Goal: Task Accomplishment & Management: Manage account settings

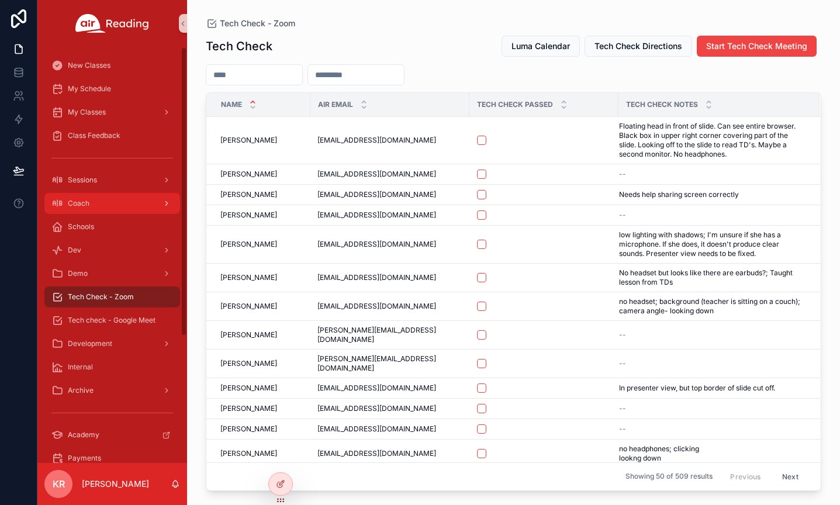
click at [95, 203] on div "Coach" at bounding box center [112, 203] width 122 height 19
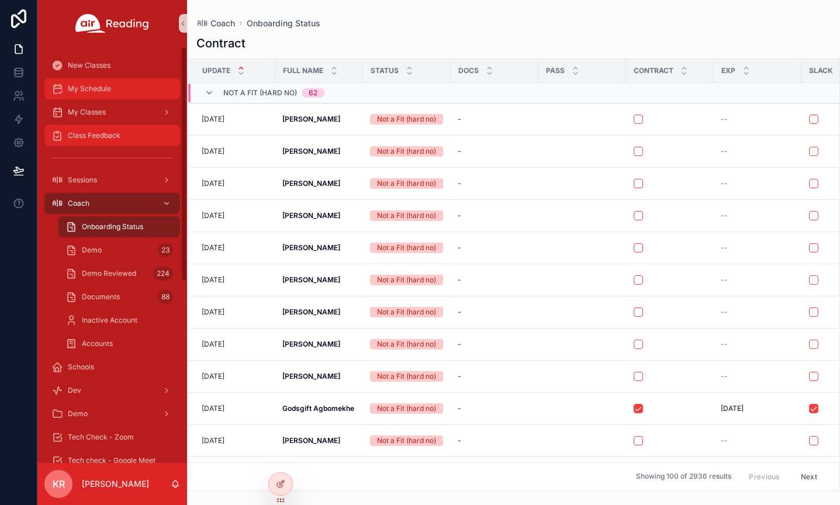
click at [118, 96] on div "My Schedule" at bounding box center [112, 89] width 122 height 19
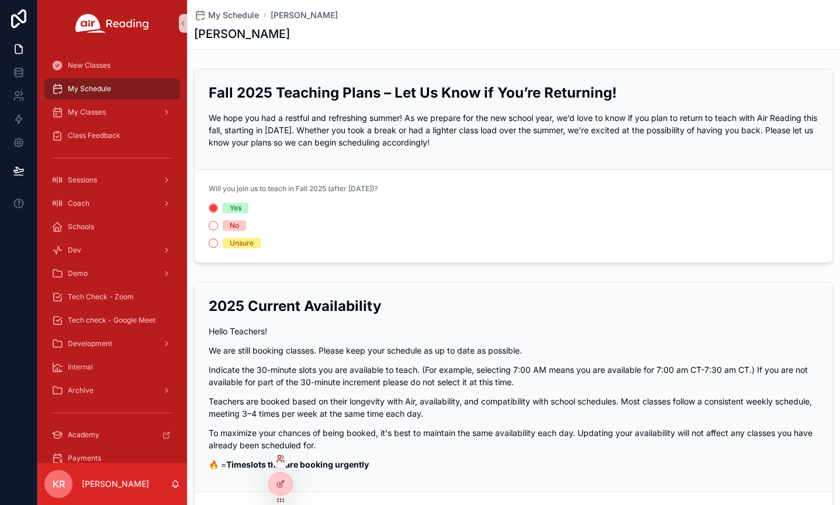
click at [282, 457] on icon at bounding box center [280, 458] width 9 height 9
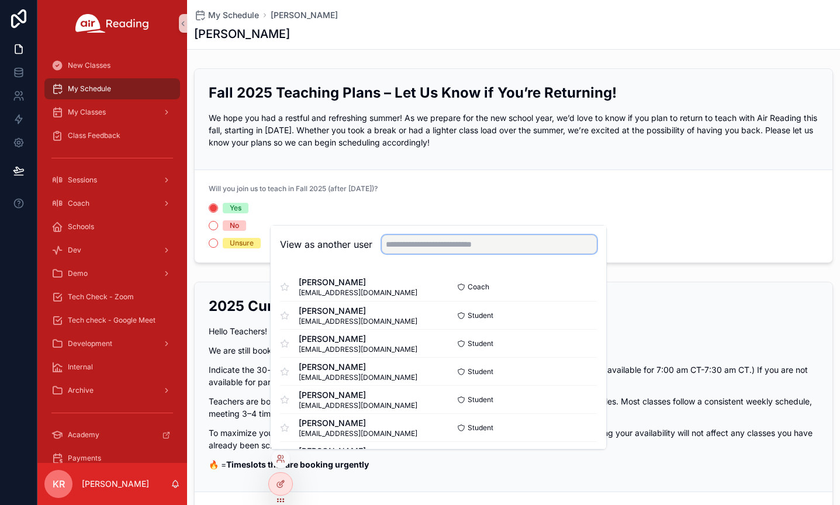
click at [422, 248] on input "text" at bounding box center [489, 244] width 215 height 19
type input "*****"
click at [586, 395] on button "Select" at bounding box center [582, 399] width 30 height 17
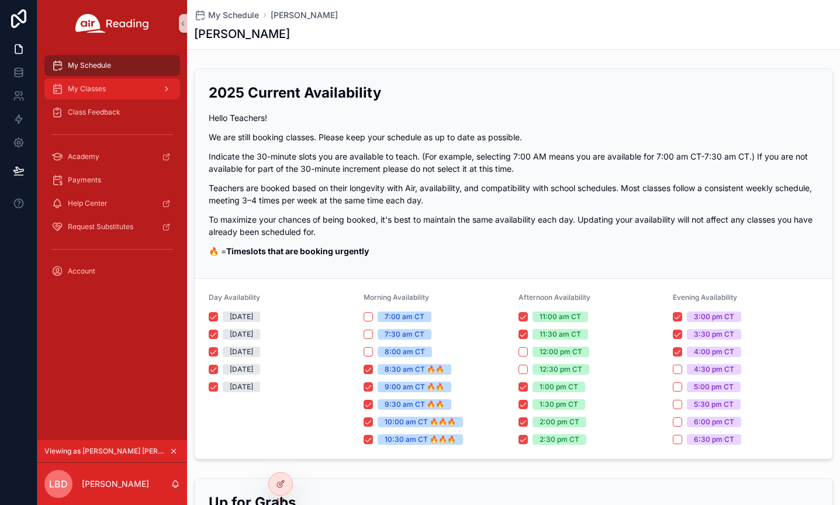
click at [101, 94] on div "My Classes" at bounding box center [112, 89] width 122 height 19
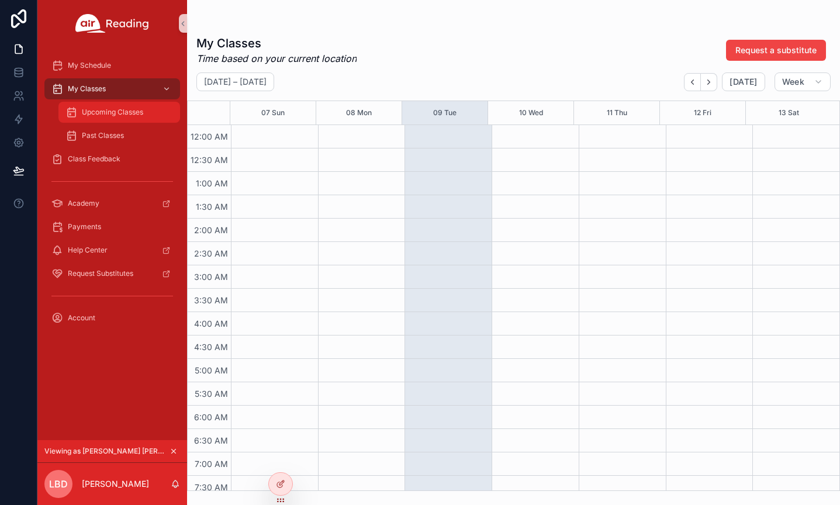
click at [110, 113] on span "Upcoming Classes" at bounding box center [112, 112] width 61 height 9
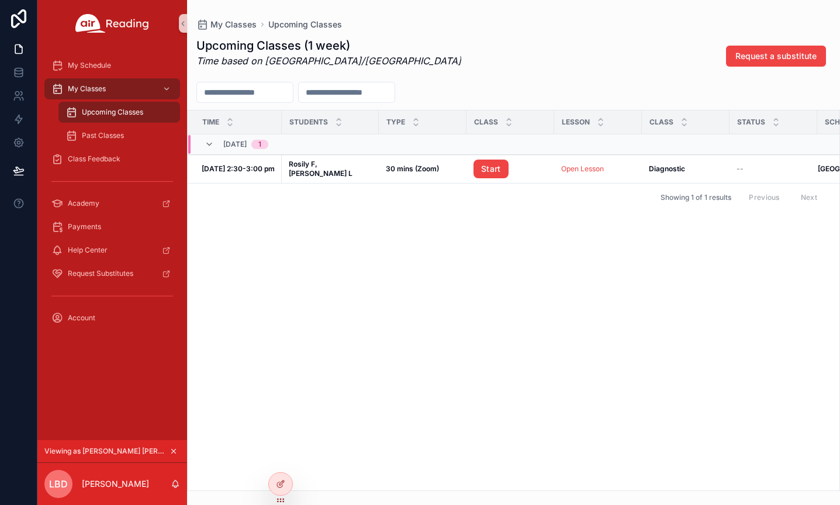
click at [173, 450] on icon "scrollable content" at bounding box center [174, 452] width 4 height 4
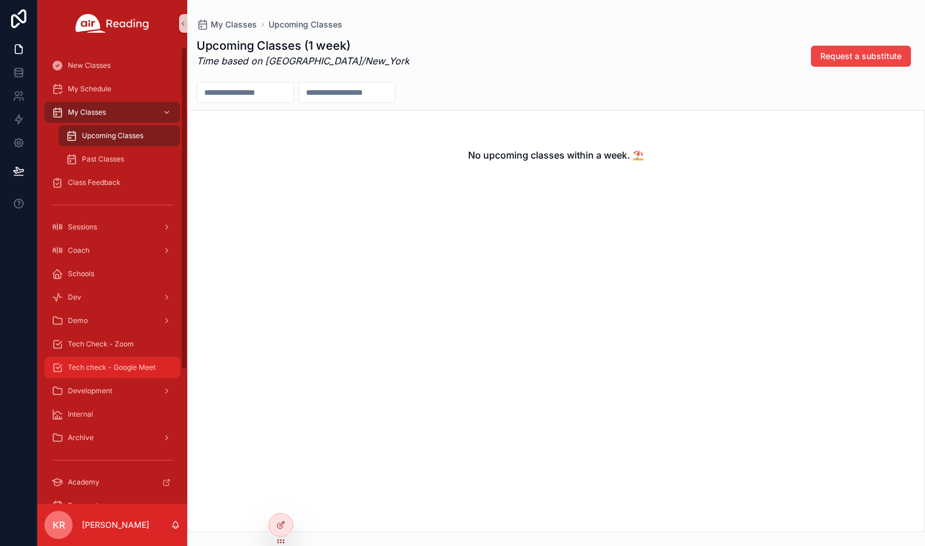
click at [122, 364] on span "Tech check - Google Meet" at bounding box center [112, 367] width 88 height 9
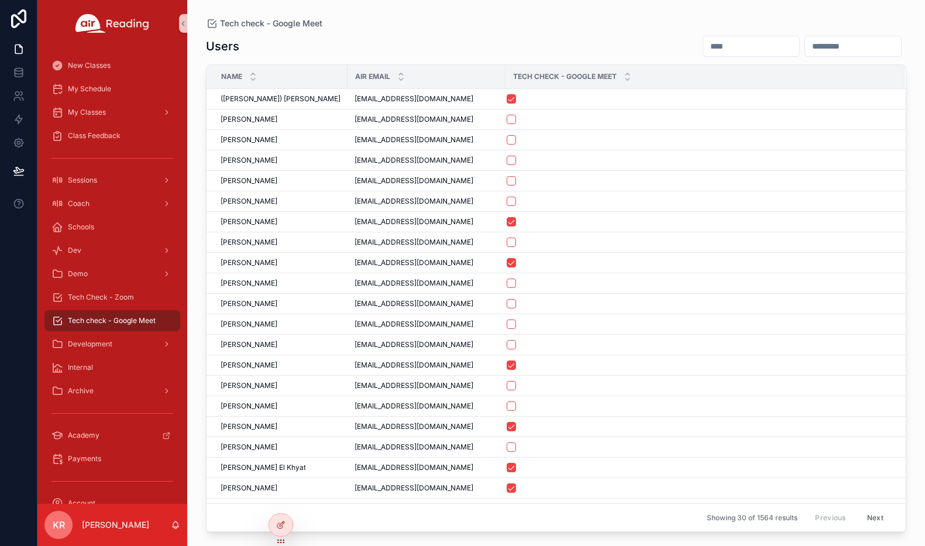
click at [703, 51] on input "scrollable content" at bounding box center [751, 46] width 96 height 16
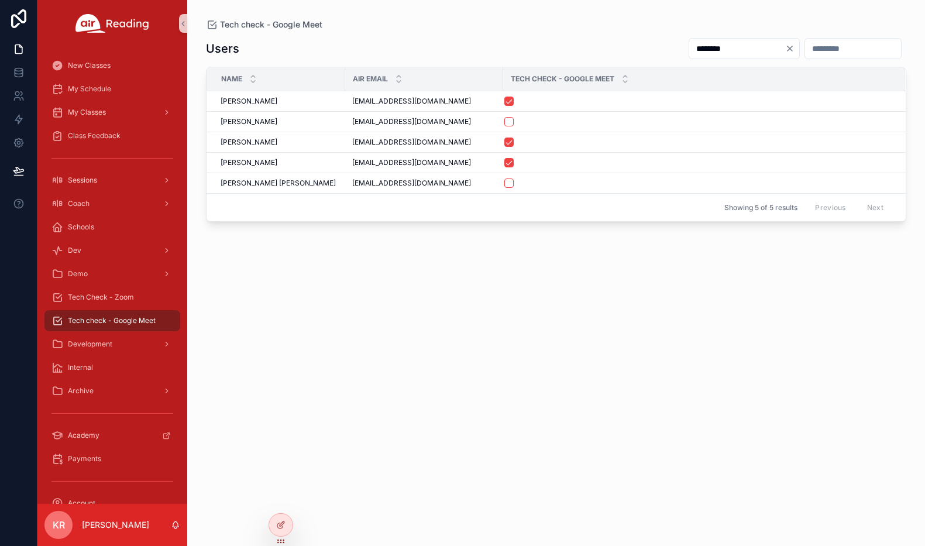
type input "********"
click at [785, 48] on icon "Clear" at bounding box center [789, 48] width 9 height 9
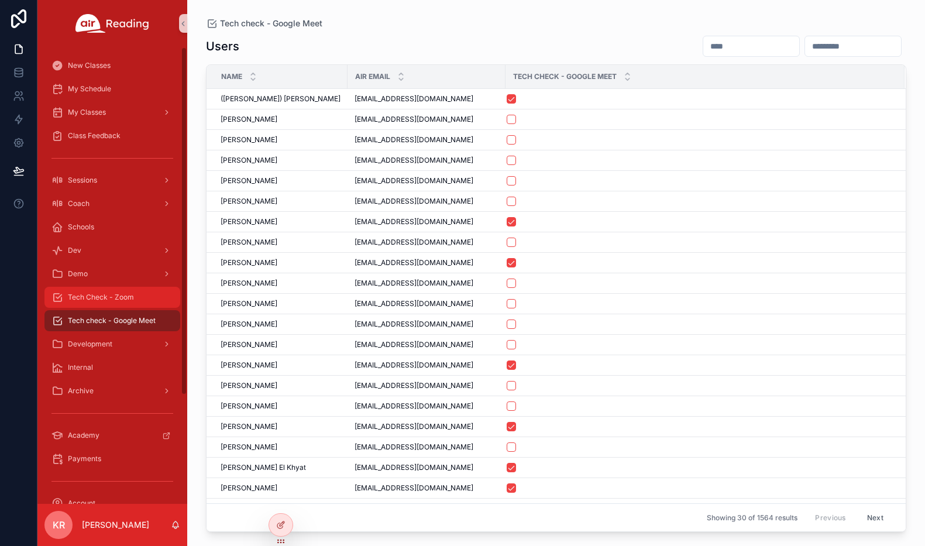
click at [85, 297] on span "Tech Check - Zoom" at bounding box center [101, 296] width 66 height 9
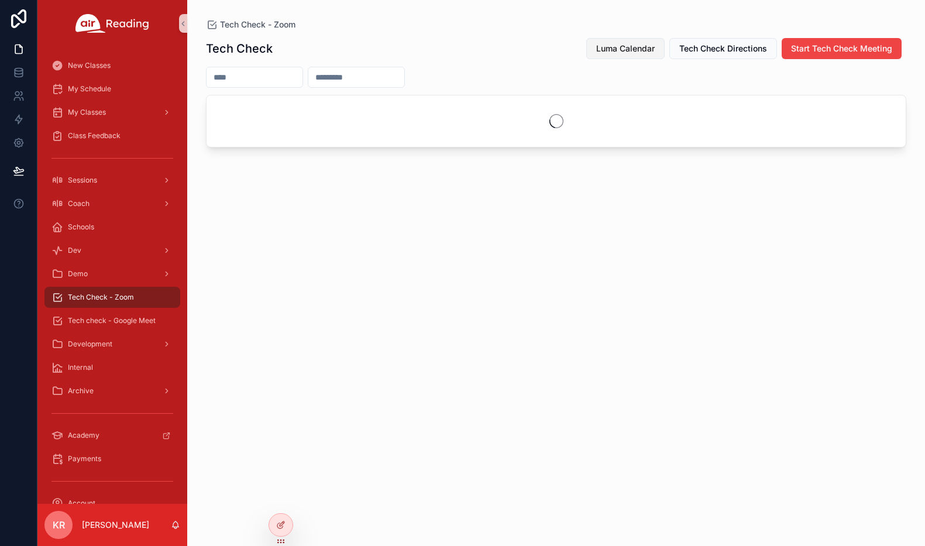
click at [611, 50] on span "Luma Calendar" at bounding box center [625, 49] width 58 height 12
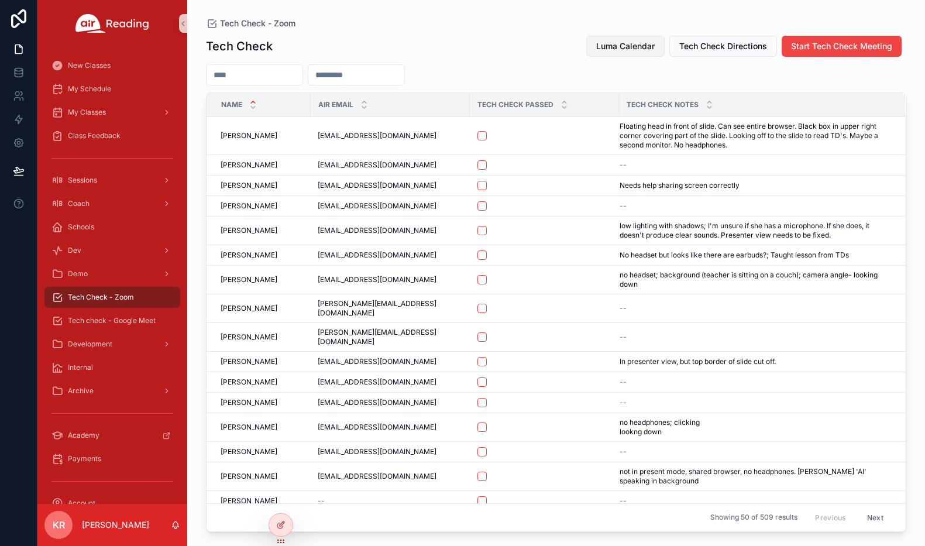
click at [625, 50] on span "Luma Calendar" at bounding box center [625, 46] width 58 height 12
click at [630, 44] on span "Luma Calendar" at bounding box center [625, 46] width 58 height 12
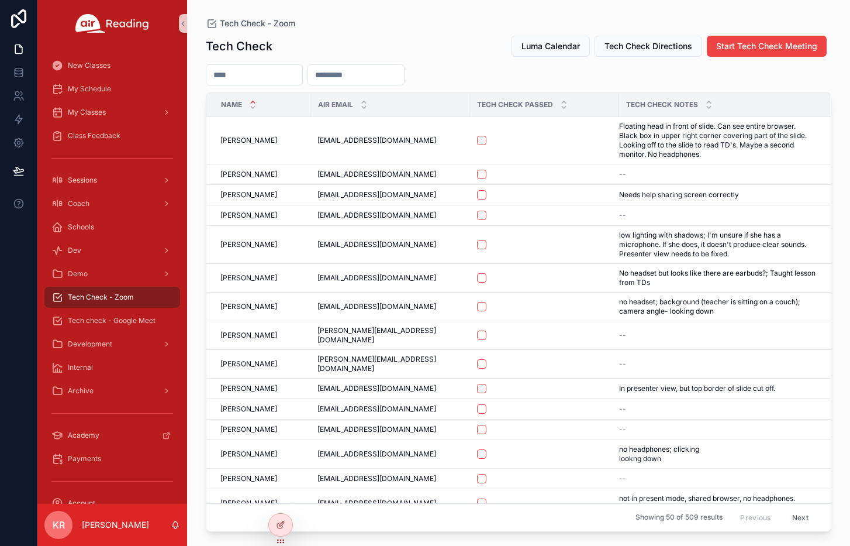
click at [265, 75] on input "scrollable content" at bounding box center [254, 75] width 96 height 16
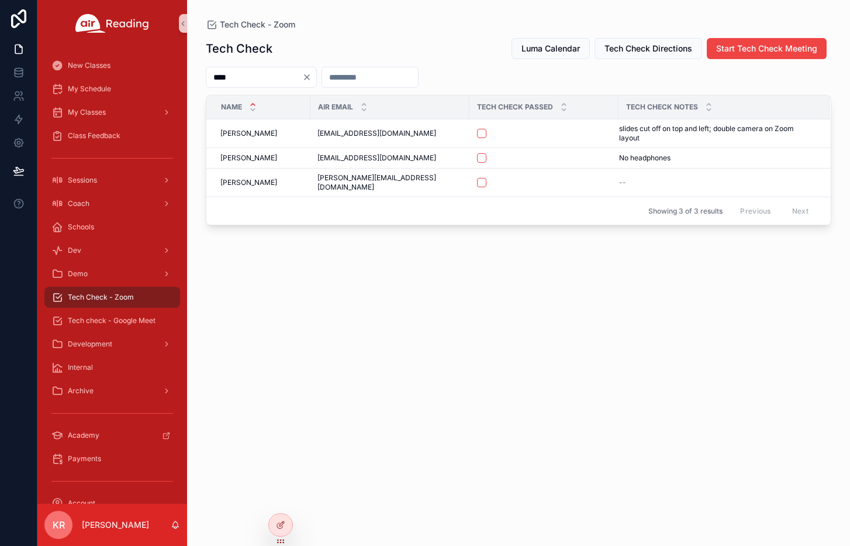
type input "****"
click at [312, 77] on icon "Clear" at bounding box center [306, 77] width 9 height 9
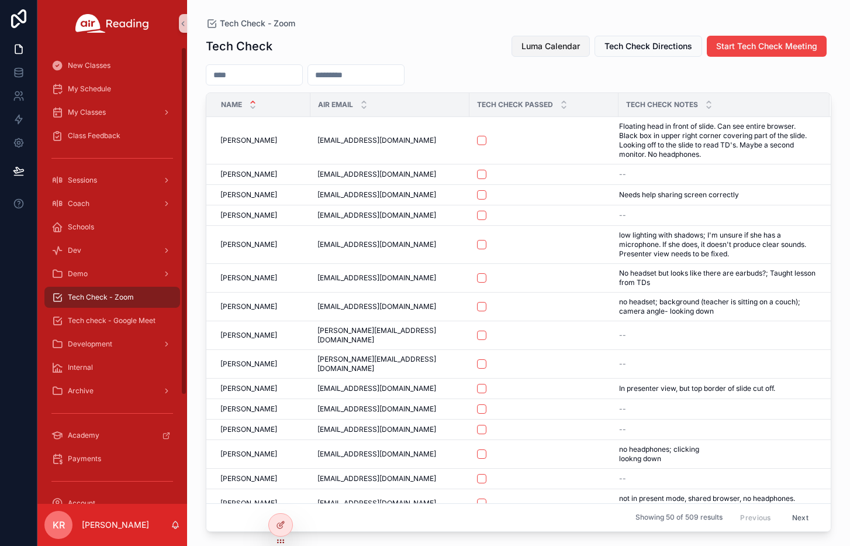
click at [529, 44] on span "Luma Calendar" at bounding box center [551, 46] width 58 height 12
click at [105, 100] on div "My Schedule" at bounding box center [112, 88] width 150 height 23
click at [108, 92] on span "My Schedule" at bounding box center [89, 88] width 43 height 9
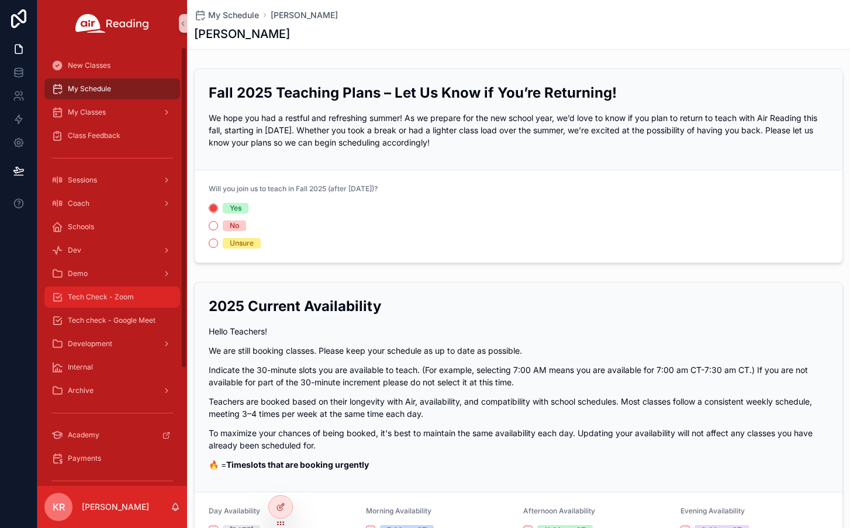
drag, startPoint x: 135, startPoint y: 289, endPoint x: 160, endPoint y: 285, distance: 26.1
click at [135, 289] on div "Tech Check - Zoom" at bounding box center [112, 297] width 122 height 19
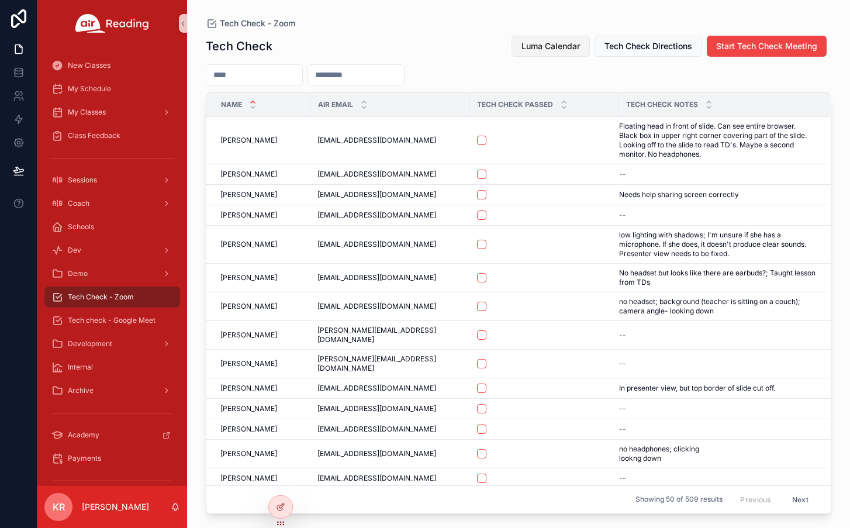
click at [528, 51] on span "Luma Calendar" at bounding box center [551, 46] width 58 height 12
click at [522, 44] on span "Luma Calendar" at bounding box center [551, 46] width 58 height 12
click at [563, 48] on span "Luma Calendar" at bounding box center [551, 46] width 58 height 12
click at [562, 49] on span "Luma Calendar" at bounding box center [551, 46] width 58 height 12
click at [272, 68] on input "scrollable content" at bounding box center [254, 75] width 96 height 16
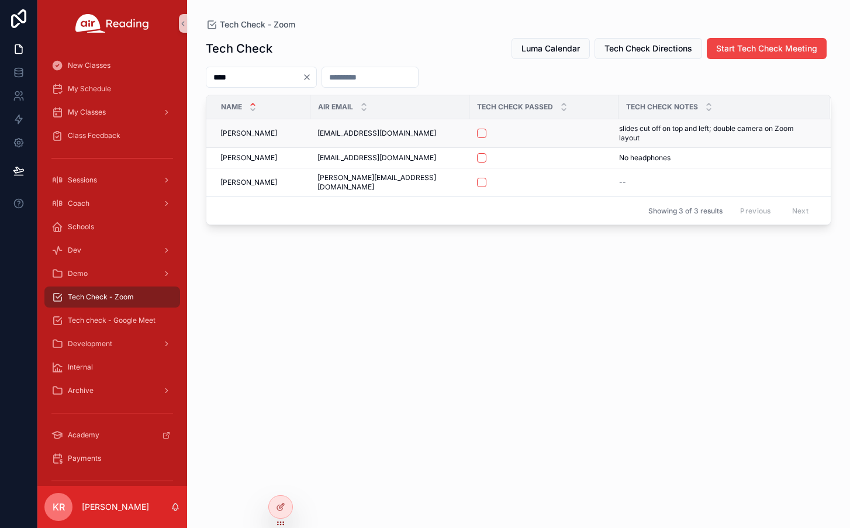
type input "****"
click at [477, 132] on button "scrollable content" at bounding box center [481, 133] width 9 height 9
click at [118, 321] on span "Tech check - Google Meet" at bounding box center [112, 320] width 88 height 9
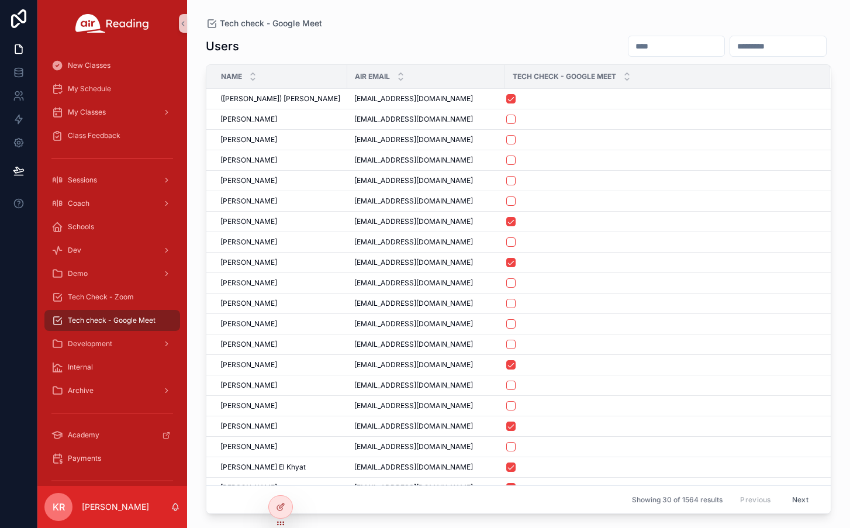
click at [629, 47] on input "scrollable content" at bounding box center [677, 46] width 96 height 16
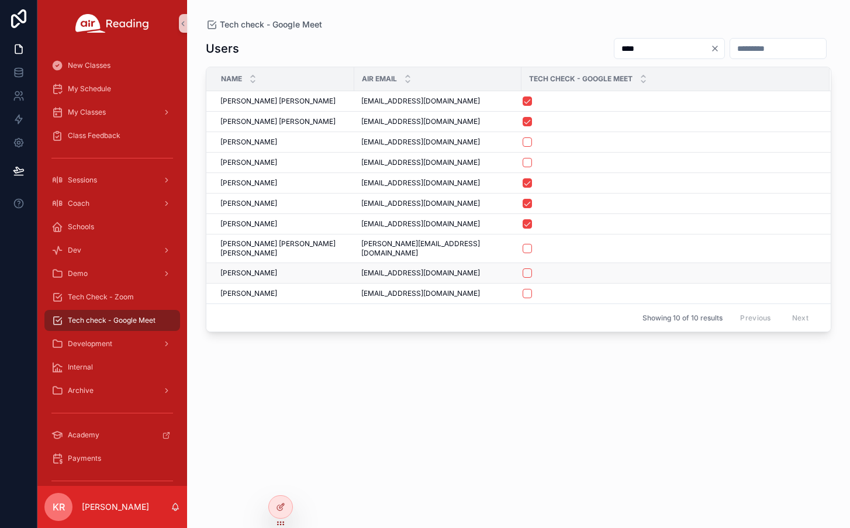
type input "****"
click at [523, 268] on button "scrollable content" at bounding box center [527, 272] width 9 height 9
click at [129, 296] on span "Tech Check - Zoom" at bounding box center [101, 296] width 66 height 9
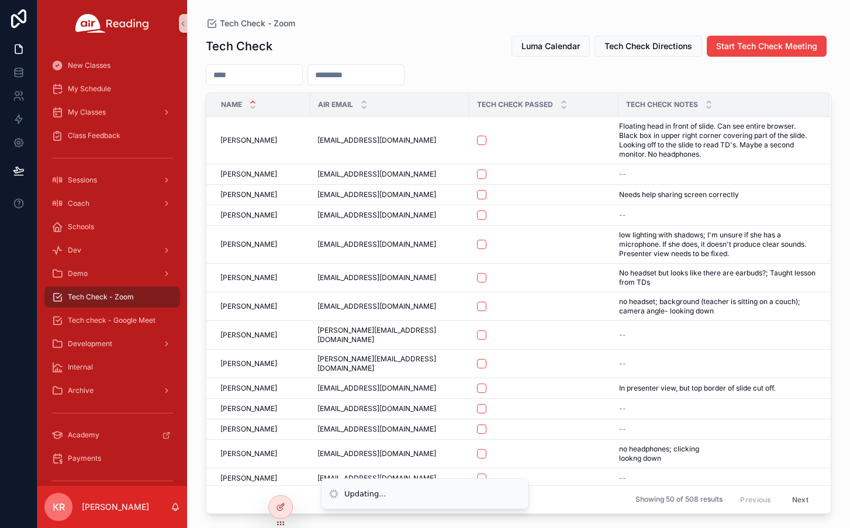
click at [252, 81] on input "scrollable content" at bounding box center [254, 75] width 96 height 16
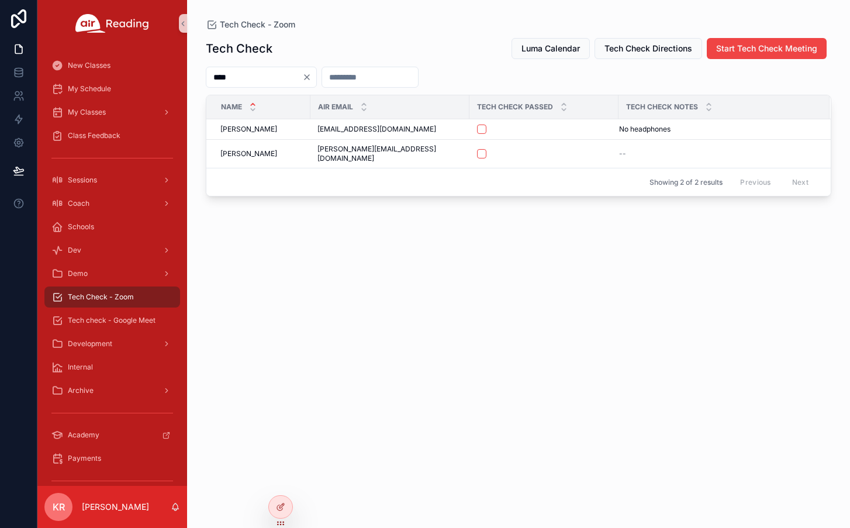
type input "****"
click at [312, 75] on icon "Clear" at bounding box center [306, 77] width 9 height 9
click at [469, 371] on div "Tech Check Luma Calendar Tech Check Directions Start Tech Check Meeting Name Ai…" at bounding box center [519, 272] width 626 height 484
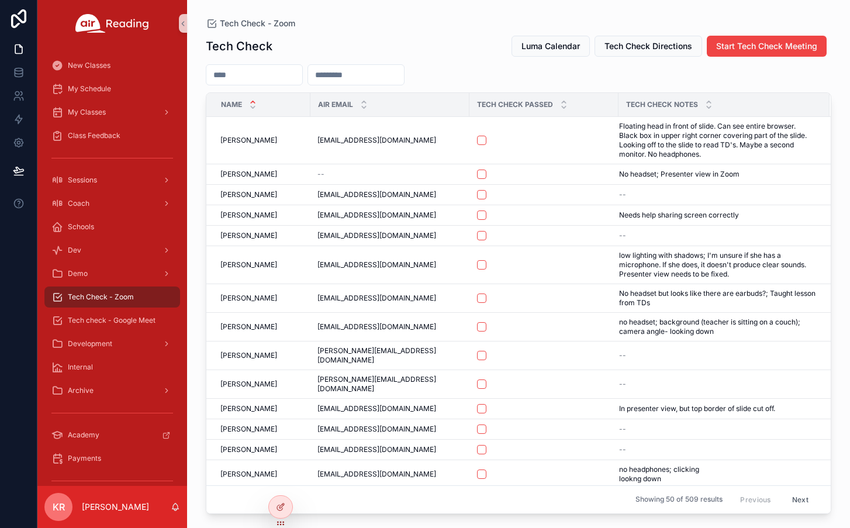
click at [285, 77] on input "scrollable content" at bounding box center [254, 75] width 96 height 16
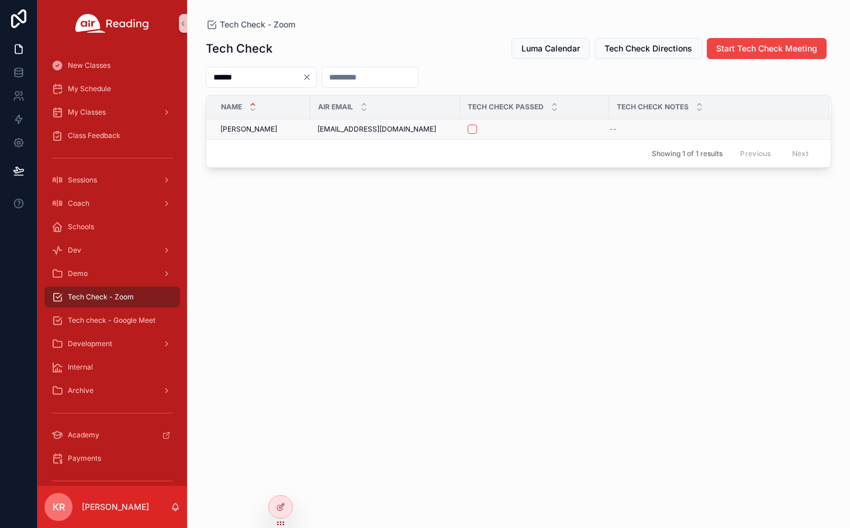
type input "******"
click at [471, 131] on button "scrollable content" at bounding box center [472, 129] width 9 height 9
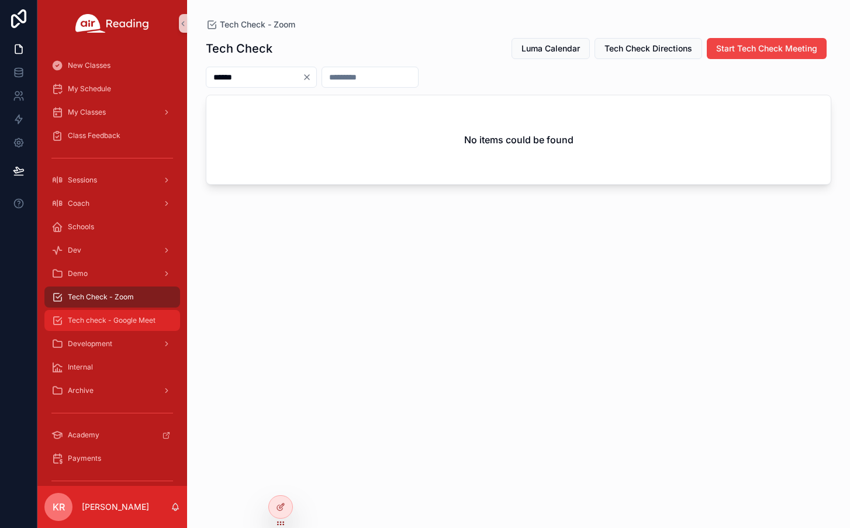
click at [125, 323] on span "Tech check - Google Meet" at bounding box center [112, 320] width 88 height 9
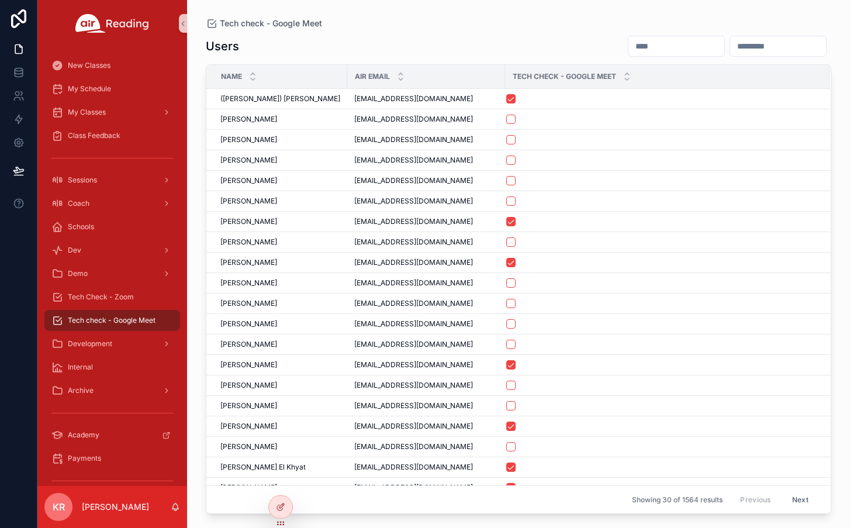
click at [629, 49] on input "scrollable content" at bounding box center [677, 46] width 96 height 16
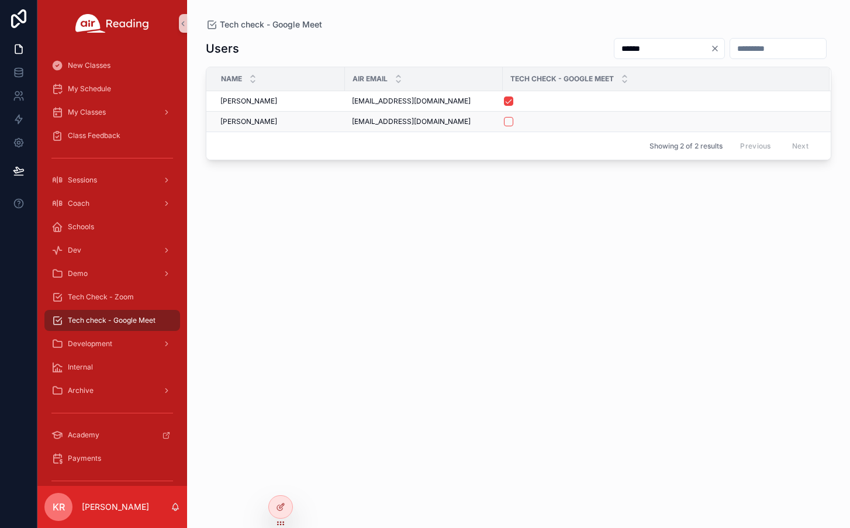
type input "******"
click at [509, 123] on button "scrollable content" at bounding box center [508, 121] width 9 height 9
click at [119, 292] on span "Tech Check - Zoom" at bounding box center [101, 296] width 66 height 9
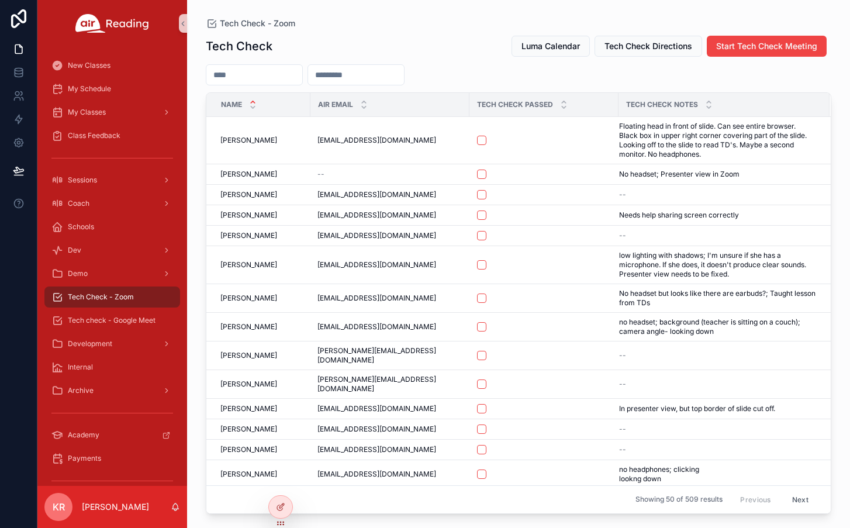
click at [281, 73] on input "scrollable content" at bounding box center [254, 75] width 96 height 16
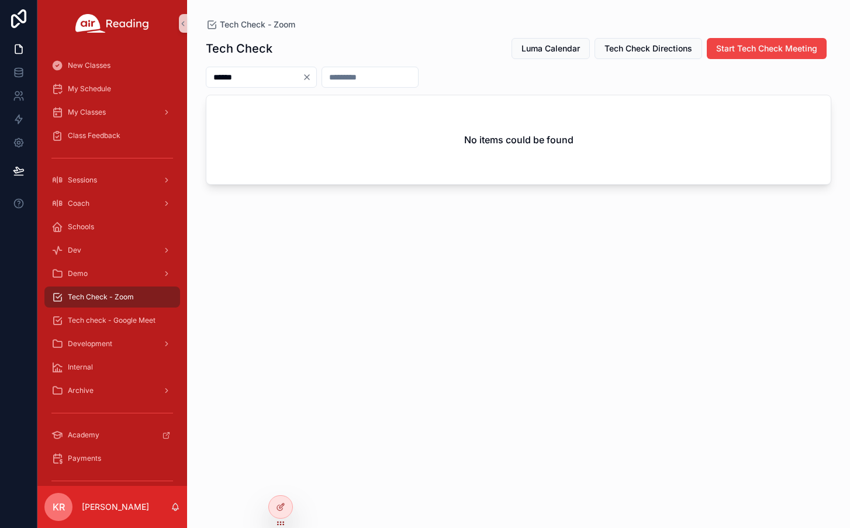
type input "******"
click at [312, 77] on icon "Clear" at bounding box center [306, 77] width 9 height 9
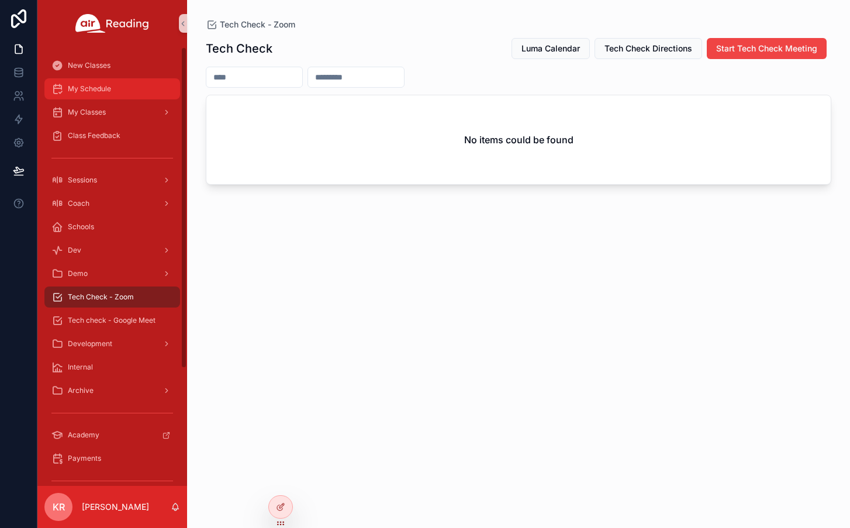
click at [88, 92] on span "My Schedule" at bounding box center [89, 88] width 43 height 9
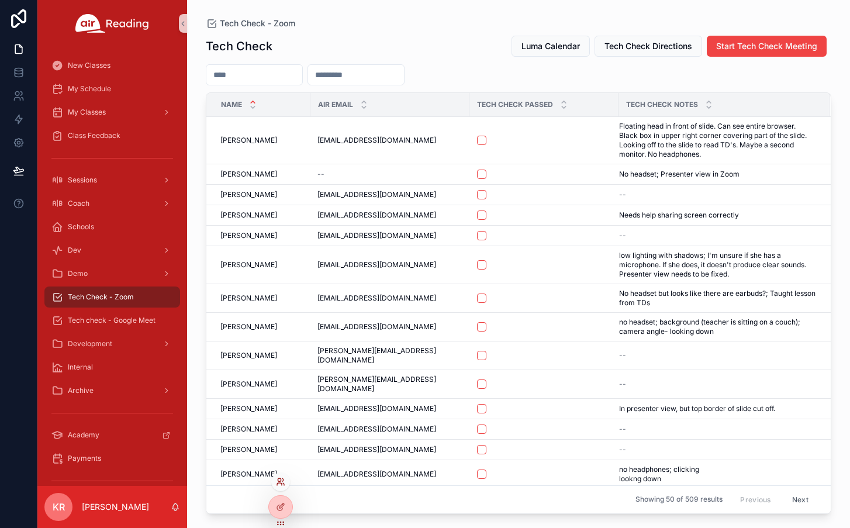
click at [280, 480] on icon at bounding box center [280, 481] width 9 height 9
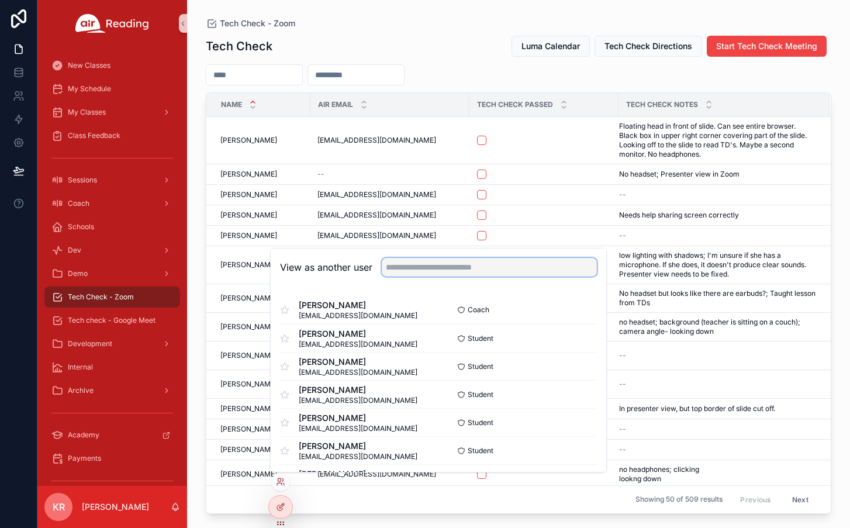
click at [448, 269] on input "text" at bounding box center [489, 267] width 215 height 19
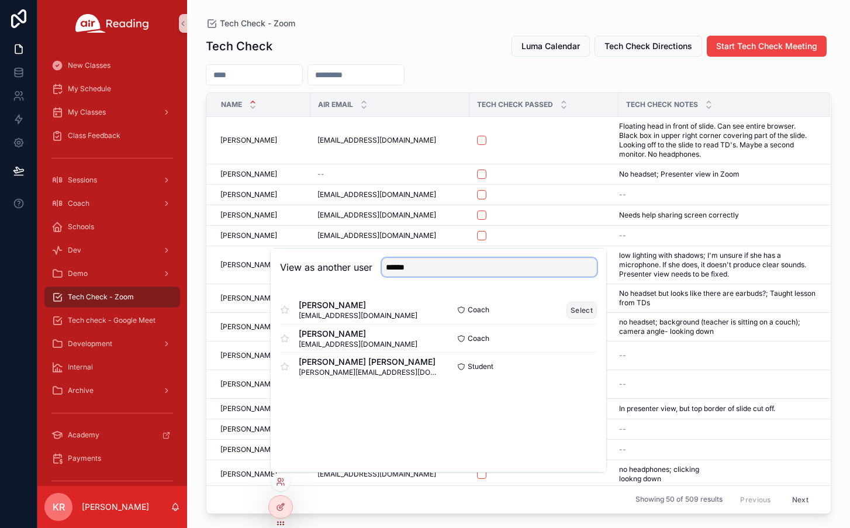
type input "******"
click at [581, 308] on button "Select" at bounding box center [582, 310] width 30 height 17
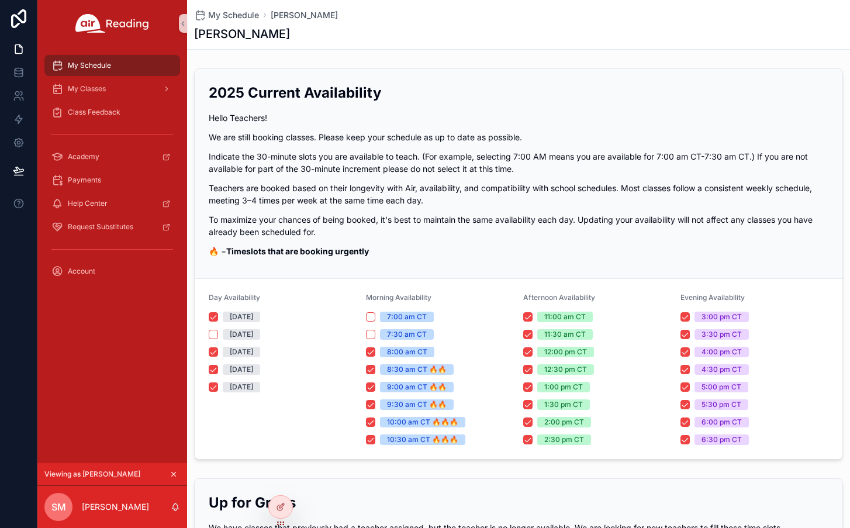
click at [174, 475] on icon "scrollable content" at bounding box center [174, 475] width 4 height 4
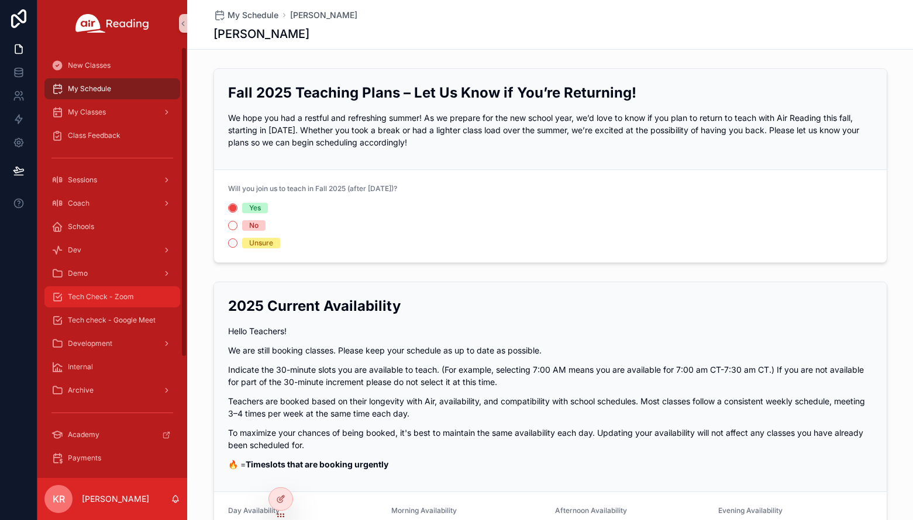
click at [111, 301] on span "Tech Check - Zoom" at bounding box center [101, 296] width 66 height 9
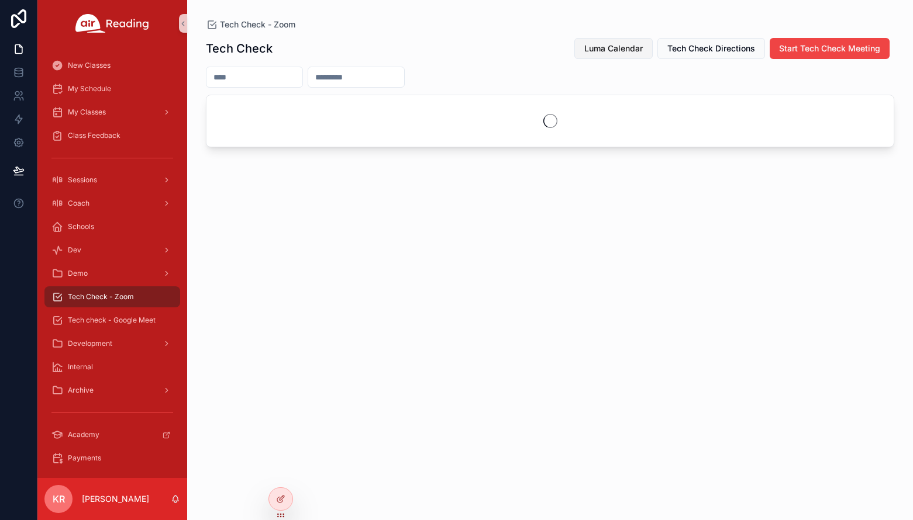
click at [608, 49] on span "Luma Calendar" at bounding box center [613, 49] width 58 height 12
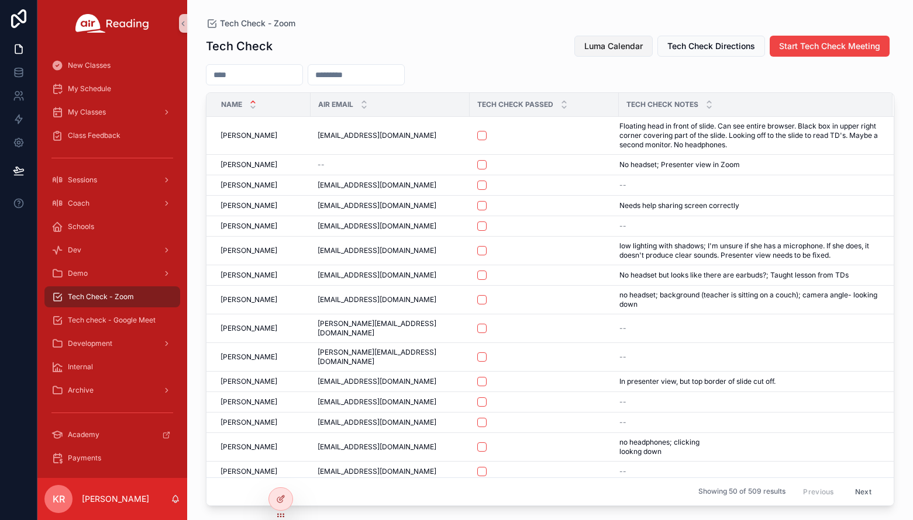
click at [608, 44] on span "Luma Calendar" at bounding box center [613, 46] width 58 height 12
click at [611, 47] on span "Luma Calendar" at bounding box center [613, 46] width 58 height 12
click at [608, 46] on span "Luma Calendar" at bounding box center [613, 46] width 58 height 12
click at [619, 40] on span "Luma Calendar" at bounding box center [613, 46] width 58 height 12
click at [585, 48] on span "Luma Calendar" at bounding box center [613, 46] width 58 height 12
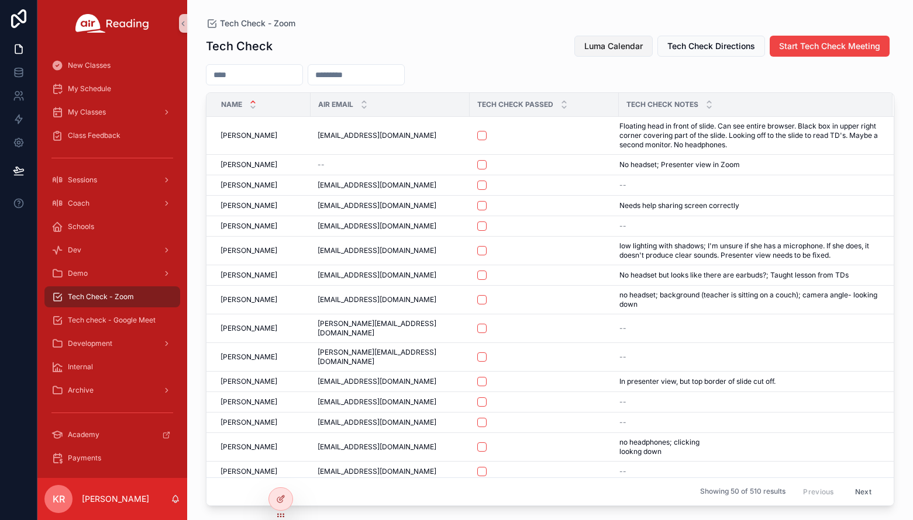
click at [603, 44] on span "Luma Calendar" at bounding box center [613, 46] width 58 height 12
click at [622, 51] on span "Luma Calendar" at bounding box center [613, 46] width 58 height 12
click at [604, 43] on span "Luma Calendar" at bounding box center [613, 46] width 58 height 12
click at [607, 45] on span "Luma Calendar" at bounding box center [613, 46] width 58 height 12
click at [601, 53] on button "Luma Calendar" at bounding box center [613, 46] width 78 height 21
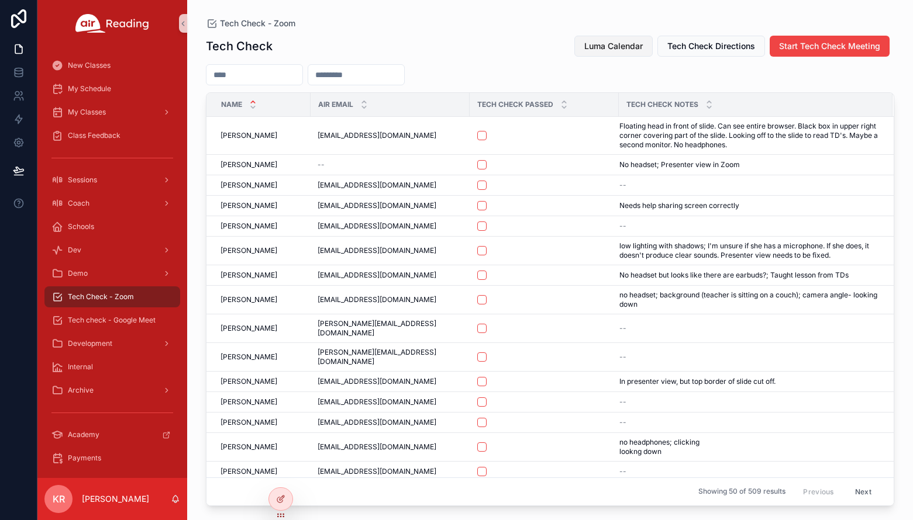
click at [593, 50] on span "Luma Calendar" at bounding box center [613, 46] width 58 height 12
click at [605, 37] on button "Luma Calendar" at bounding box center [613, 46] width 78 height 21
click at [597, 49] on span "Luma Calendar" at bounding box center [613, 46] width 58 height 12
click at [592, 50] on span "Luma Calendar" at bounding box center [613, 46] width 58 height 12
click at [620, 44] on span "Luma Calendar" at bounding box center [613, 46] width 58 height 12
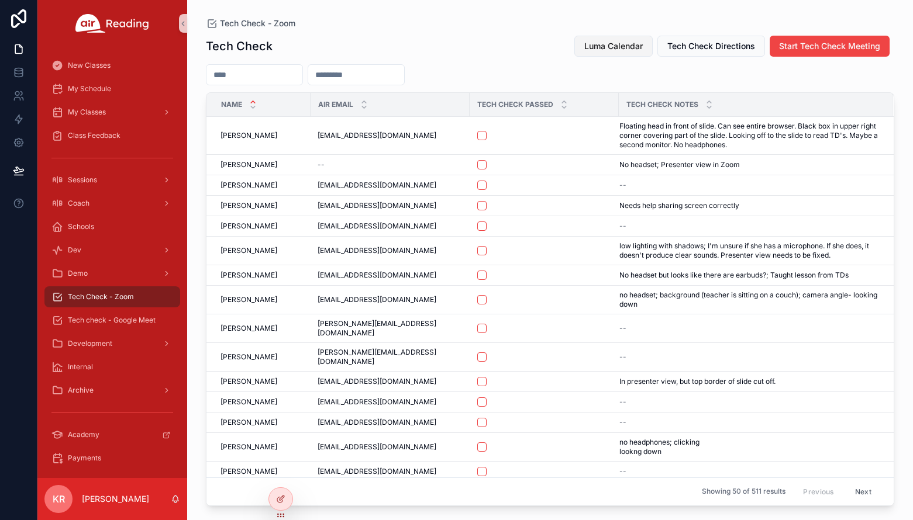
click at [621, 44] on span "Luma Calendar" at bounding box center [613, 46] width 58 height 12
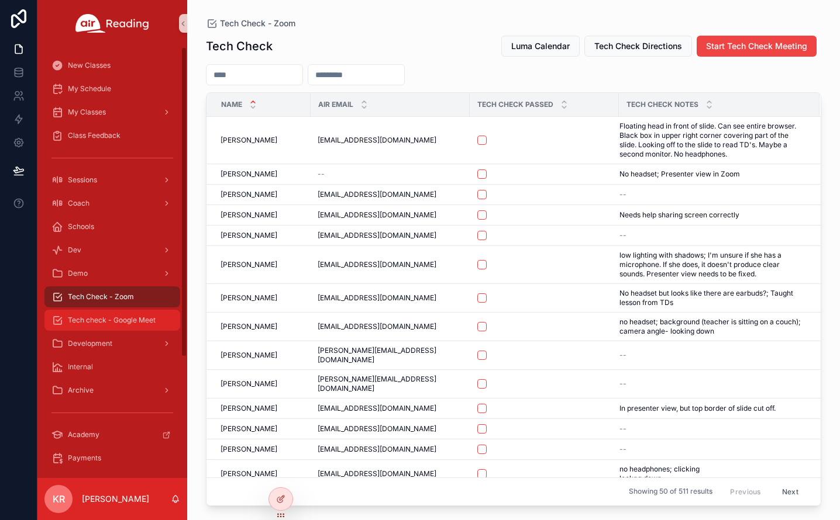
drag, startPoint x: 106, startPoint y: 325, endPoint x: 116, endPoint y: 322, distance: 10.9
click at [106, 325] on span "Tech check - Google Meet" at bounding box center [112, 320] width 88 height 9
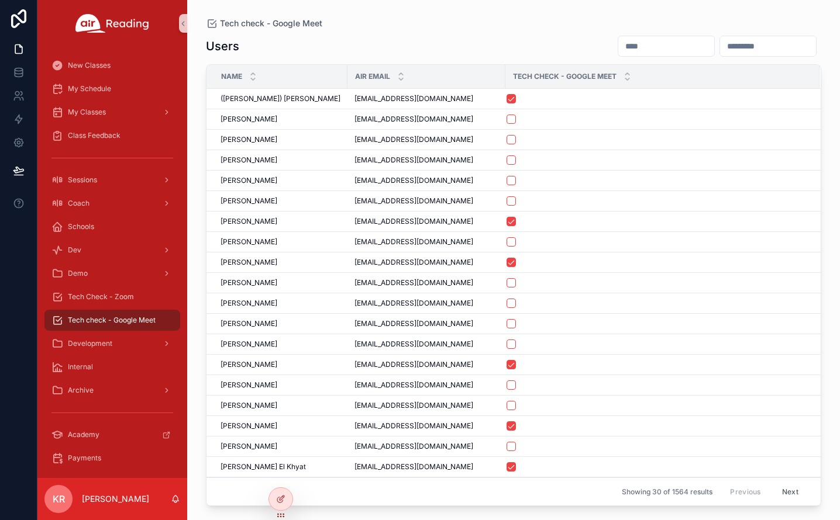
click at [618, 44] on input "scrollable content" at bounding box center [666, 46] width 96 height 16
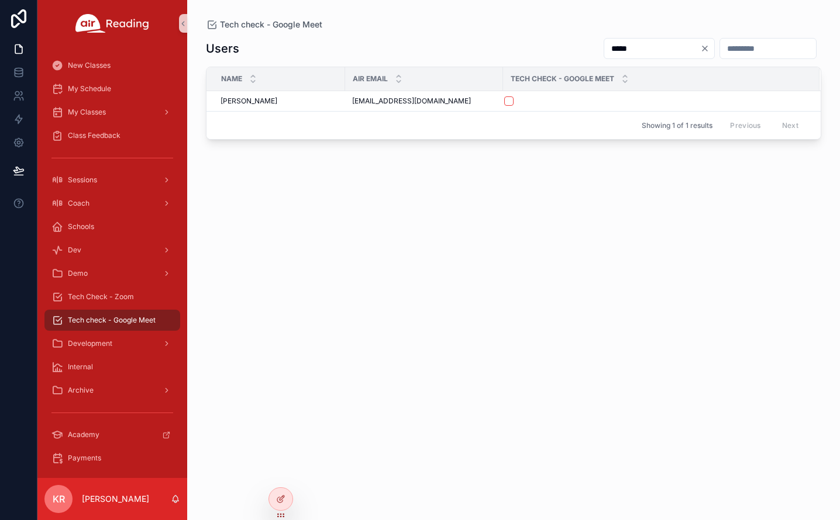
type input "*****"
click at [700, 49] on icon "Clear" at bounding box center [704, 48] width 9 height 9
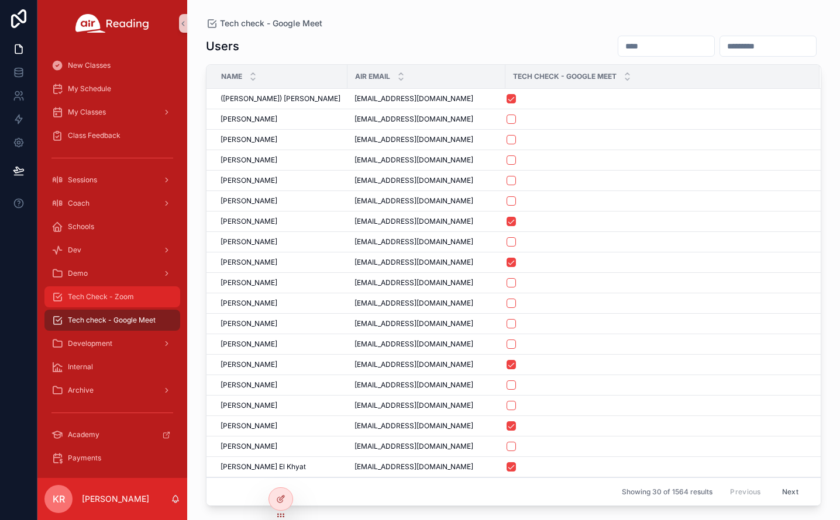
click at [88, 297] on span "Tech Check - Zoom" at bounding box center [101, 296] width 66 height 9
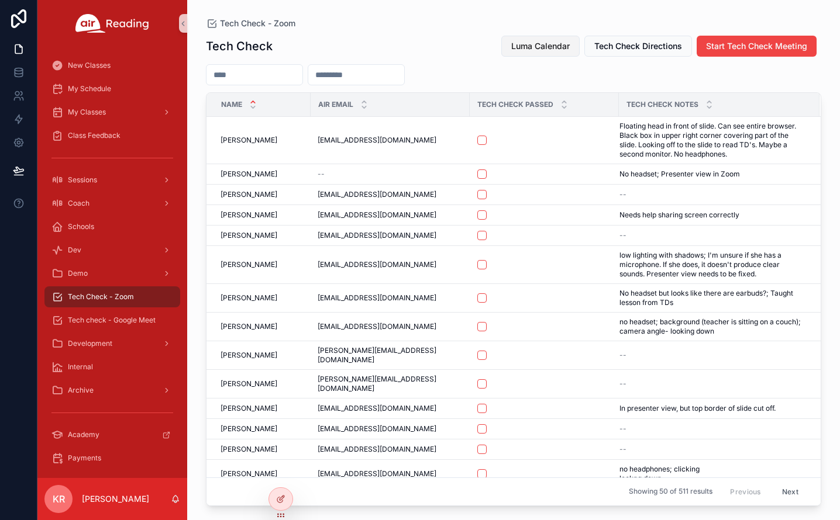
click at [559, 39] on button "Luma Calendar" at bounding box center [540, 46] width 78 height 21
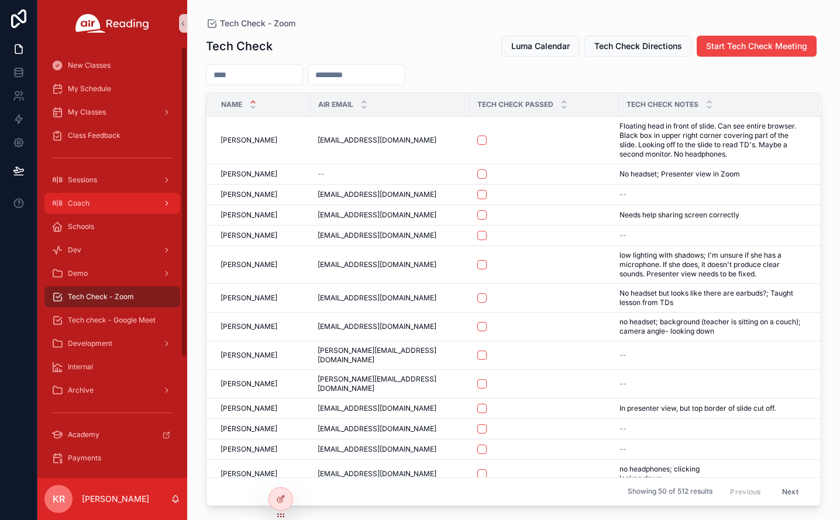
click at [108, 208] on div "Coach" at bounding box center [112, 203] width 122 height 19
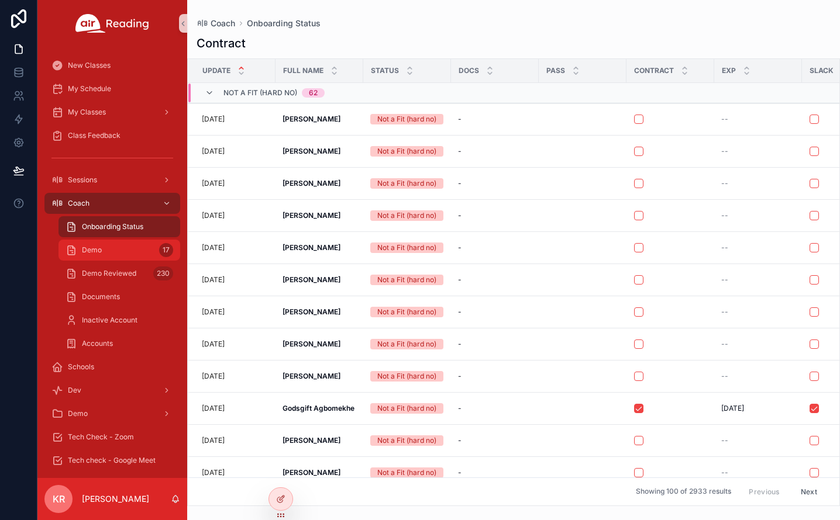
click at [100, 249] on span "Demo" at bounding box center [92, 250] width 20 height 9
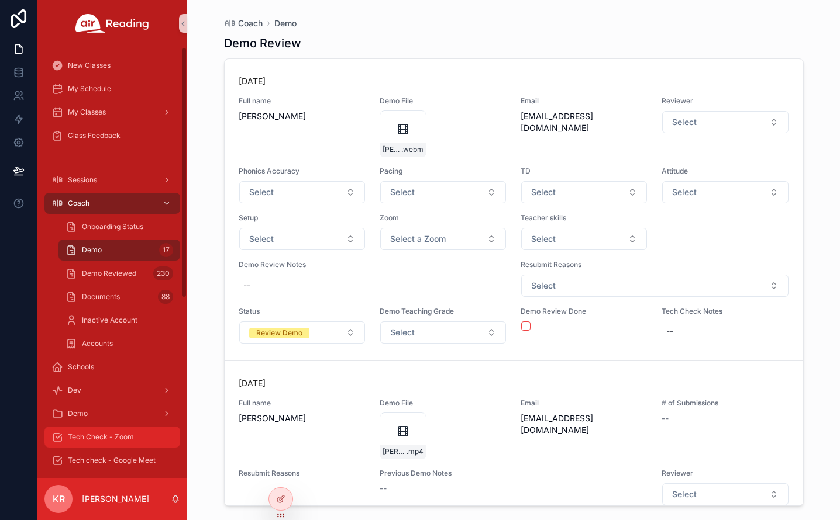
drag, startPoint x: 119, startPoint y: 433, endPoint x: 125, endPoint y: 424, distance: 10.9
click at [119, 433] on span "Tech Check - Zoom" at bounding box center [101, 437] width 66 height 9
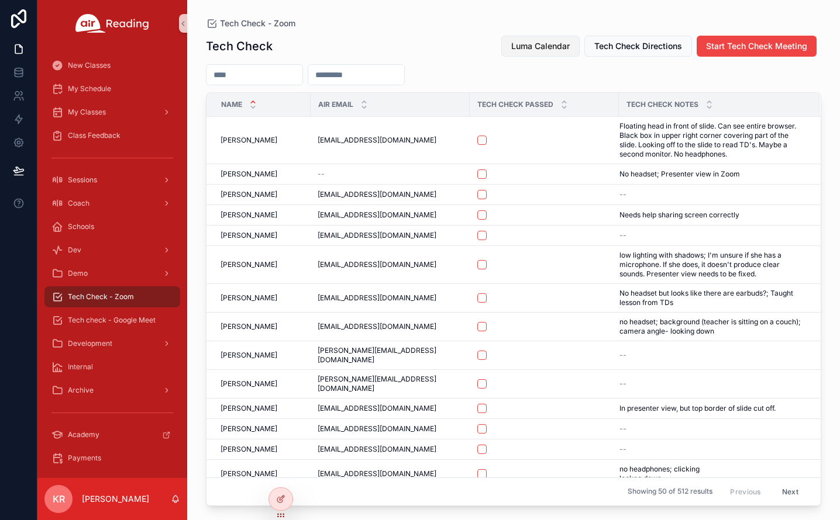
click at [547, 42] on span "Luma Calendar" at bounding box center [540, 46] width 58 height 12
click at [278, 72] on input "scrollable content" at bounding box center [254, 75] width 96 height 16
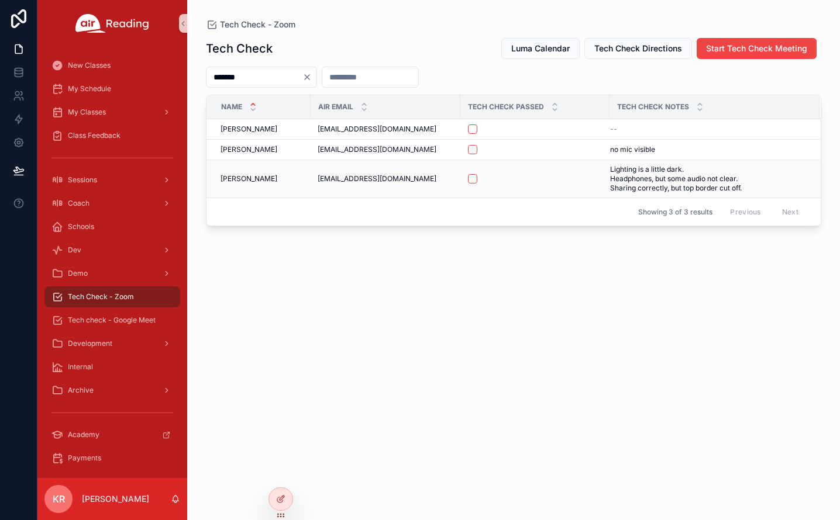
type input "*******"
click at [474, 179] on button "scrollable content" at bounding box center [472, 178] width 9 height 9
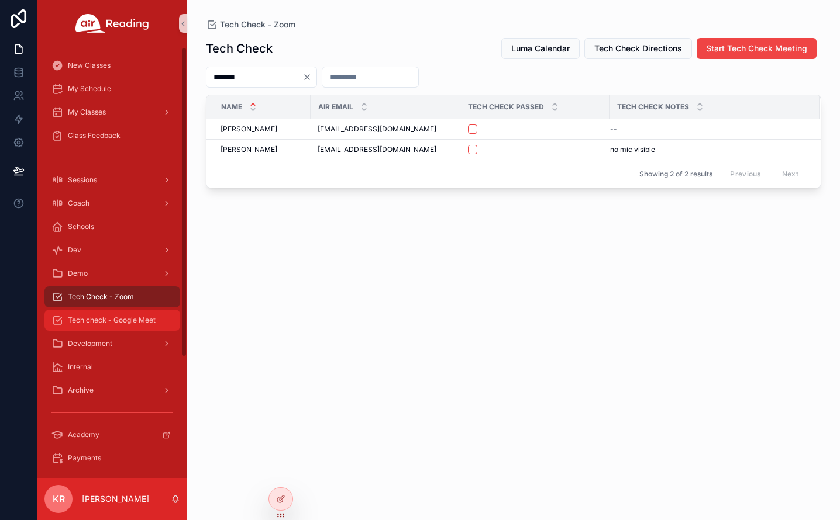
click at [127, 320] on span "Tech check - Google Meet" at bounding box center [112, 320] width 88 height 9
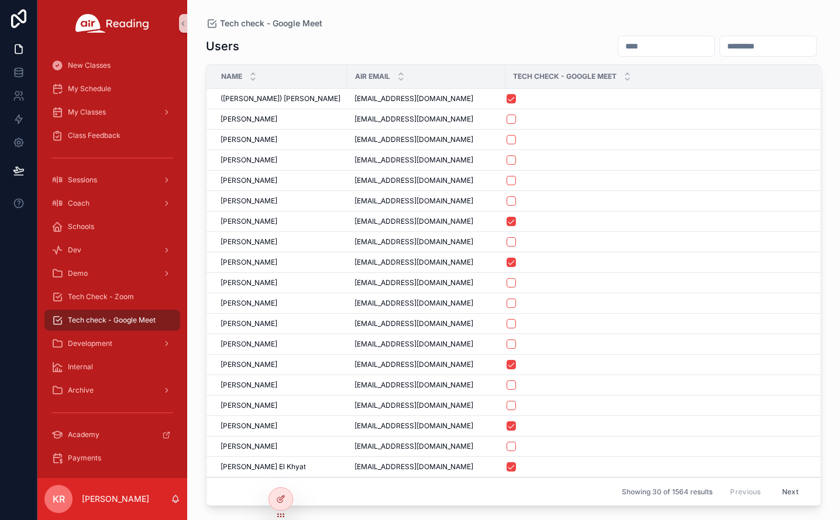
click at [618, 51] on input "scrollable content" at bounding box center [666, 46] width 96 height 16
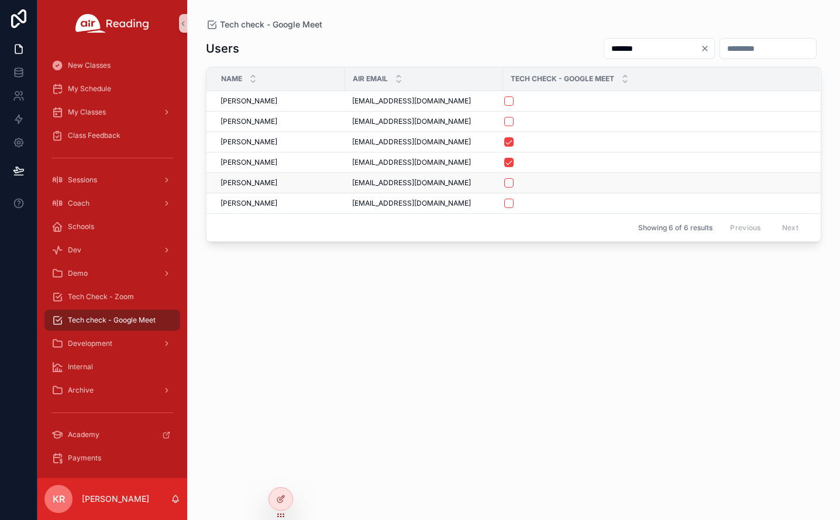
type input "*******"
click at [507, 186] on button "scrollable content" at bounding box center [508, 182] width 9 height 9
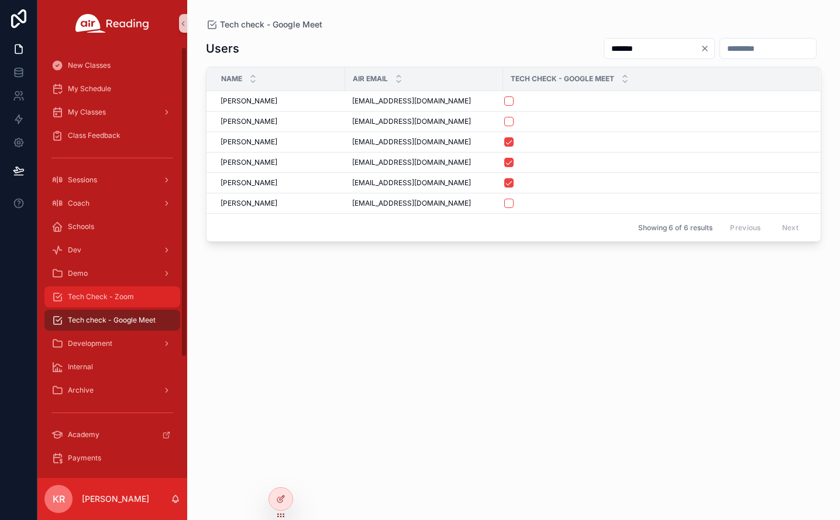
click at [129, 298] on span "Tech Check - Zoom" at bounding box center [101, 296] width 66 height 9
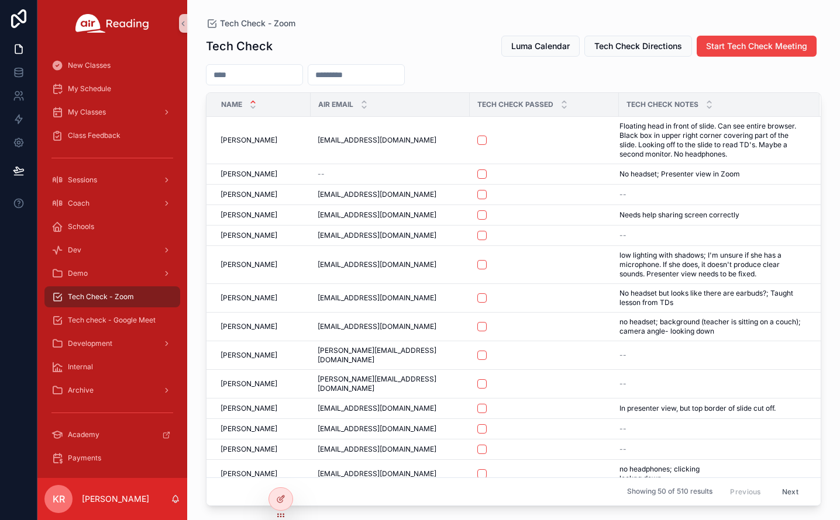
click at [295, 77] on input "scrollable content" at bounding box center [254, 75] width 96 height 16
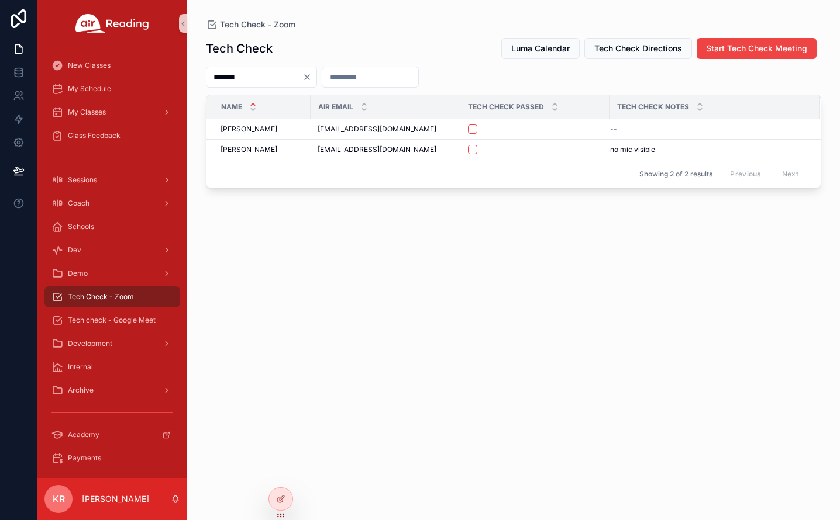
type input "*******"
click at [312, 79] on icon "Clear" at bounding box center [306, 77] width 9 height 9
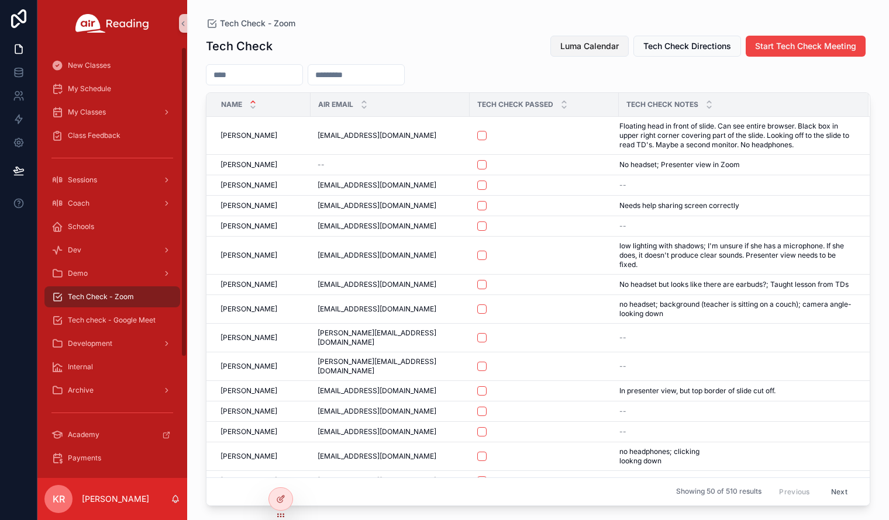
click at [570, 45] on span "Luma Calendar" at bounding box center [589, 46] width 58 height 12
click at [135, 312] on div "Tech check - Google Meet" at bounding box center [112, 320] width 122 height 19
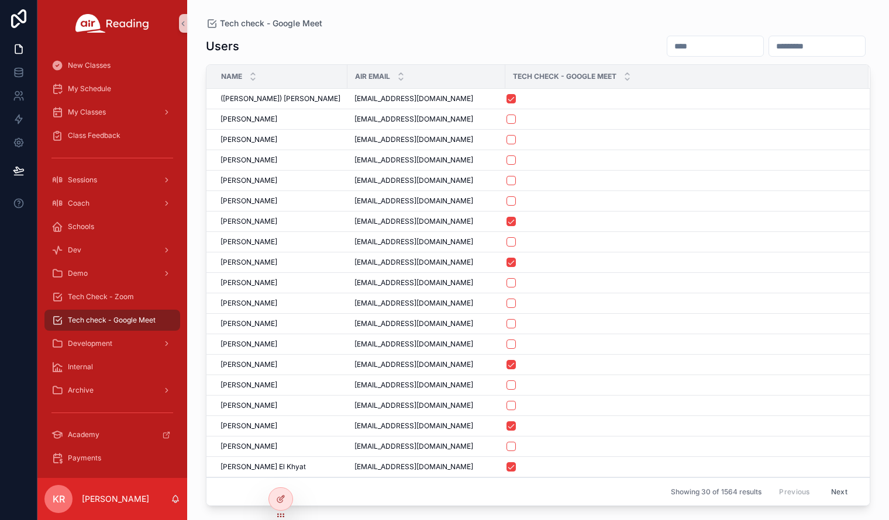
click at [667, 39] on input "scrollable content" at bounding box center [715, 46] width 96 height 16
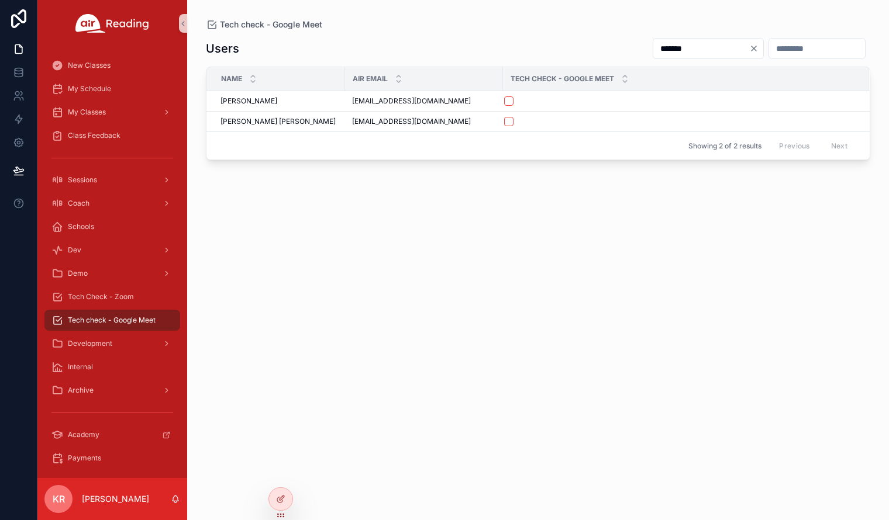
type input "*******"
click at [751, 49] on icon "Clear" at bounding box center [753, 48] width 5 height 5
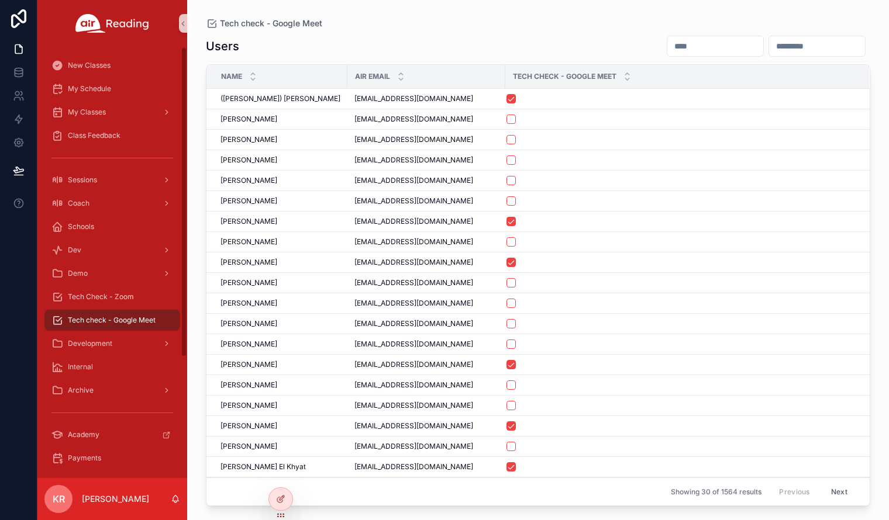
click at [667, 43] on input "scrollable content" at bounding box center [715, 46] width 96 height 16
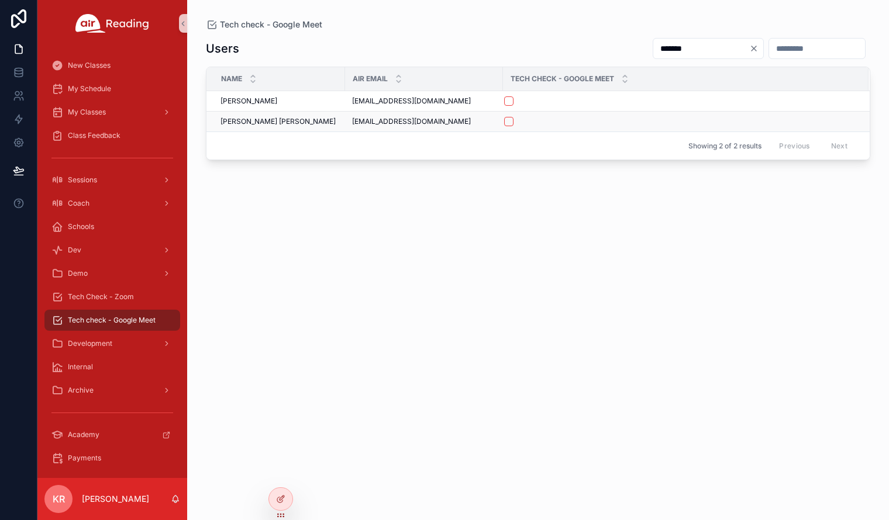
type input "*******"
drag, startPoint x: 445, startPoint y: 122, endPoint x: 354, endPoint y: 125, distance: 91.3
click at [354, 125] on span "[EMAIL_ADDRESS][DOMAIN_NAME]" at bounding box center [411, 121] width 119 height 9
click at [388, 123] on span "[EMAIL_ADDRESS][DOMAIN_NAME]" at bounding box center [411, 121] width 119 height 9
drag, startPoint x: 447, startPoint y: 120, endPoint x: 353, endPoint y: 123, distance: 93.6
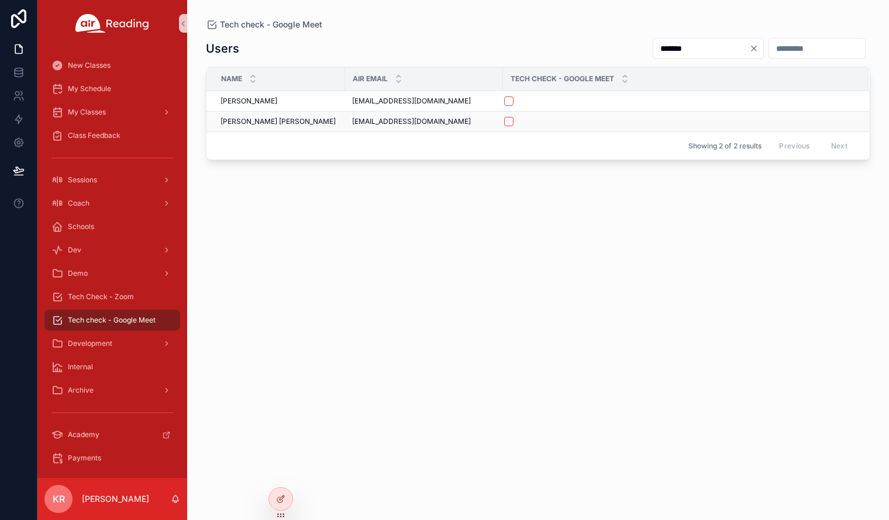
click at [353, 123] on span "[EMAIL_ADDRESS][DOMAIN_NAME]" at bounding box center [411, 121] width 119 height 9
copy span "[EMAIL_ADDRESS][DOMAIN_NAME]"
click at [510, 123] on button "scrollable content" at bounding box center [508, 121] width 9 height 9
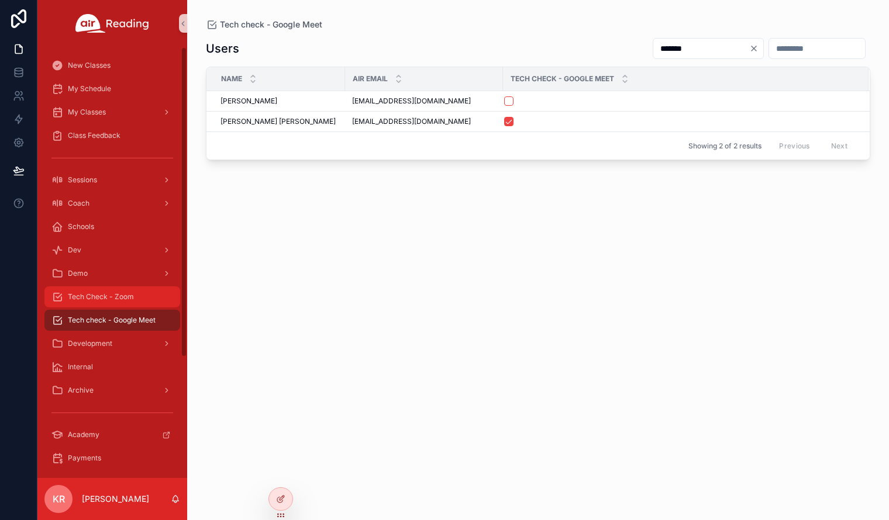
click at [128, 300] on span "Tech Check - Zoom" at bounding box center [101, 296] width 66 height 9
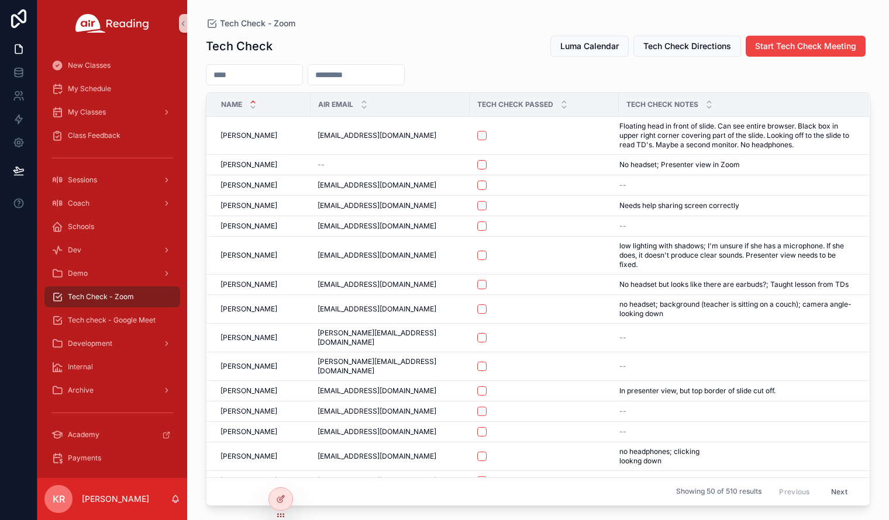
click at [405, 66] on div "scrollable content" at bounding box center [356, 74] width 97 height 21
click at [404, 75] on input "scrollable content" at bounding box center [356, 75] width 96 height 16
paste input "**********"
type input "**********"
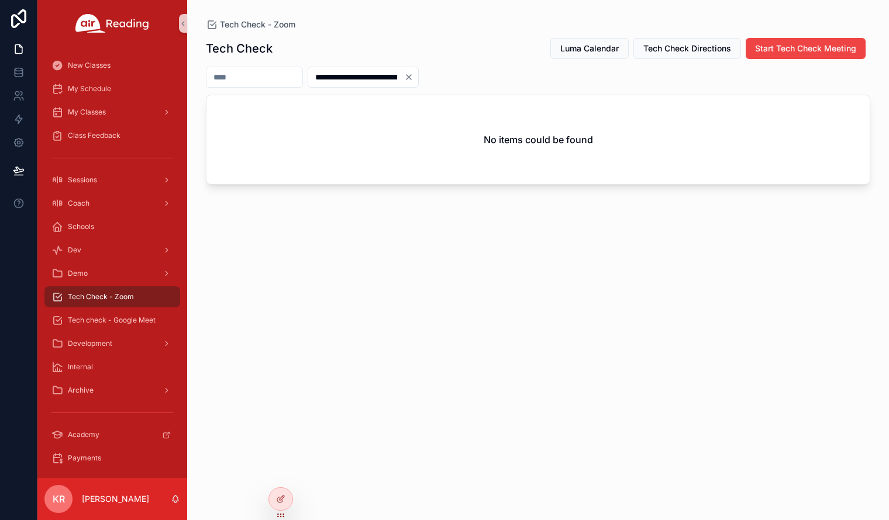
click at [413, 76] on icon "Clear" at bounding box center [408, 77] width 9 height 9
click at [285, 79] on input "scrollable content" at bounding box center [254, 77] width 96 height 16
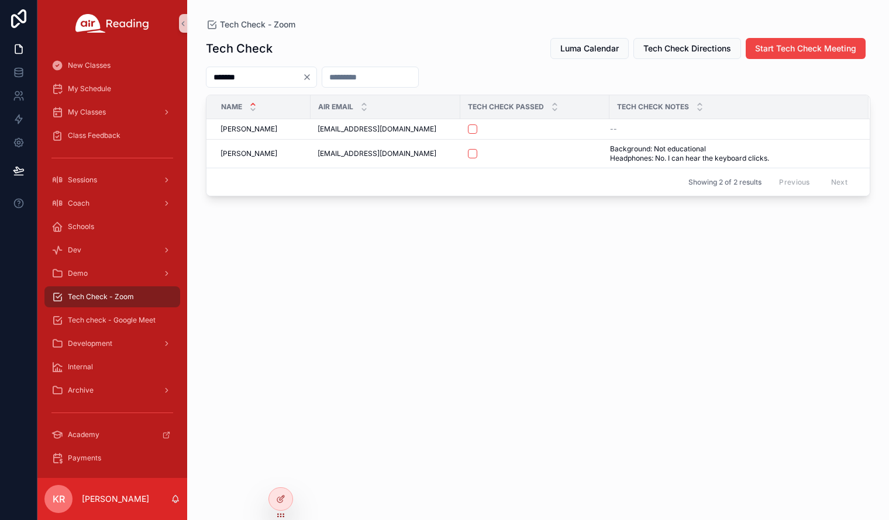
type input "*******"
click at [317, 71] on div "*******" at bounding box center [261, 77] width 111 height 21
click at [312, 78] on icon "Clear" at bounding box center [306, 77] width 9 height 9
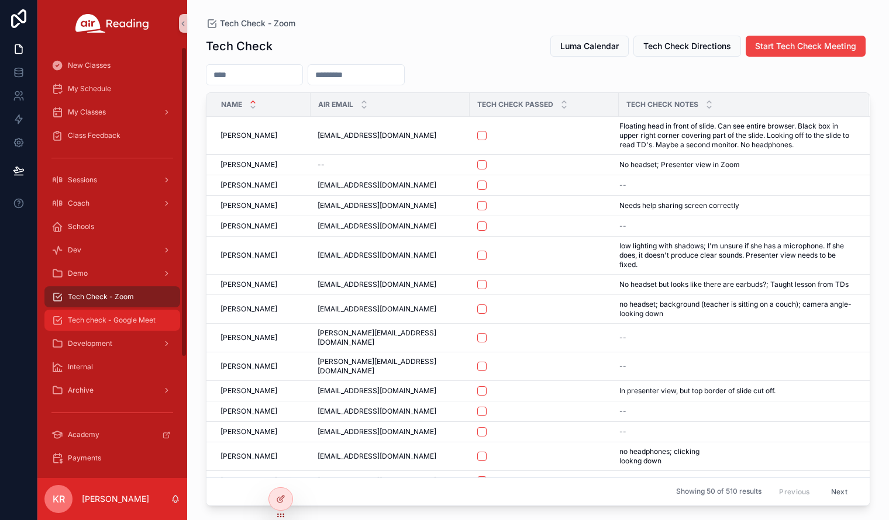
click at [132, 323] on span "Tech check - Google Meet" at bounding box center [112, 320] width 88 height 9
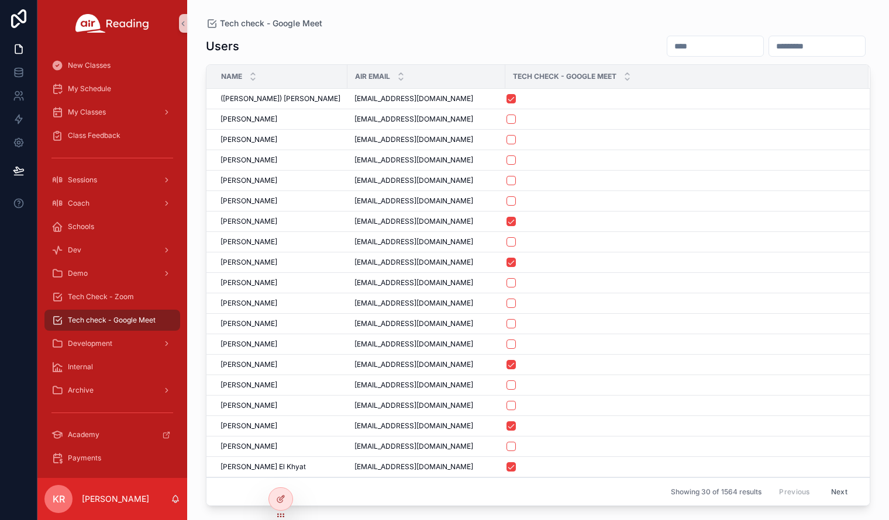
click at [667, 44] on input "scrollable content" at bounding box center [715, 46] width 96 height 16
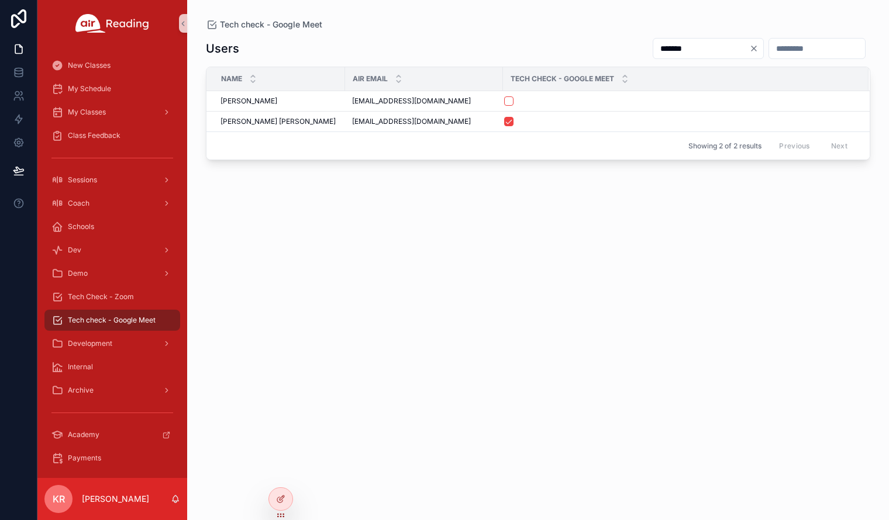
type input "*******"
click at [751, 50] on icon "Clear" at bounding box center [753, 48] width 5 height 5
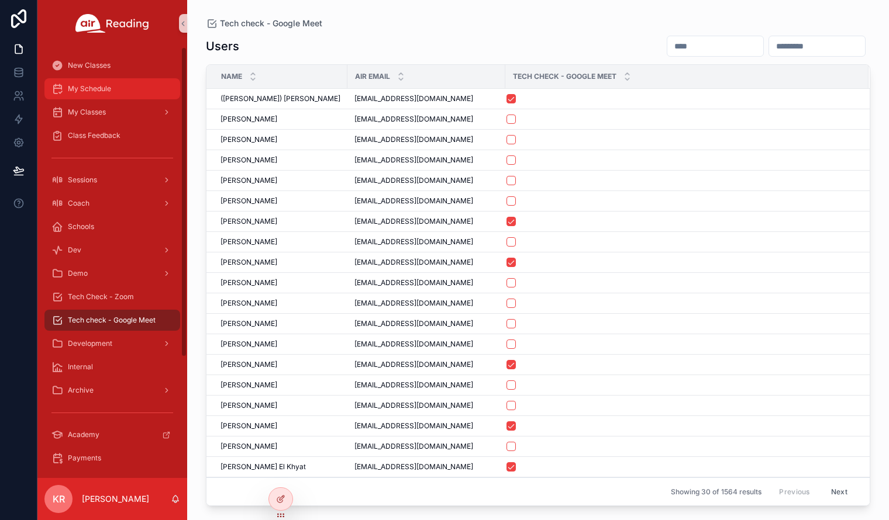
click at [124, 95] on div "My Schedule" at bounding box center [112, 89] width 122 height 19
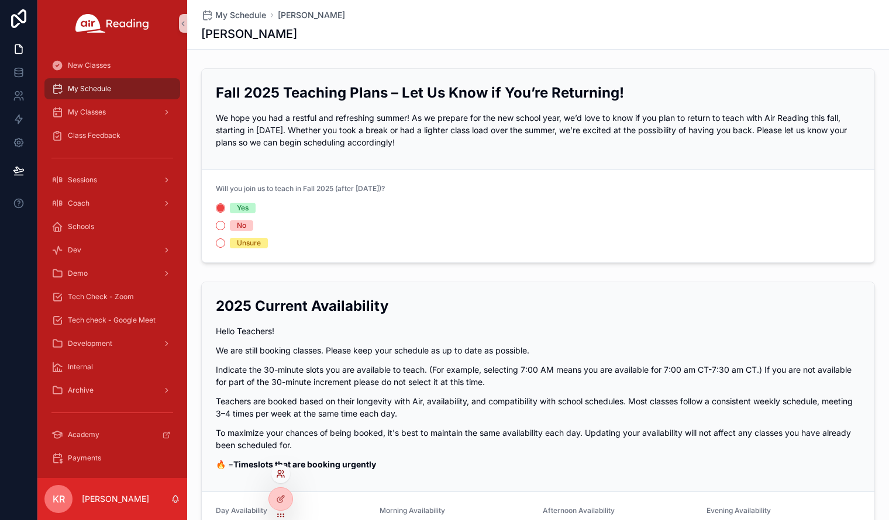
click at [279, 478] on icon at bounding box center [280, 474] width 9 height 9
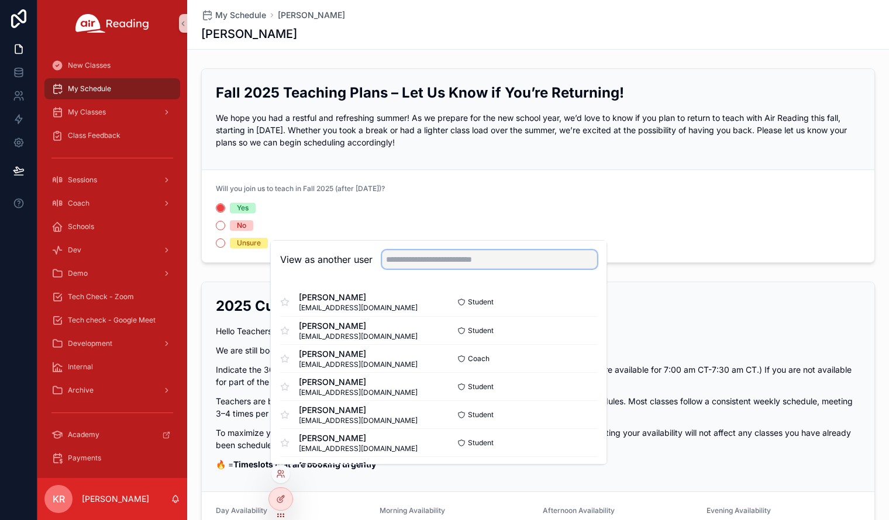
click at [470, 253] on input "text" at bounding box center [489, 259] width 215 height 19
type input "*******"
click at [570, 305] on button "Select" at bounding box center [582, 302] width 30 height 17
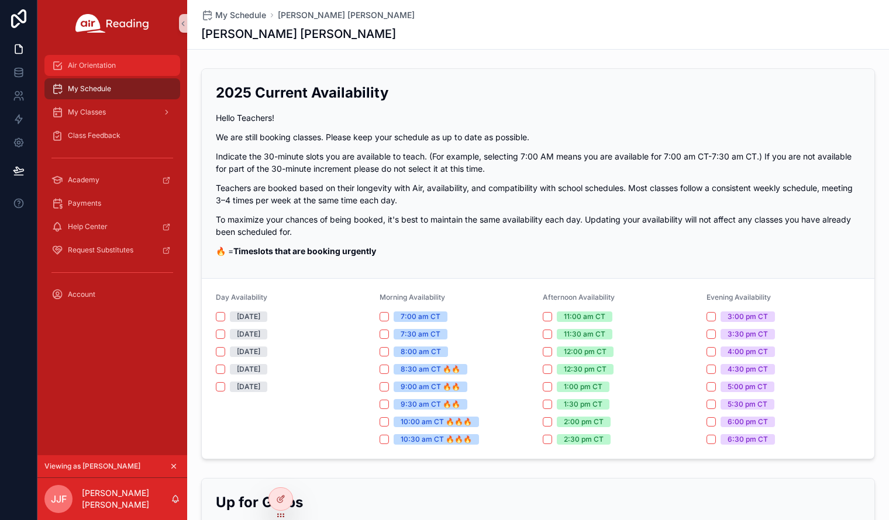
click at [100, 68] on span "Air Orientation" at bounding box center [92, 65] width 48 height 9
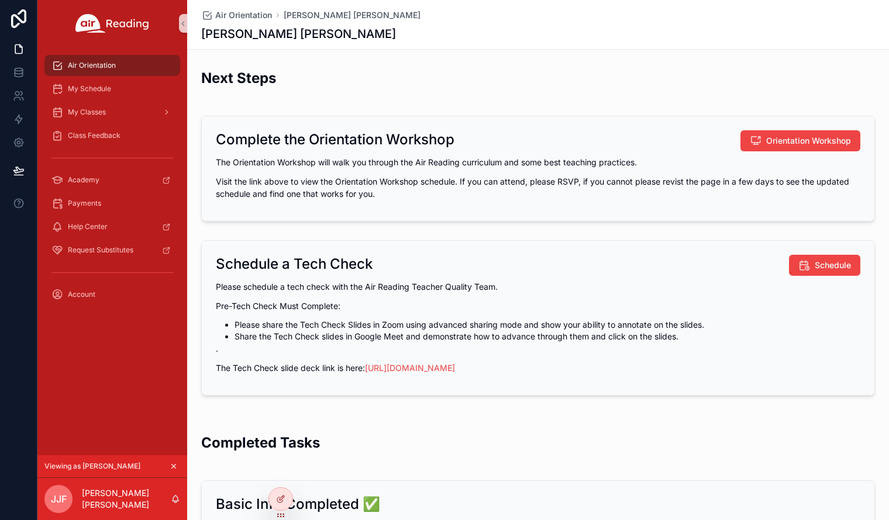
click at [175, 466] on icon "scrollable content" at bounding box center [174, 467] width 4 height 4
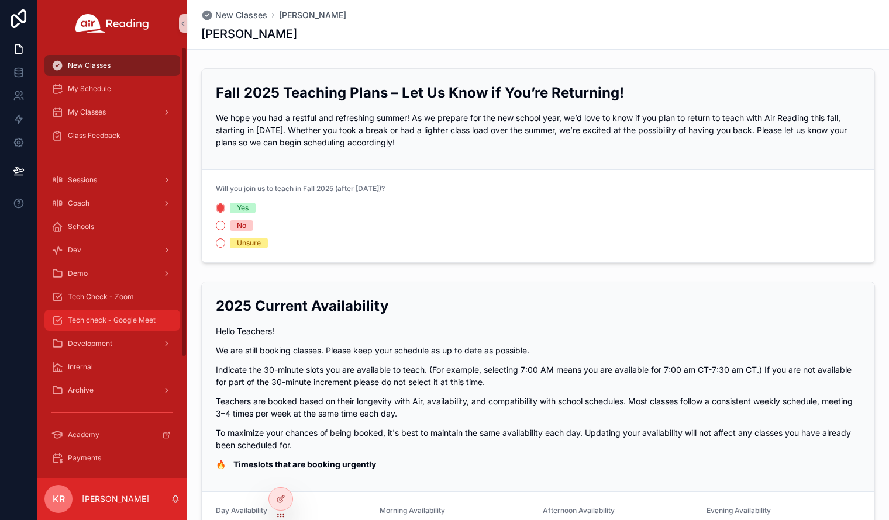
click at [103, 320] on span "Tech check - Google Meet" at bounding box center [112, 320] width 88 height 9
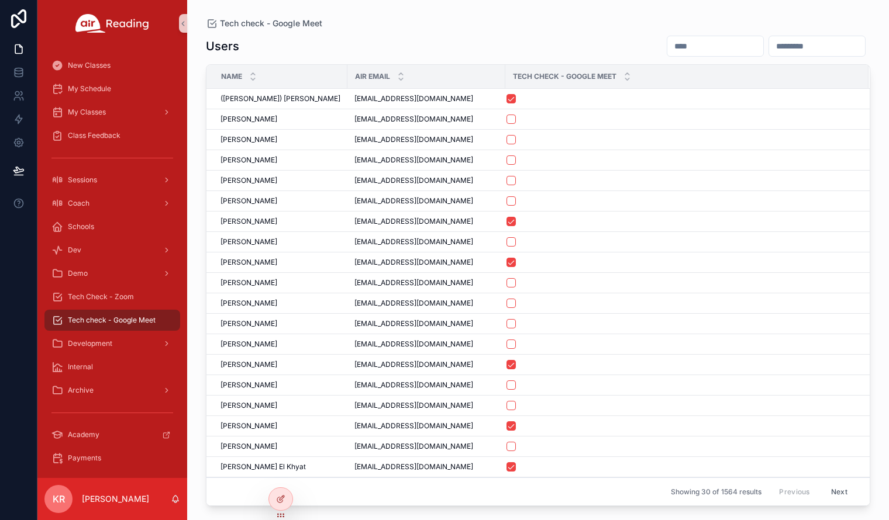
click at [682, 49] on input "scrollable content" at bounding box center [715, 46] width 96 height 16
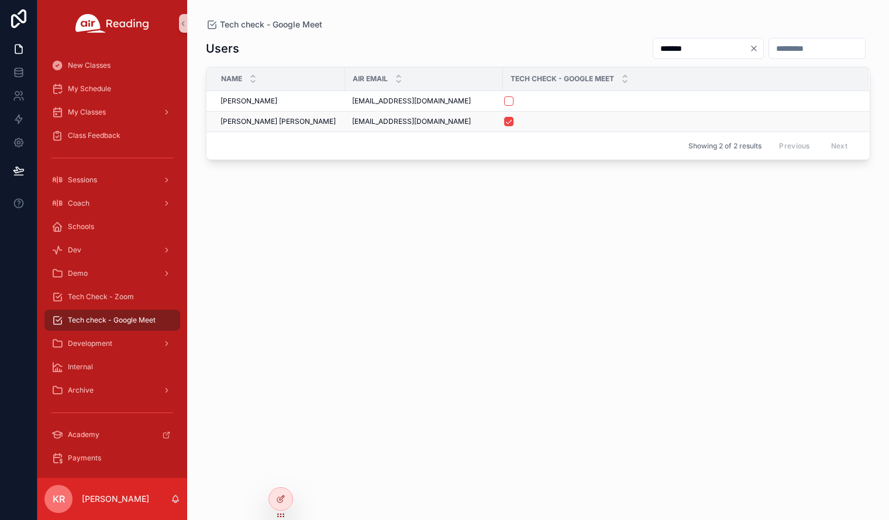
type input "*******"
drag, startPoint x: 449, startPoint y: 123, endPoint x: 352, endPoint y: 129, distance: 96.6
click at [352, 129] on td "felicianojillianjay@gmail.com felicianojillianjay@gmail.com" at bounding box center [424, 122] width 158 height 20
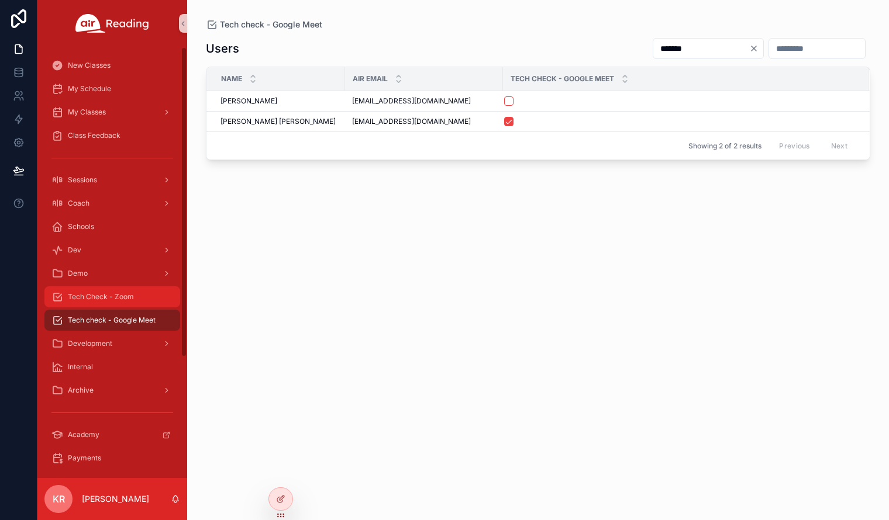
copy span "[EMAIL_ADDRESS][DOMAIN_NAME]"
click at [111, 298] on span "Tech Check - Zoom" at bounding box center [101, 296] width 66 height 9
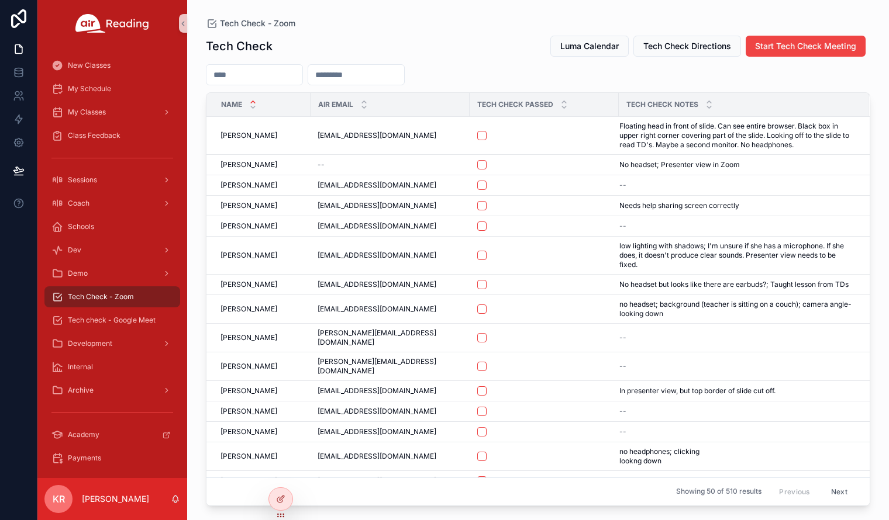
click at [400, 74] on input "scrollable content" at bounding box center [356, 75] width 96 height 16
paste input "**********"
type input "**********"
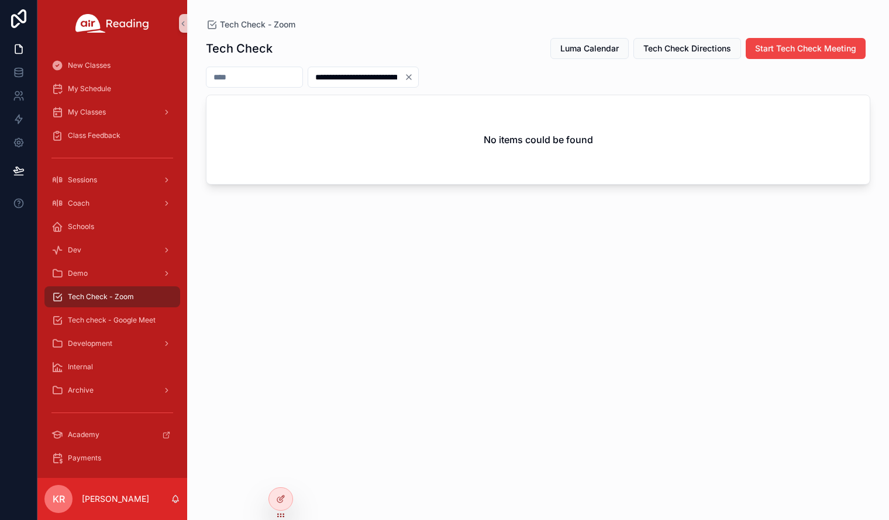
click at [411, 78] on icon "Clear" at bounding box center [408, 77] width 5 height 5
drag, startPoint x: 495, startPoint y: 295, endPoint x: 499, endPoint y: 290, distance: 6.2
click at [496, 294] on div "Tech Check Luma Calendar Tech Check Directions Start Tech Check Meeting No item…" at bounding box center [538, 268] width 664 height 476
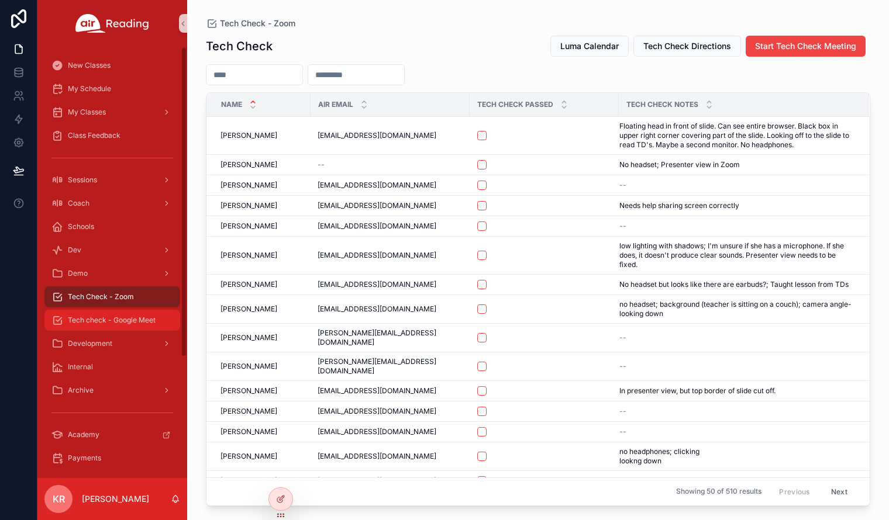
click at [117, 320] on span "Tech check - Google Meet" at bounding box center [112, 320] width 88 height 9
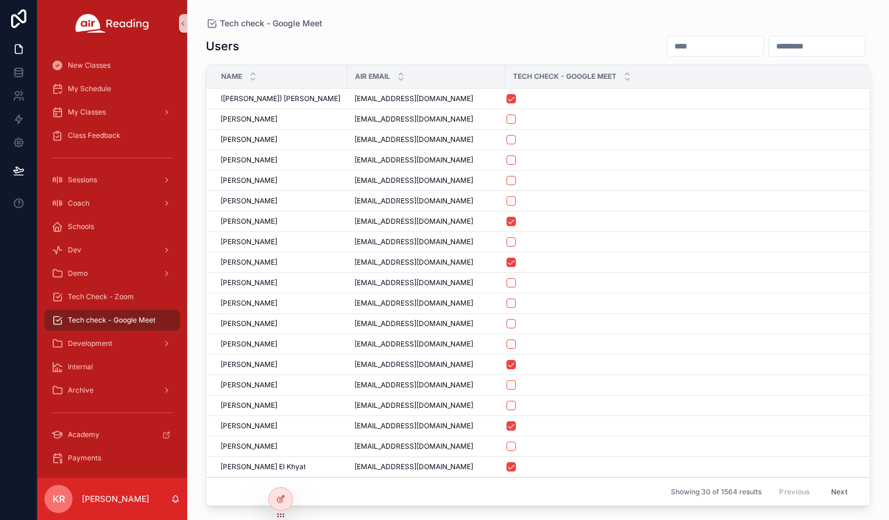
click at [667, 48] on input "scrollable content" at bounding box center [715, 46] width 96 height 16
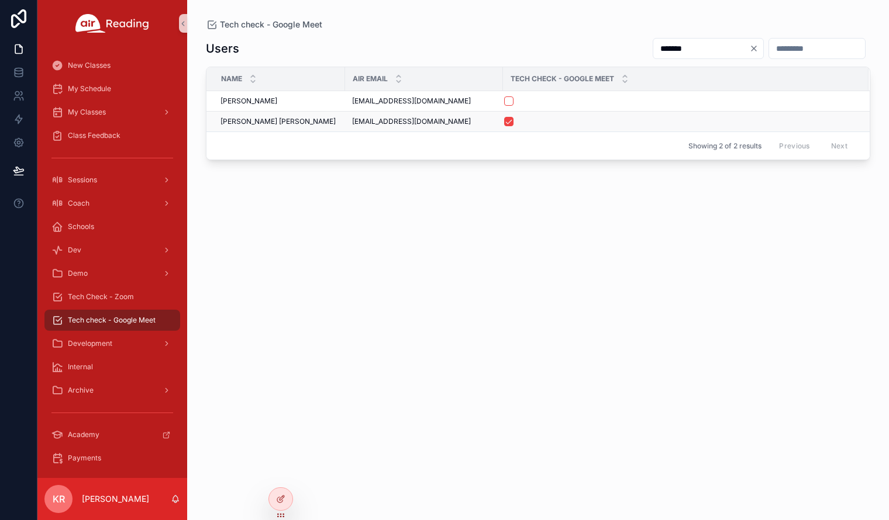
type input "*******"
drag, startPoint x: 444, startPoint y: 124, endPoint x: 353, endPoint y: 126, distance: 90.7
click at [353, 126] on span "felicianojillianjay@gmail.com" at bounding box center [411, 121] width 119 height 9
drag, startPoint x: 414, startPoint y: 121, endPoint x: 428, endPoint y: 119, distance: 13.7
click at [415, 121] on span "felicianojillianjay@gmail.com" at bounding box center [411, 121] width 119 height 9
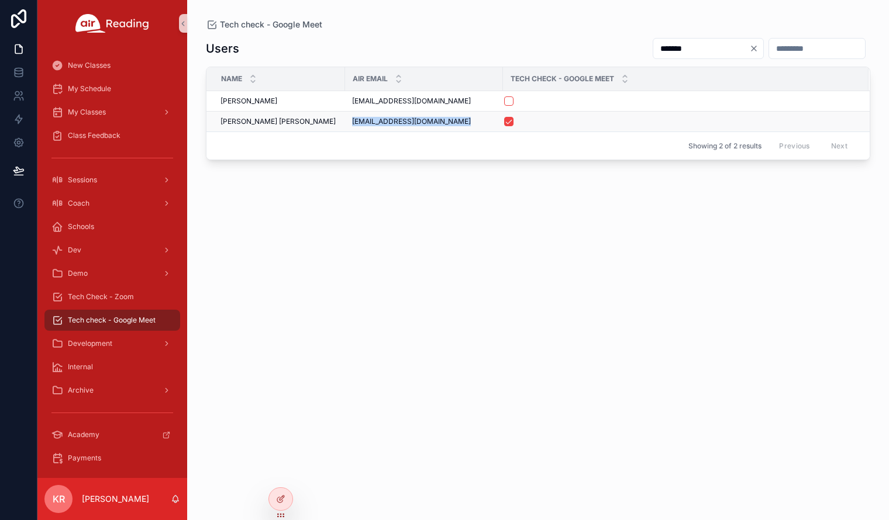
drag, startPoint x: 446, startPoint y: 120, endPoint x: 351, endPoint y: 125, distance: 94.9
click at [351, 125] on td "felicianojillianjay@gmail.com felicianojillianjay@gmail.com" at bounding box center [424, 122] width 158 height 20
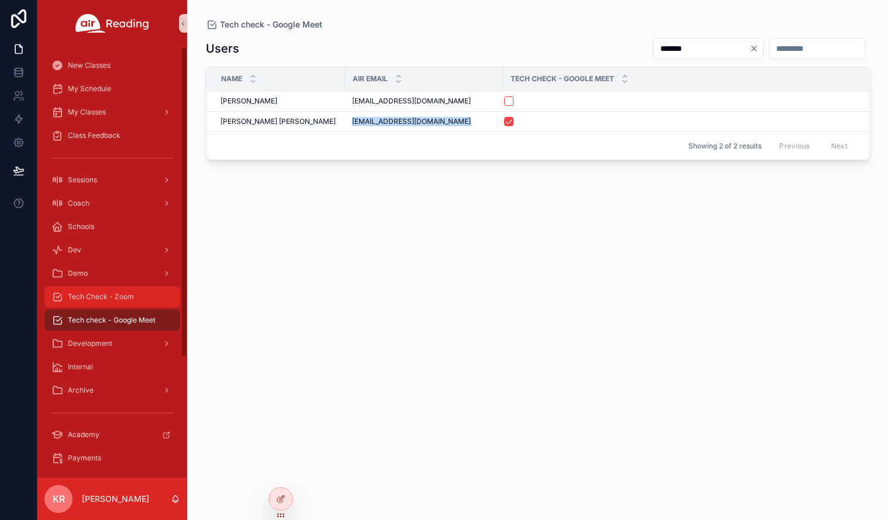
copy span "felicianojillianjay@gmail.com"
click at [93, 296] on span "Tech Check - Zoom" at bounding box center [101, 296] width 66 height 9
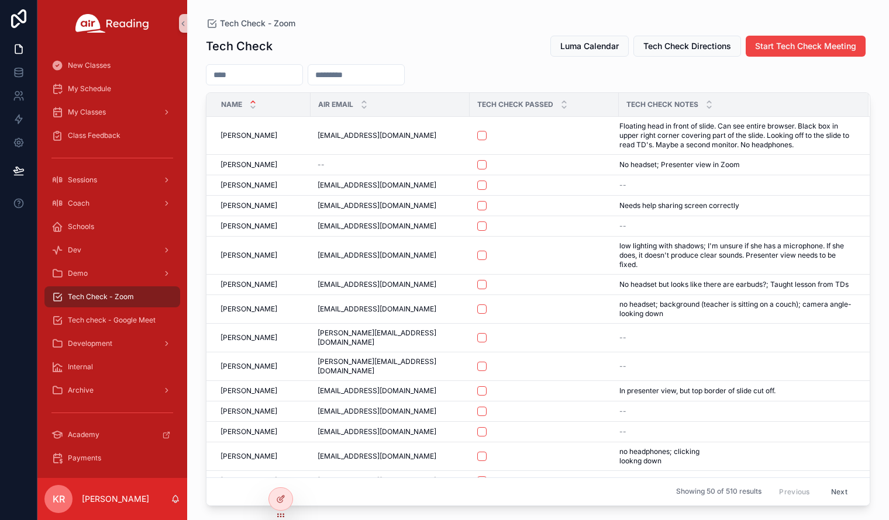
click at [404, 75] on input "scrollable content" at bounding box center [356, 75] width 96 height 16
paste input "**********"
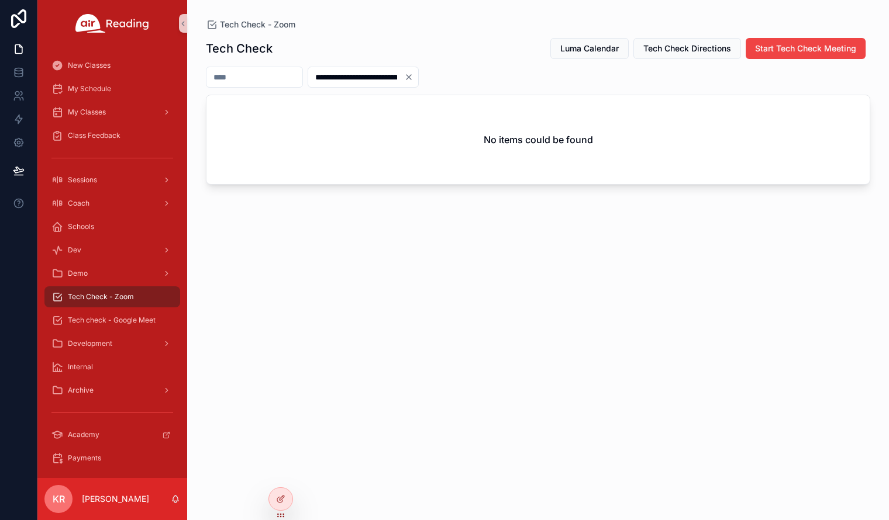
type input "**********"
click at [413, 77] on icon "Clear" at bounding box center [408, 77] width 9 height 9
click at [279, 78] on input "scrollable content" at bounding box center [254, 77] width 96 height 16
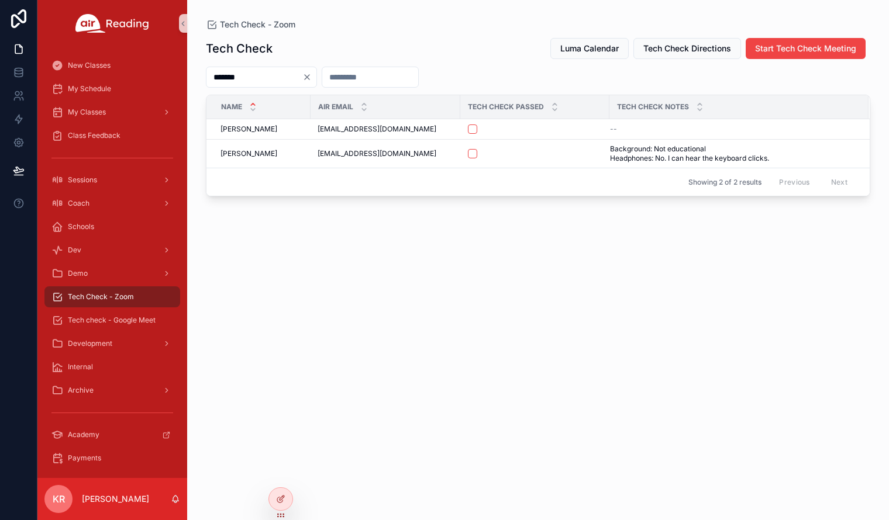
type input "*******"
click at [312, 77] on icon "Clear" at bounding box center [306, 77] width 9 height 9
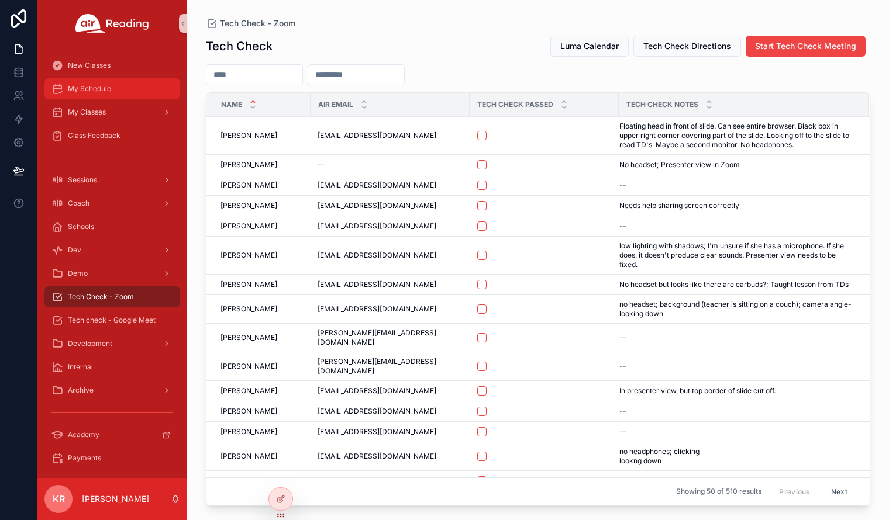
click at [100, 95] on div "My Schedule" at bounding box center [112, 89] width 122 height 19
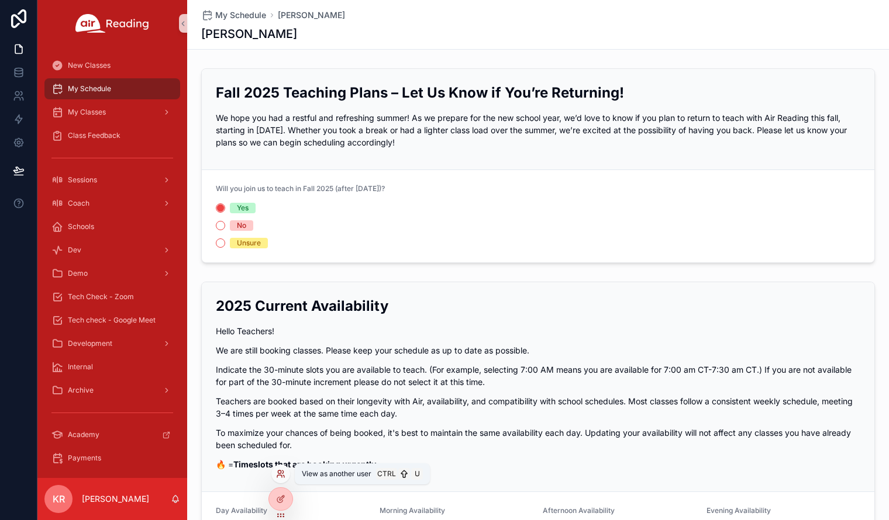
click at [282, 475] on icon at bounding box center [280, 474] width 9 height 9
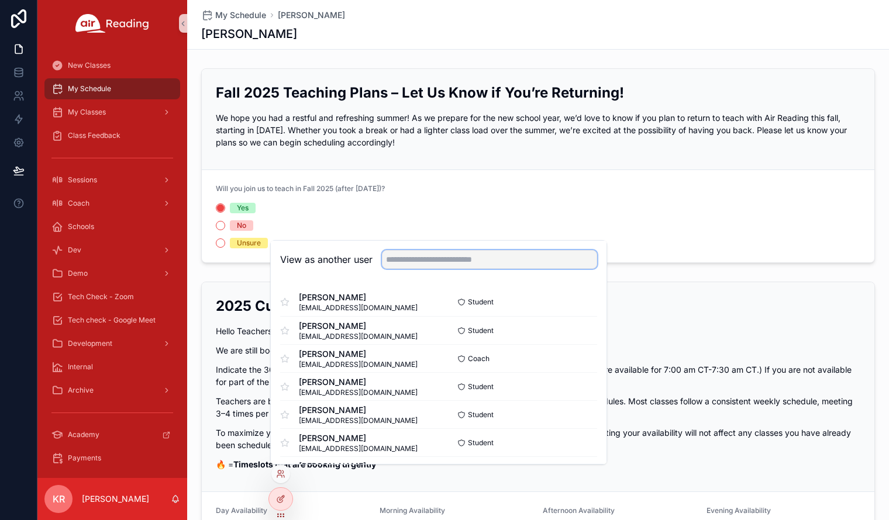
click at [431, 261] on input "text" at bounding box center [489, 259] width 215 height 19
type input "*******"
click at [570, 305] on button "Select" at bounding box center [582, 302] width 30 height 17
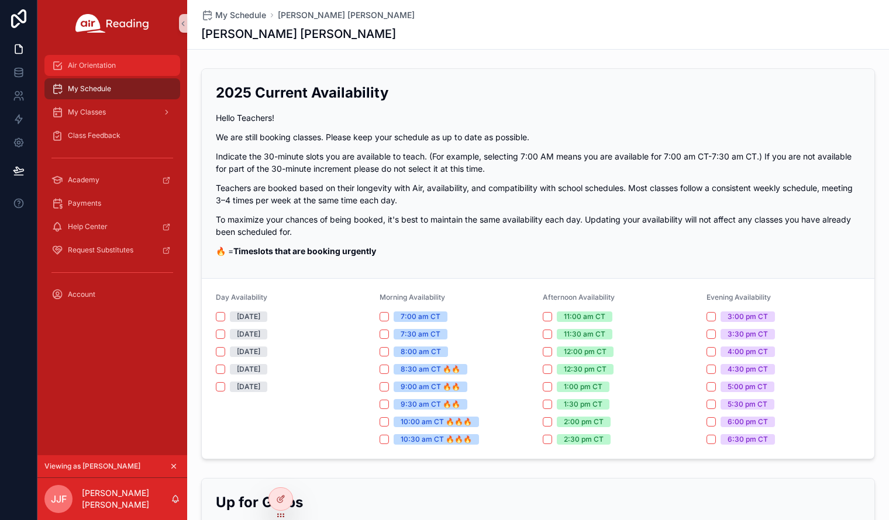
click at [101, 65] on span "Air Orientation" at bounding box center [92, 65] width 48 height 9
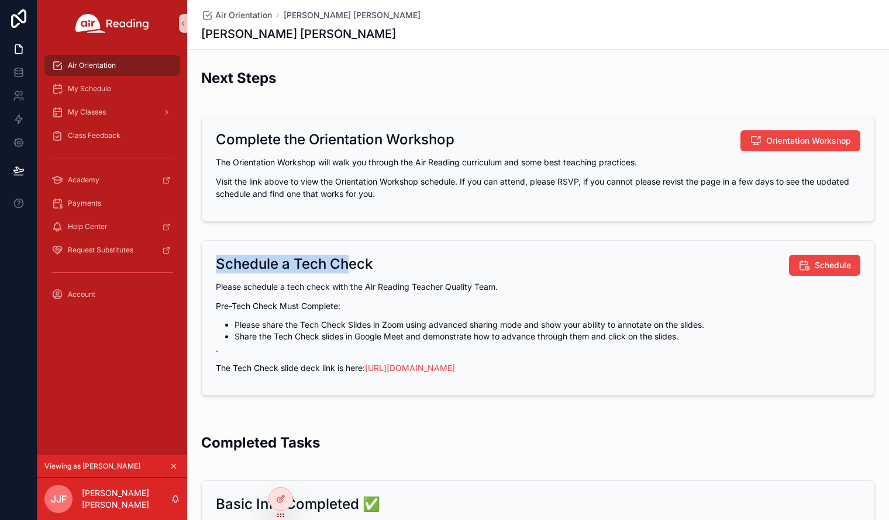
drag, startPoint x: 213, startPoint y: 263, endPoint x: 349, endPoint y: 266, distance: 135.1
click at [349, 266] on h2 "Schedule a Tech Check" at bounding box center [294, 264] width 157 height 19
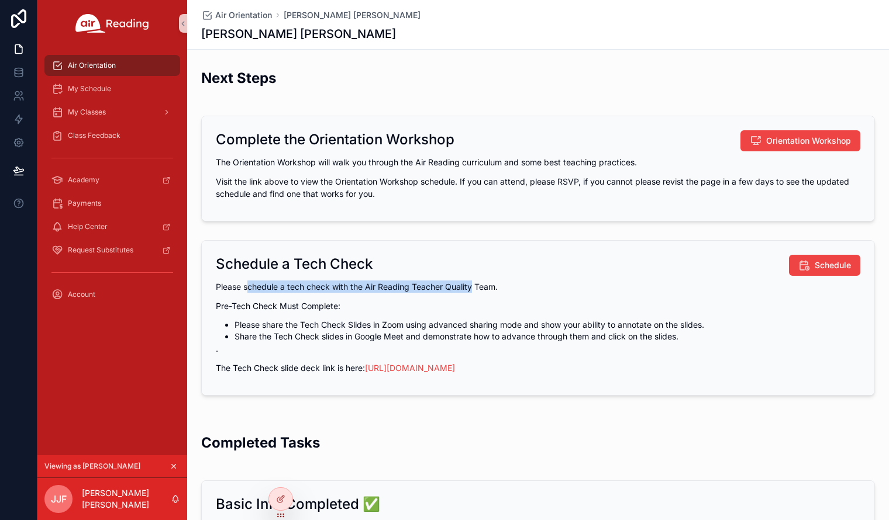
drag, startPoint x: 250, startPoint y: 289, endPoint x: 463, endPoint y: 313, distance: 214.2
click at [471, 291] on p "Please schedule a tech check with the Air Reading Teacher Quality Team." at bounding box center [538, 287] width 644 height 12
drag, startPoint x: 213, startPoint y: 308, endPoint x: 332, endPoint y: 308, distance: 118.7
click at [332, 308] on p "Pre-Tech Check Must Complete:" at bounding box center [538, 306] width 644 height 12
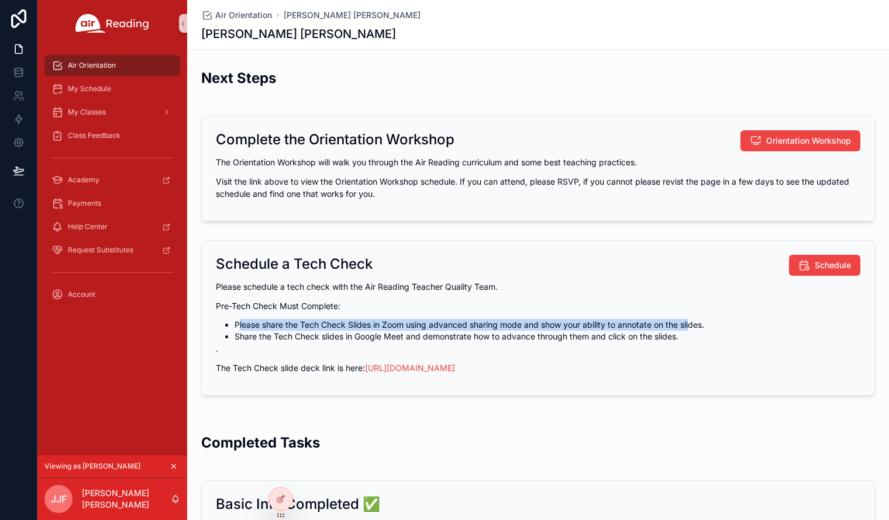
drag, startPoint x: 236, startPoint y: 326, endPoint x: 617, endPoint y: 357, distance: 382.6
click at [689, 323] on li "Please share the Tech Check Slides in Zoom using advanced sharing mode and show…" at bounding box center [548, 325] width 626 height 12
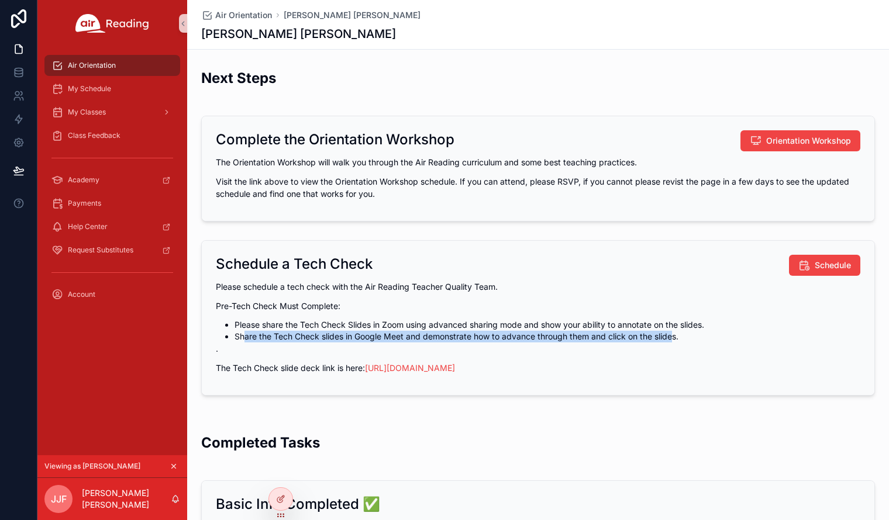
drag, startPoint x: 240, startPoint y: 337, endPoint x: 671, endPoint y: 342, distance: 431.0
click at [671, 342] on li "Share the Tech Check slides in Google Meet and demonstrate how to advance throu…" at bounding box center [548, 337] width 626 height 12
click at [553, 336] on li "Share the Tech Check slides in Google Meet and demonstrate how to advance throu…" at bounding box center [548, 337] width 626 height 12
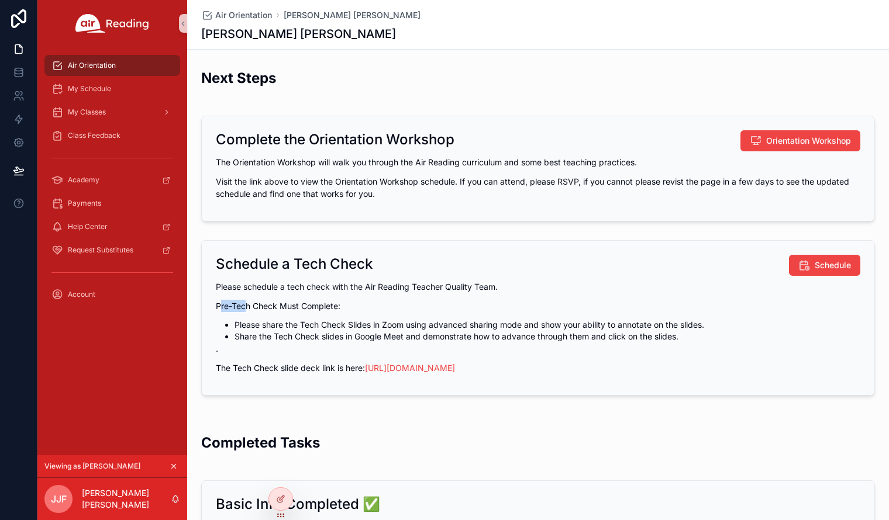
drag, startPoint x: 214, startPoint y: 308, endPoint x: 244, endPoint y: 308, distance: 30.4
click at [244, 308] on p "Pre-Tech Check Must Complete:" at bounding box center [538, 306] width 644 height 12
click at [312, 332] on li "Share the Tech Check slides in Google Meet and demonstrate how to advance throu…" at bounding box center [548, 337] width 626 height 12
click at [408, 366] on link "https://tinyurl.com/45t5a7ps" at bounding box center [410, 368] width 90 height 10
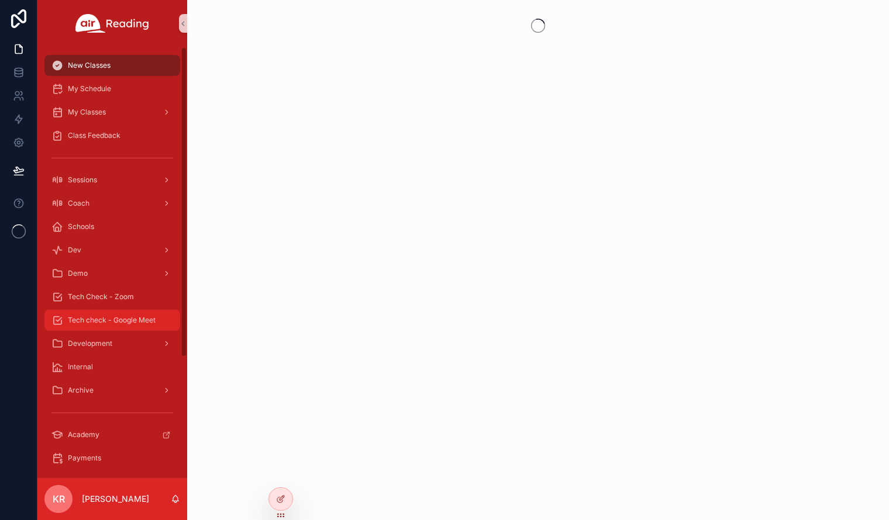
drag, startPoint x: 129, startPoint y: 328, endPoint x: 143, endPoint y: 321, distance: 15.7
click at [129, 328] on div "Tech check - Google Meet" at bounding box center [112, 320] width 122 height 19
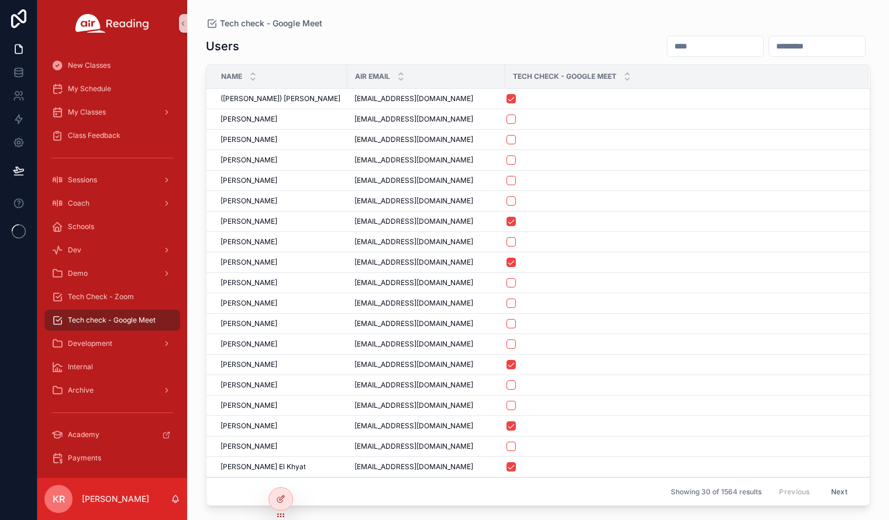
click at [667, 47] on input "scrollable content" at bounding box center [715, 46] width 96 height 16
click at [667, 46] on input "scrollable content" at bounding box center [715, 46] width 96 height 16
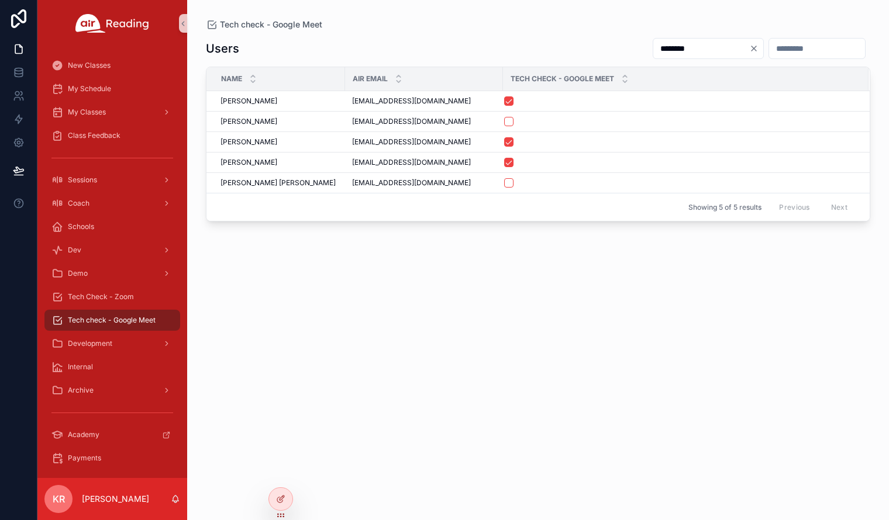
type input "********"
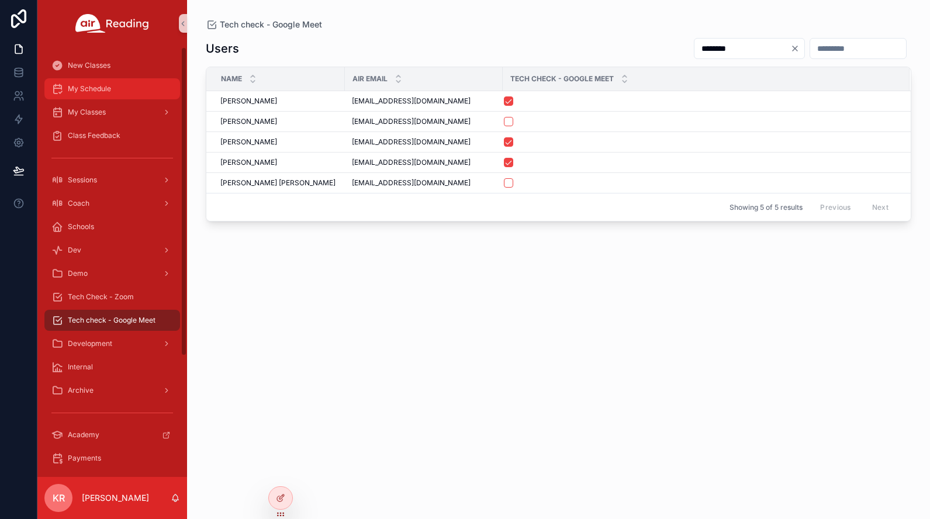
click at [122, 95] on div "My Schedule" at bounding box center [112, 89] width 122 height 19
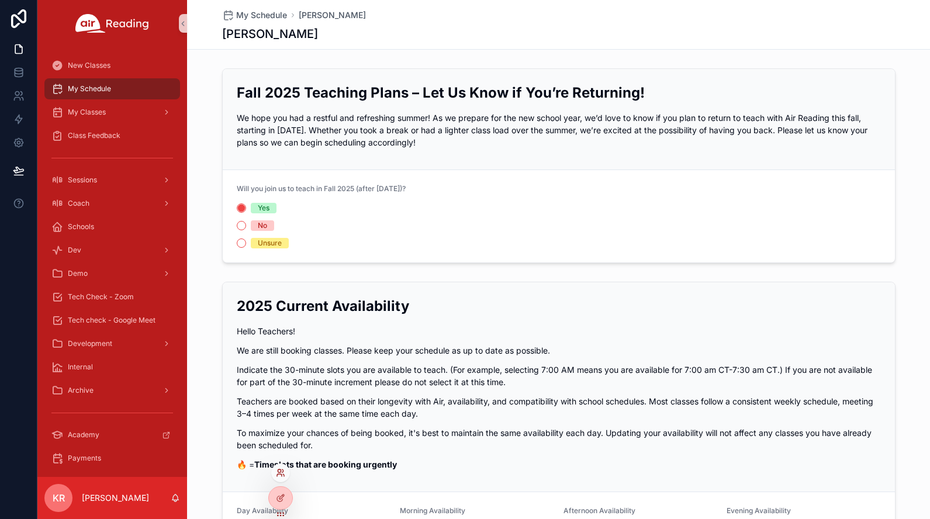
click at [281, 473] on icon at bounding box center [279, 471] width 3 height 3
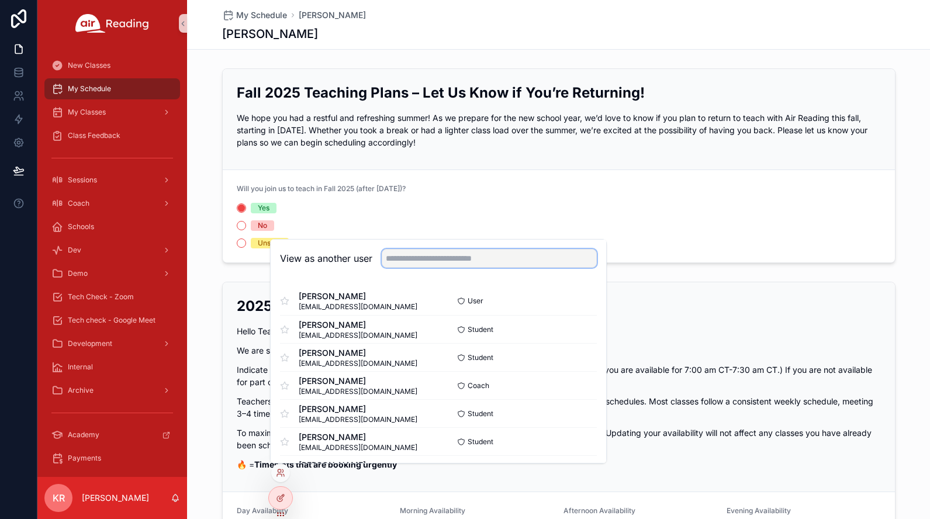
click at [448, 261] on input "text" at bounding box center [489, 258] width 215 height 19
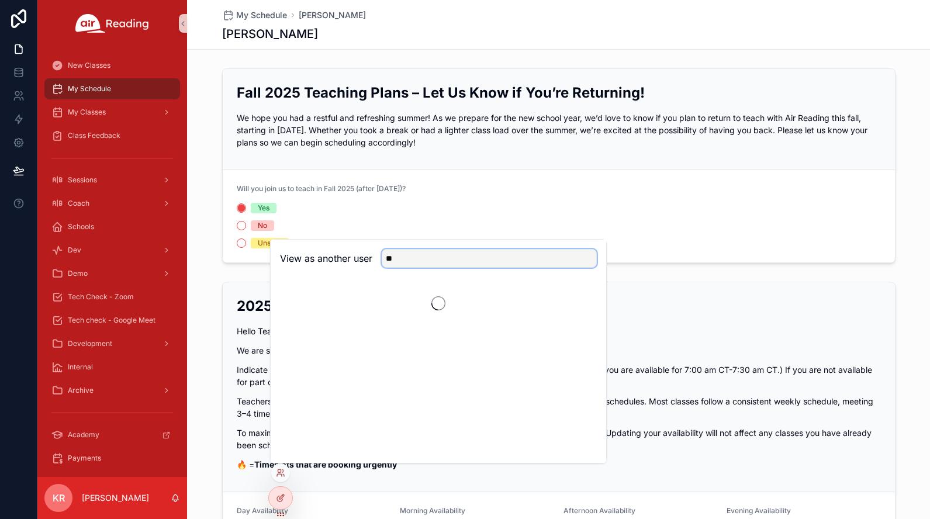
type input "*"
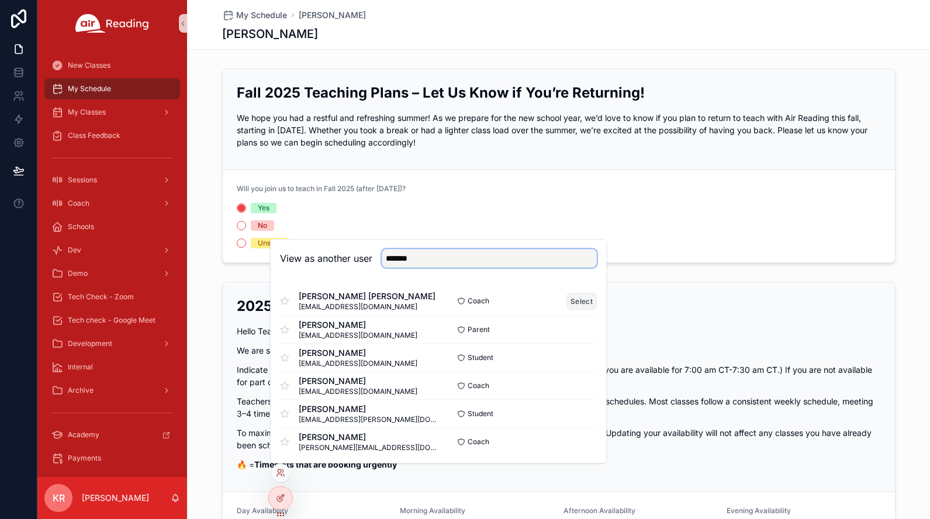
type input "*******"
click at [572, 302] on button "Select" at bounding box center [582, 301] width 30 height 17
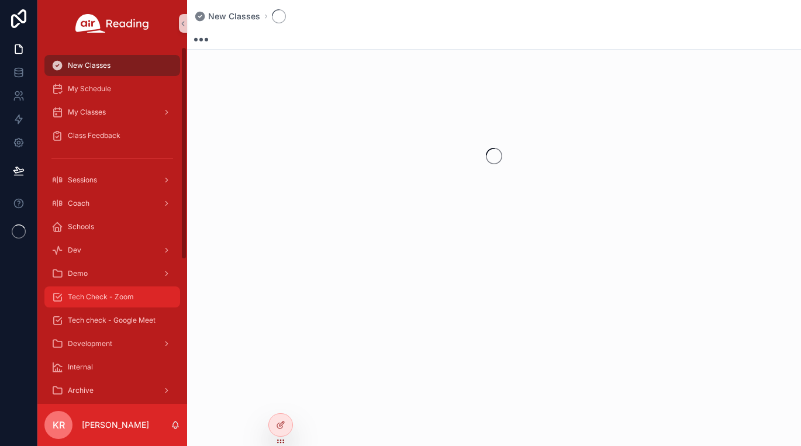
click at [116, 293] on span "Tech Check - Zoom" at bounding box center [101, 296] width 66 height 9
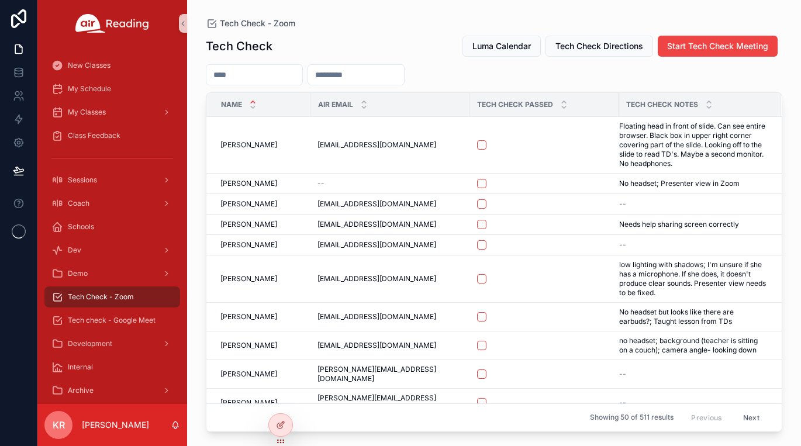
click at [295, 74] on input "scrollable content" at bounding box center [254, 75] width 96 height 16
click at [302, 77] on input "scrollable content" at bounding box center [254, 75] width 96 height 16
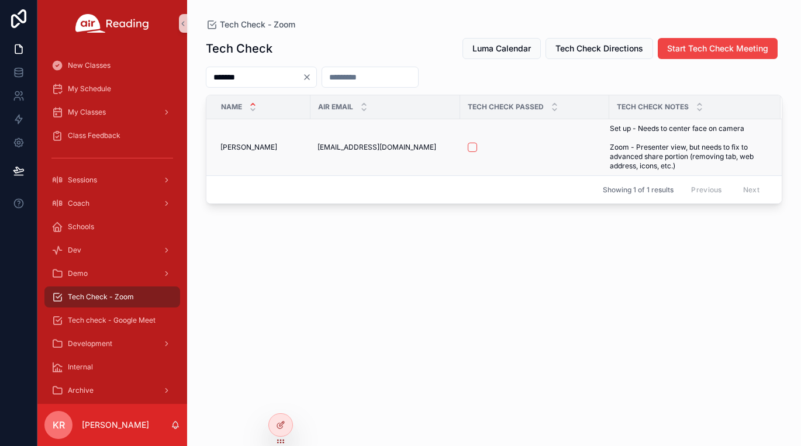
type input "*******"
click at [473, 149] on button "scrollable content" at bounding box center [472, 147] width 9 height 9
click at [123, 322] on span "Tech check - Google Meet" at bounding box center [112, 320] width 88 height 9
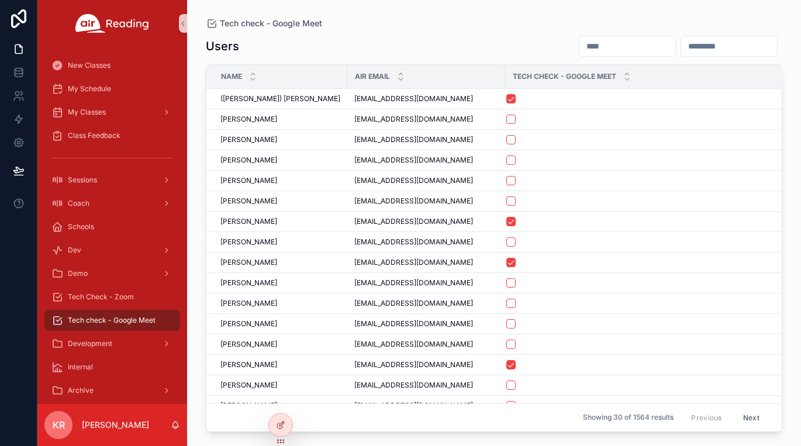
click at [580, 45] on input "scrollable content" at bounding box center [628, 46] width 96 height 16
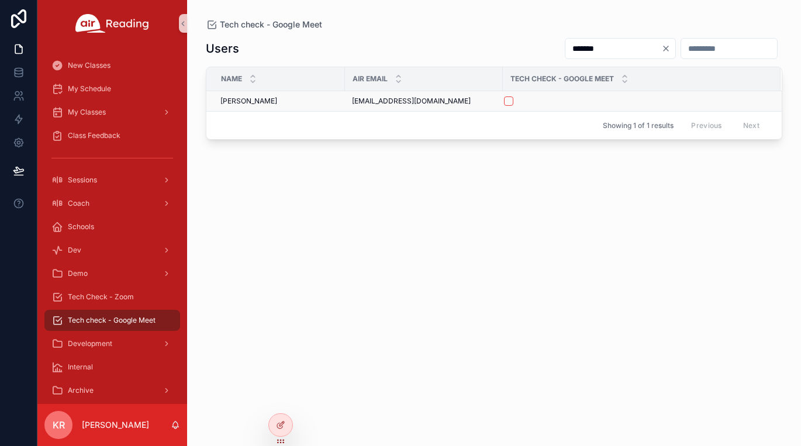
type input "*******"
click at [512, 100] on button "scrollable content" at bounding box center [508, 100] width 9 height 9
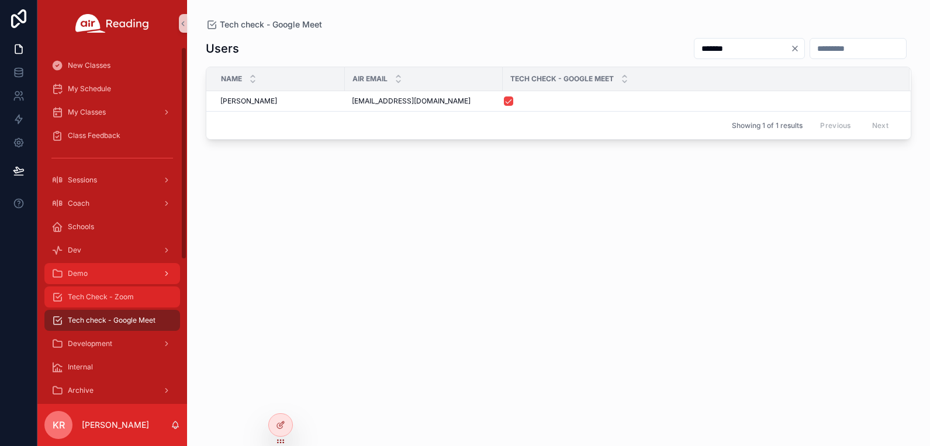
click at [131, 296] on span "Tech Check - Zoom" at bounding box center [101, 296] width 66 height 9
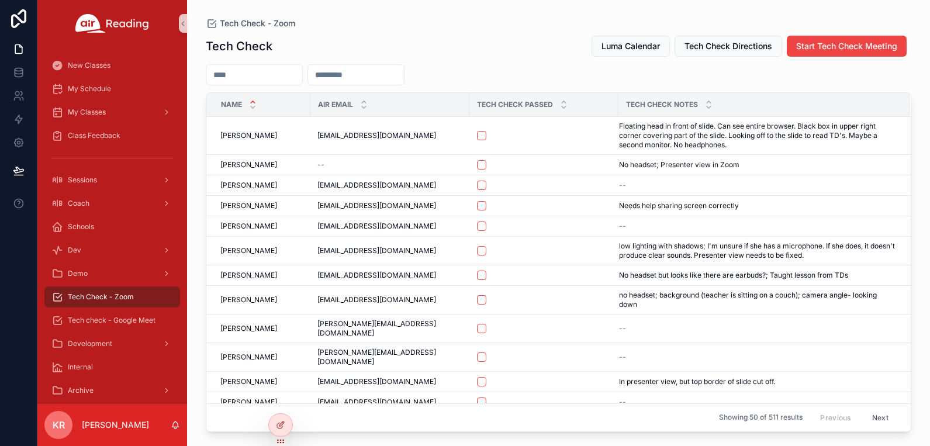
click at [302, 78] on input "scrollable content" at bounding box center [254, 75] width 96 height 16
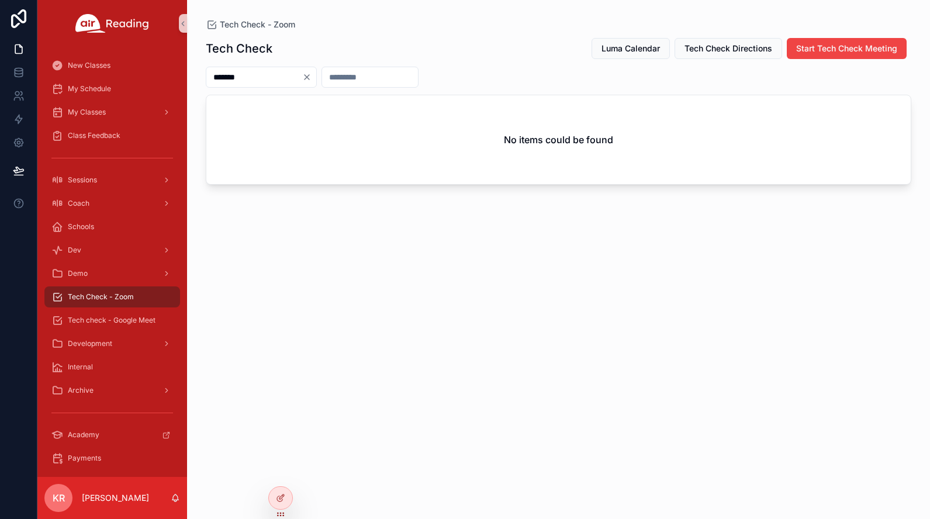
type input "*******"
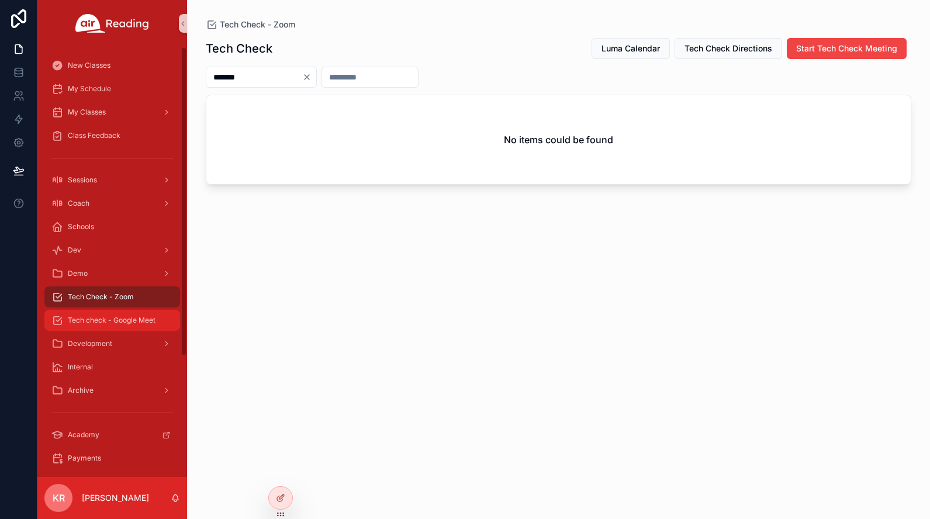
click at [142, 313] on div "Tech check - Google Meet" at bounding box center [112, 320] width 122 height 19
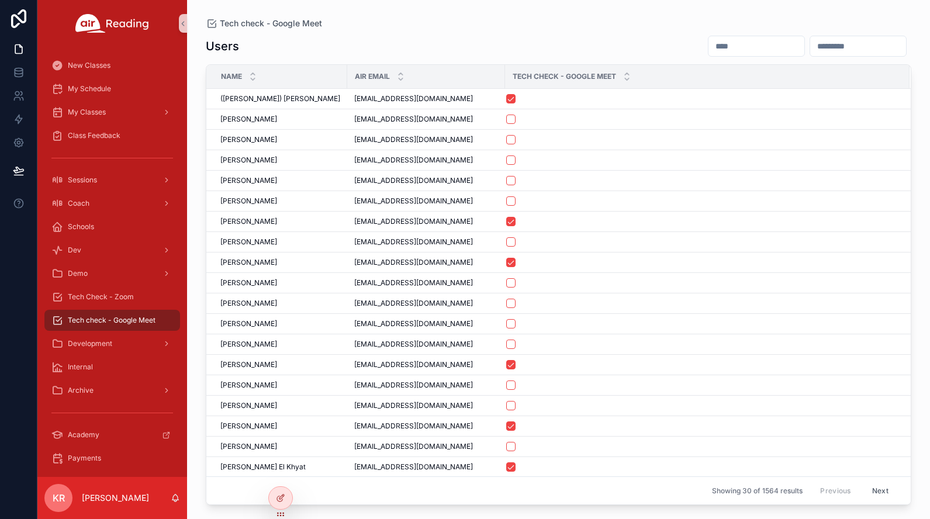
click at [709, 44] on input "scrollable content" at bounding box center [757, 46] width 96 height 16
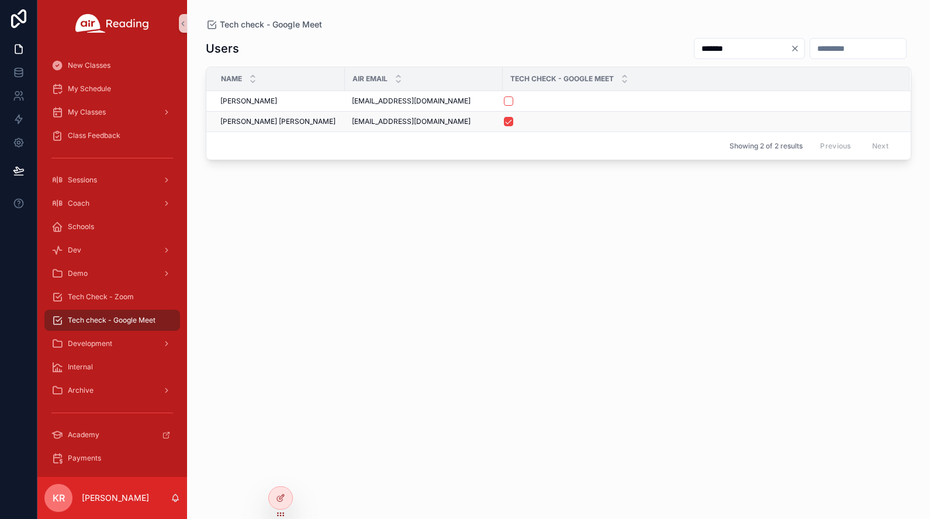
type input "*******"
drag, startPoint x: 284, startPoint y: 122, endPoint x: 220, endPoint y: 125, distance: 63.8
click at [220, 125] on td "[PERSON_NAME] [PERSON_NAME] [PERSON_NAME] [PERSON_NAME]" at bounding box center [275, 122] width 139 height 20
copy span "[PERSON_NAME] [PERSON_NAME]"
drag, startPoint x: 447, startPoint y: 119, endPoint x: 350, endPoint y: 128, distance: 96.9
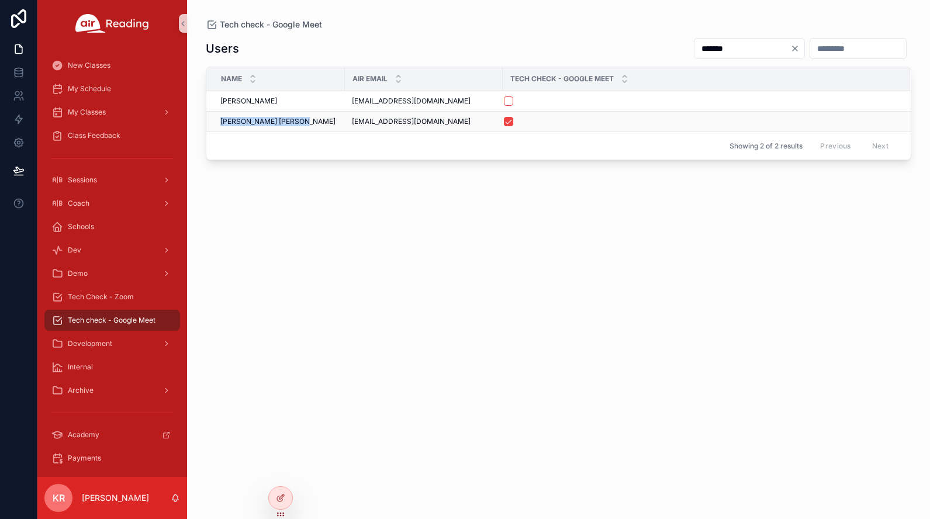
click at [350, 128] on td "[EMAIL_ADDRESS][DOMAIN_NAME] [EMAIL_ADDRESS][DOMAIN_NAME]" at bounding box center [424, 122] width 158 height 20
copy span "[EMAIL_ADDRESS][DOMAIN_NAME]"
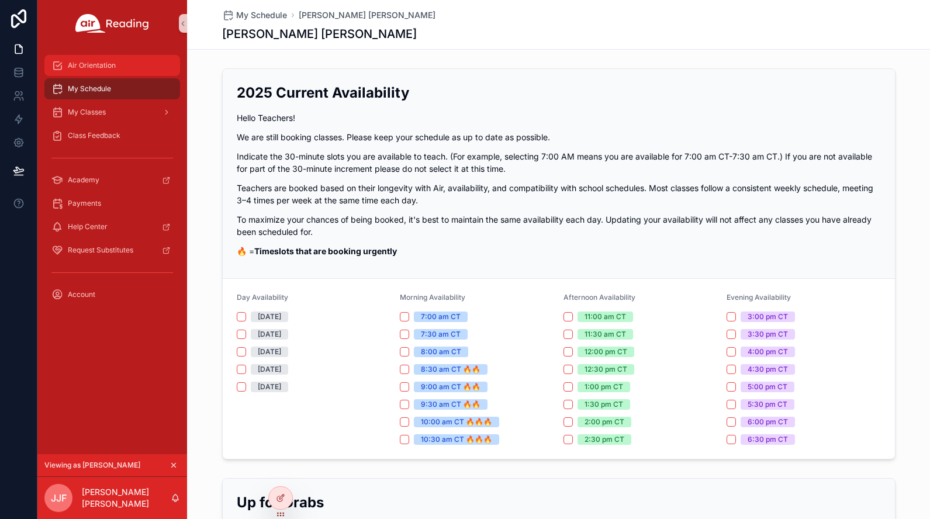
click at [99, 72] on div "Air Orientation" at bounding box center [112, 65] width 122 height 19
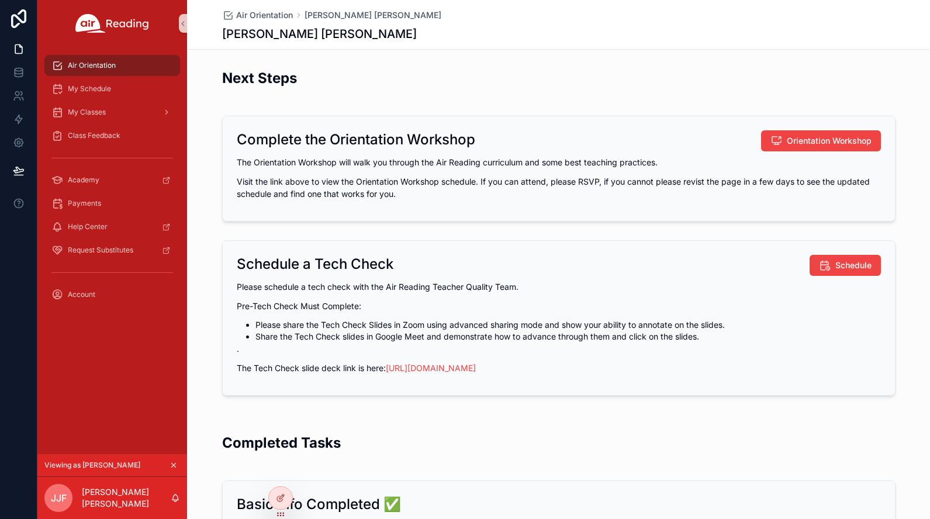
click at [174, 464] on icon "scrollable content" at bounding box center [174, 465] width 8 height 8
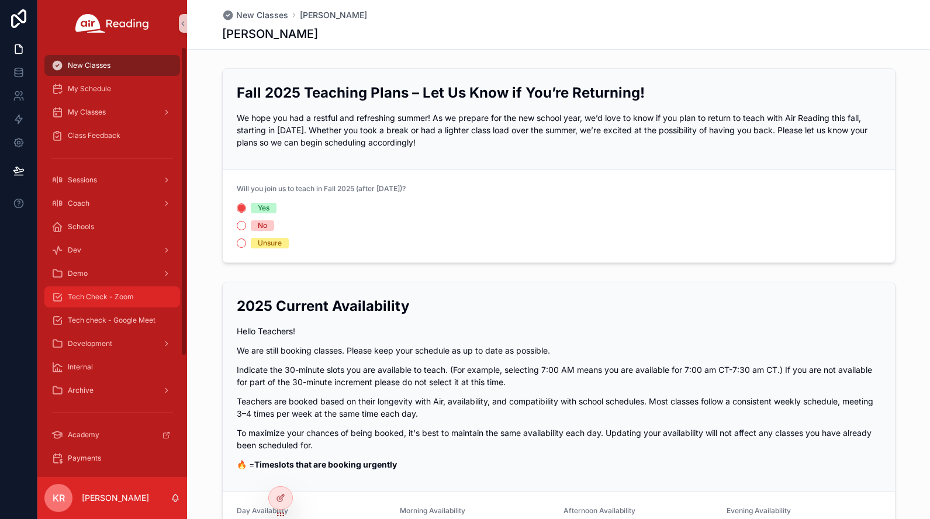
click at [122, 298] on span "Tech Check - Zoom" at bounding box center [101, 296] width 66 height 9
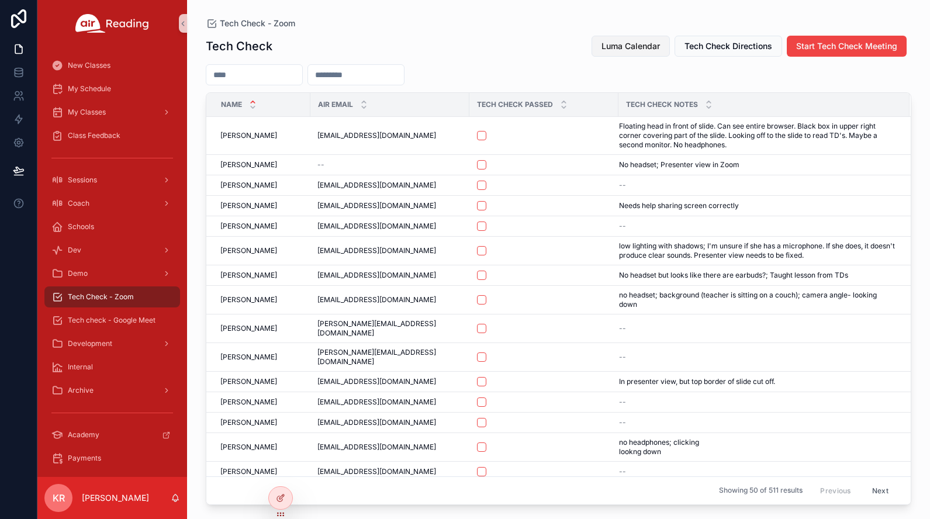
click at [650, 52] on button "Luma Calendar" at bounding box center [631, 46] width 78 height 21
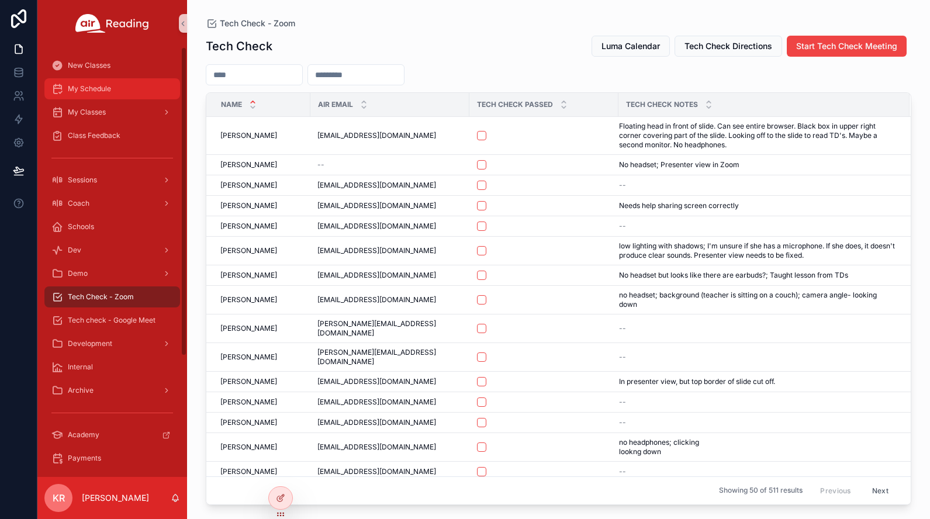
click at [113, 98] on link "My Schedule" at bounding box center [112, 88] width 136 height 21
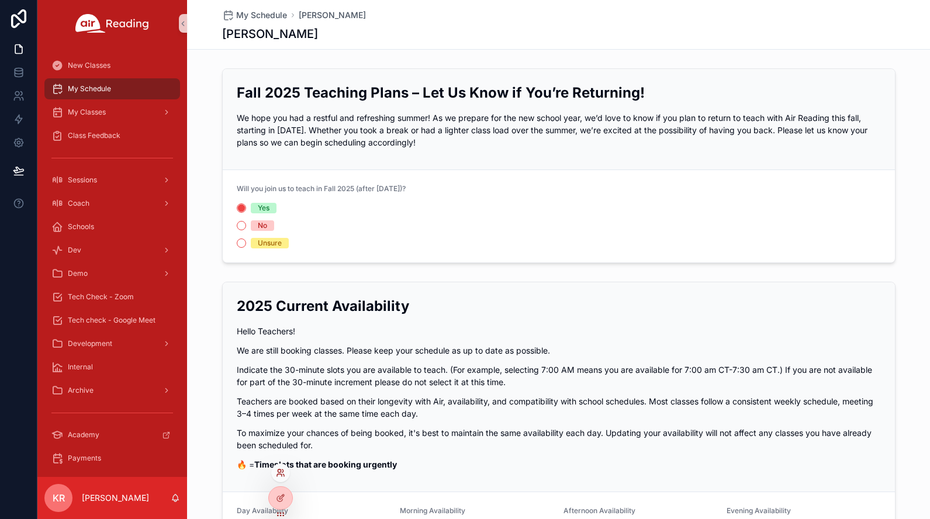
click at [280, 473] on icon at bounding box center [279, 471] width 3 height 3
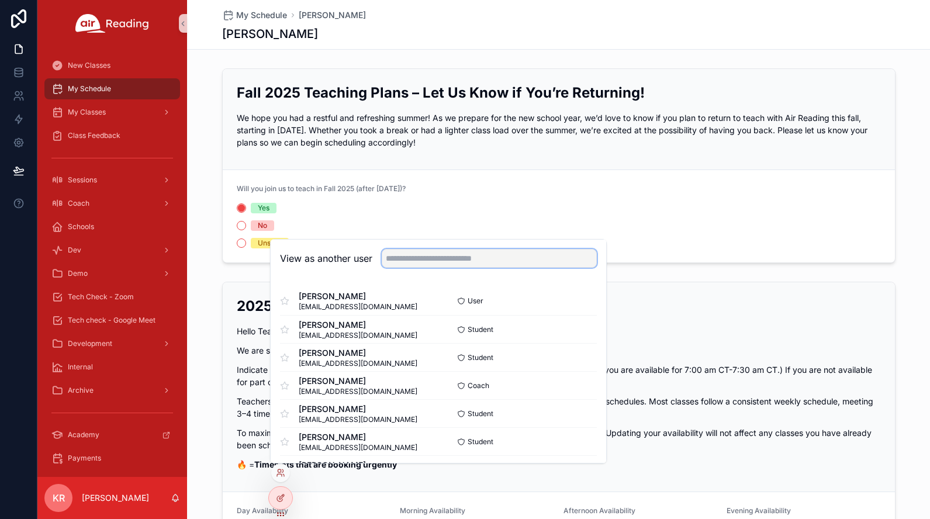
click at [485, 256] on input "text" at bounding box center [489, 258] width 215 height 19
type input "*******"
click at [574, 304] on button "Select" at bounding box center [582, 301] width 30 height 17
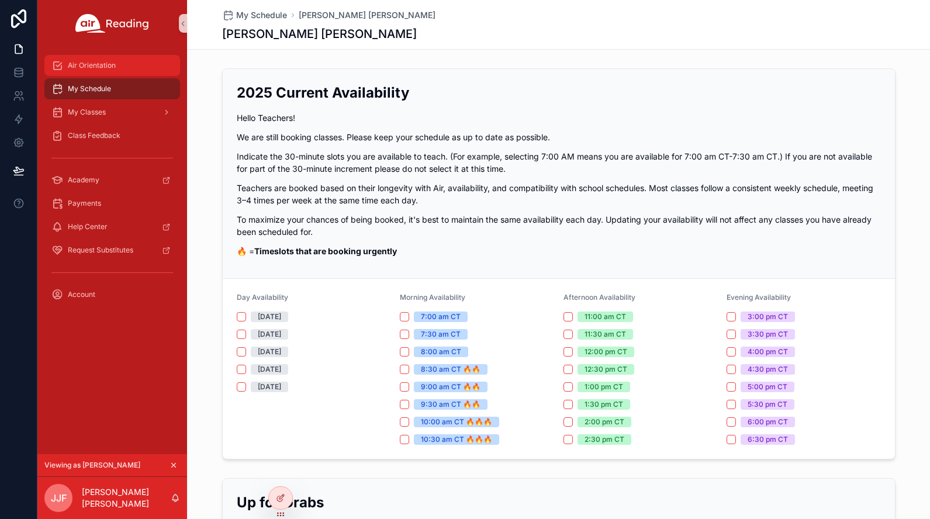
click at [129, 73] on div "Air Orientation" at bounding box center [112, 65] width 122 height 19
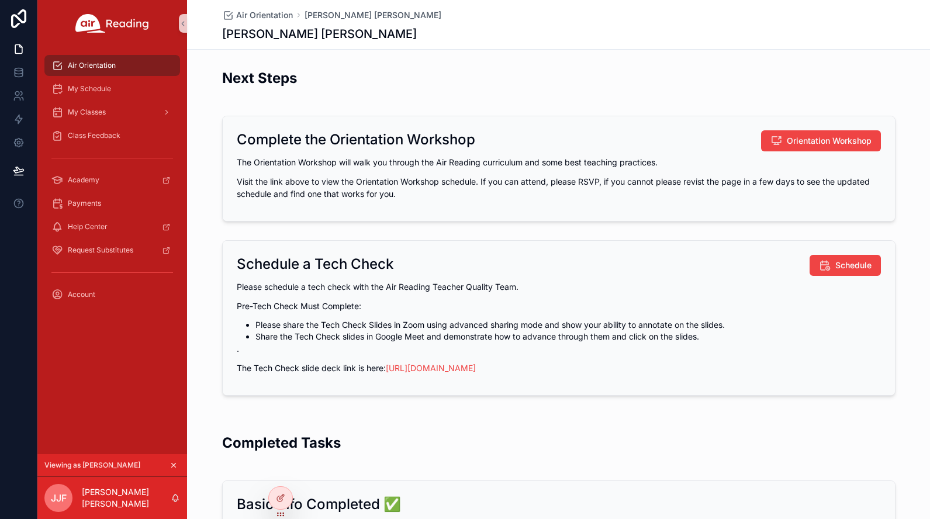
click at [171, 464] on icon "scrollable content" at bounding box center [174, 465] width 8 height 8
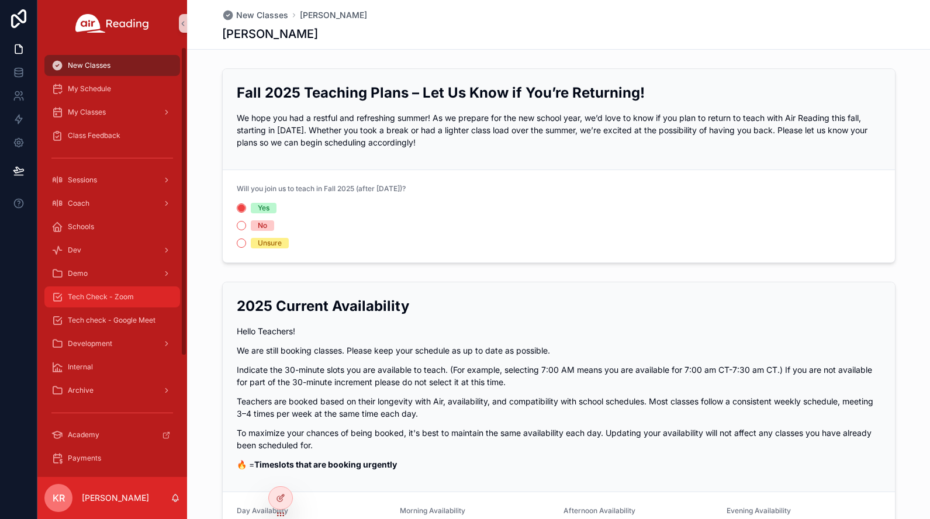
click at [120, 302] on div "Tech Check - Zoom" at bounding box center [112, 297] width 122 height 19
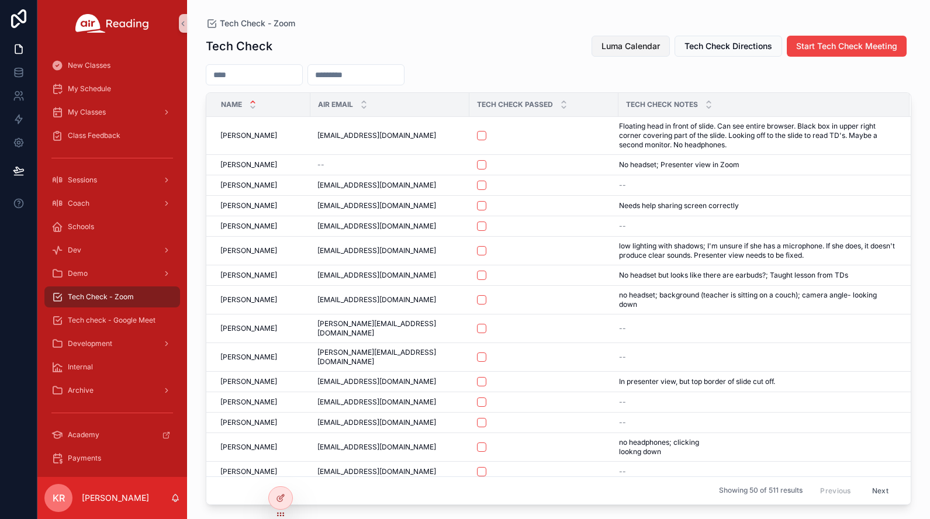
click at [622, 50] on span "Luma Calendar" at bounding box center [631, 46] width 58 height 12
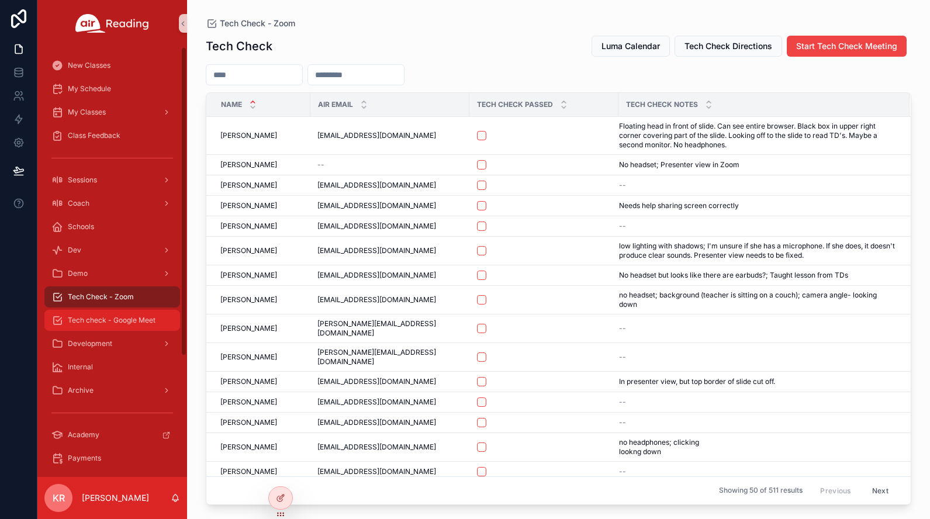
click at [116, 315] on div "Tech check - Google Meet" at bounding box center [112, 320] width 122 height 19
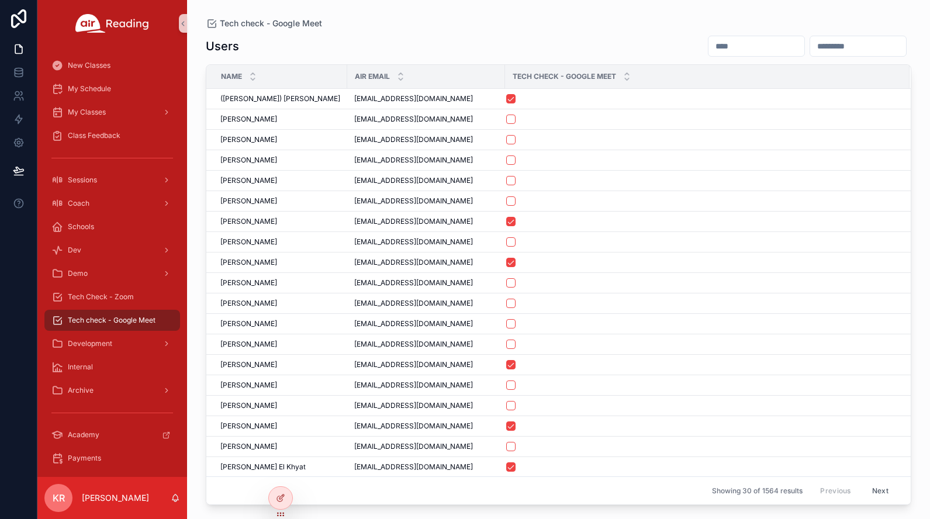
click at [709, 48] on input "scrollable content" at bounding box center [757, 46] width 96 height 16
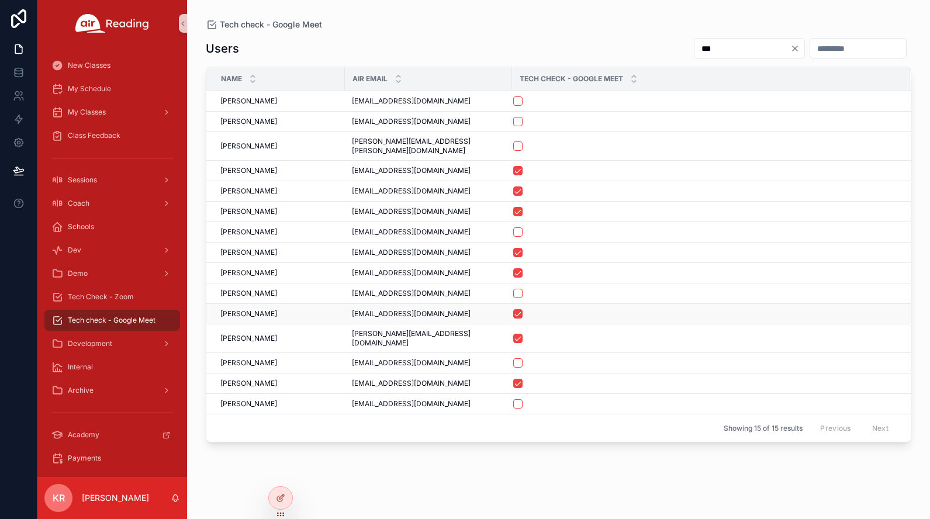
type input "***"
drag, startPoint x: 420, startPoint y: 308, endPoint x: 349, endPoint y: 312, distance: 71.5
click at [349, 312] on td "alpf.09@gmail.com alpf.09@gmail.com" at bounding box center [428, 314] width 167 height 20
copy span "alpf.09@gmail.com"
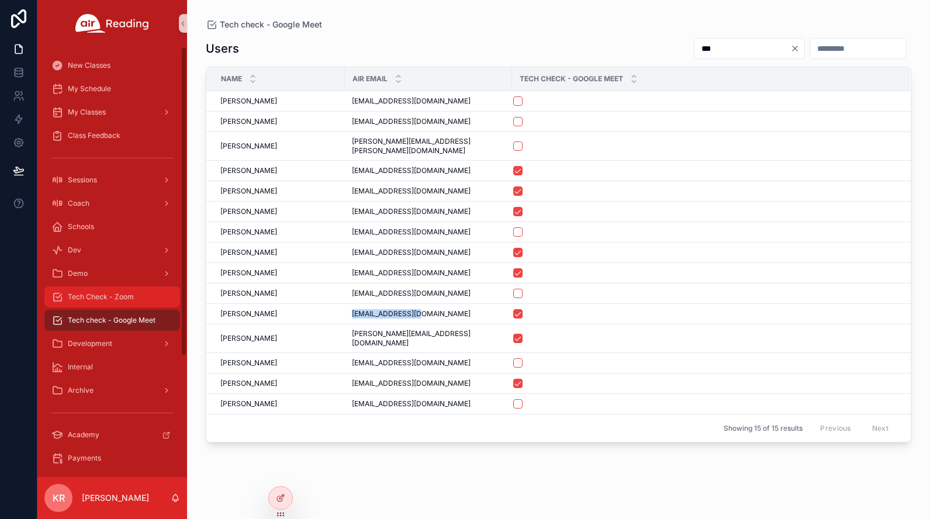
click at [113, 299] on span "Tech Check - Zoom" at bounding box center [101, 296] width 66 height 9
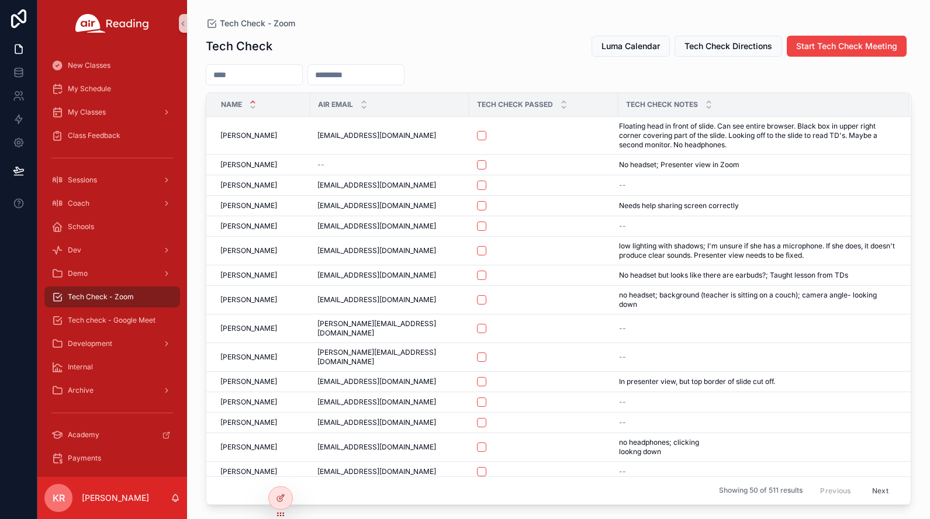
click at [404, 79] on input "scrollable content" at bounding box center [356, 75] width 96 height 16
paste input "**********"
type input "**********"
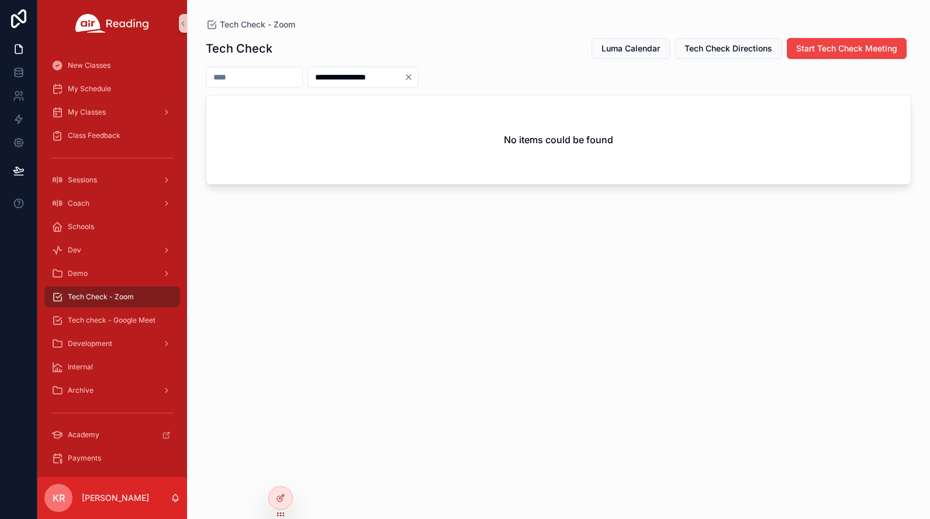
click at [413, 73] on icon "Clear" at bounding box center [408, 77] width 9 height 9
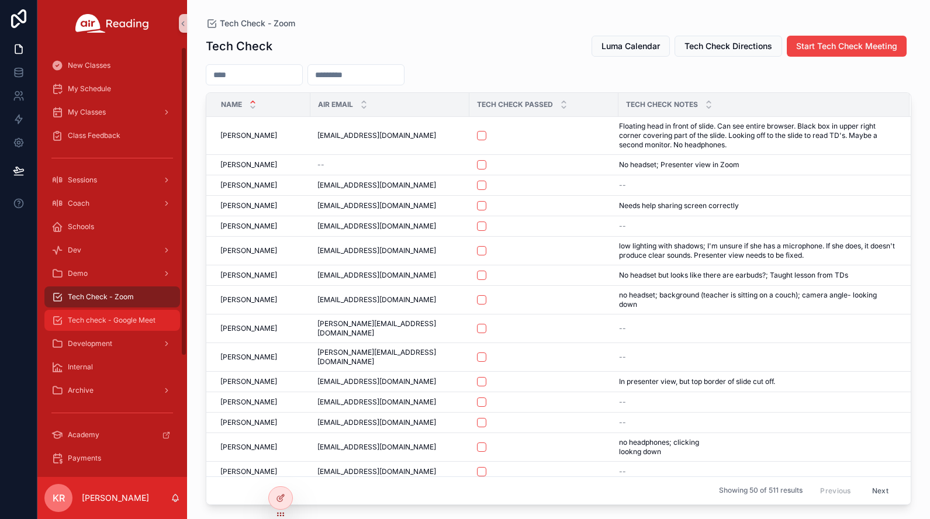
click at [124, 319] on span "Tech check - Google Meet" at bounding box center [112, 320] width 88 height 9
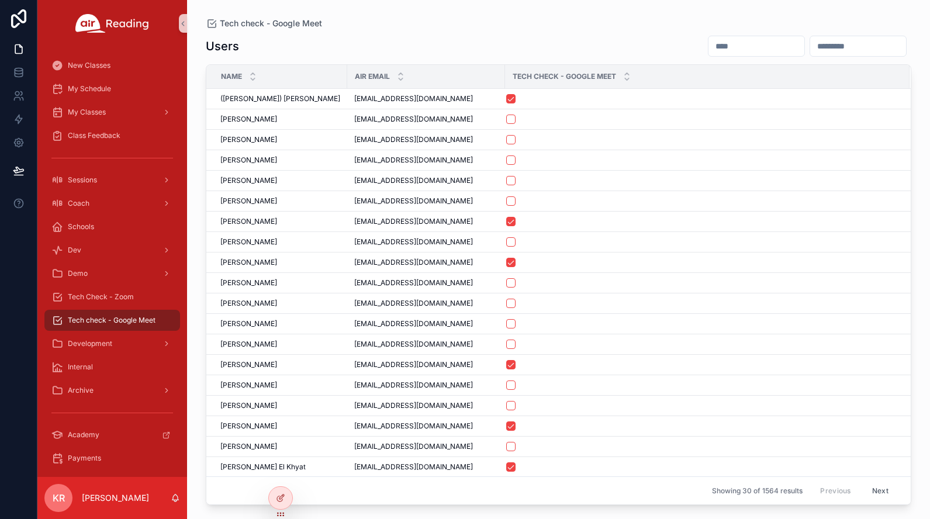
click at [714, 46] on input "scrollable content" at bounding box center [757, 46] width 96 height 16
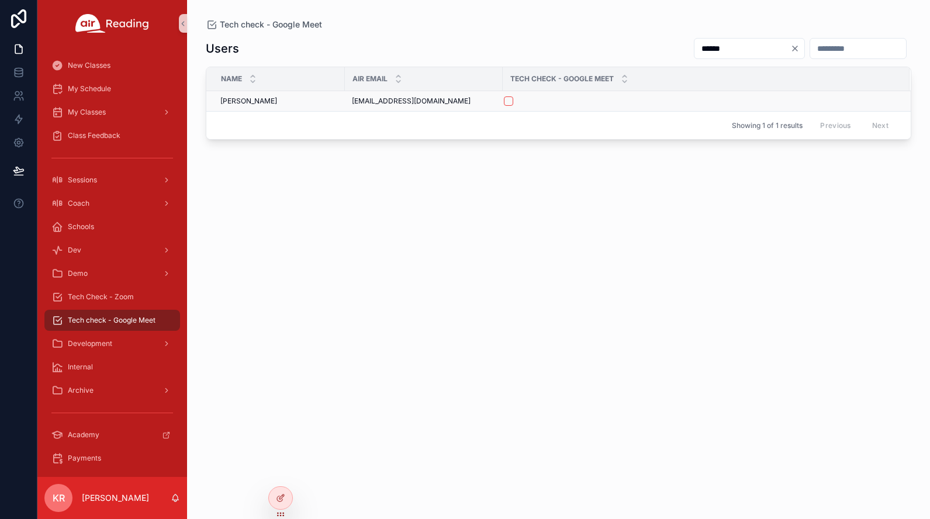
type input "******"
drag, startPoint x: 438, startPoint y: 101, endPoint x: 352, endPoint y: 104, distance: 86.0
click at [352, 104] on span "cwwalker1221@gmail.com" at bounding box center [411, 100] width 119 height 9
copy span "cwwalker1221@gmail.com"
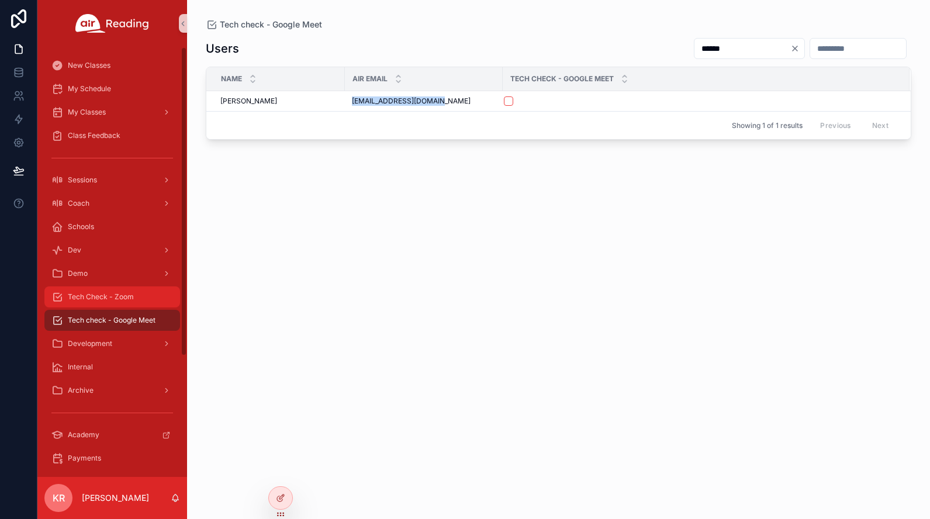
drag, startPoint x: 127, startPoint y: 298, endPoint x: 144, endPoint y: 290, distance: 19.1
click at [127, 297] on span "Tech Check - Zoom" at bounding box center [101, 296] width 66 height 9
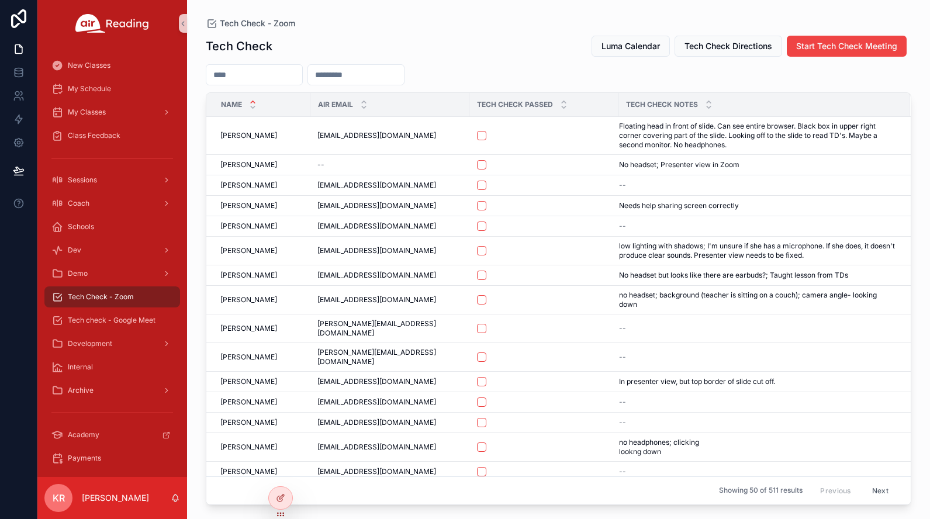
click at [383, 75] on input "scrollable content" at bounding box center [356, 75] width 96 height 16
paste input "**********"
type input "**********"
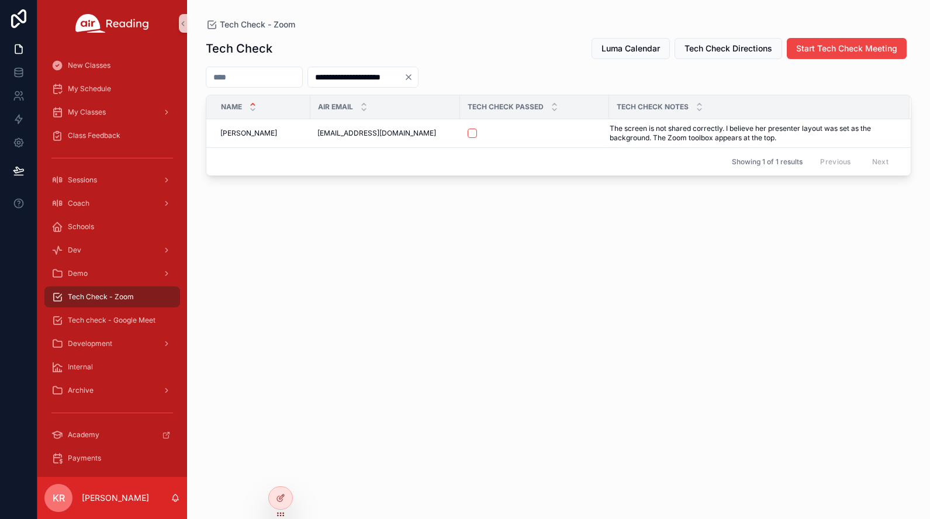
click at [413, 74] on icon "Clear" at bounding box center [408, 77] width 9 height 9
click at [286, 75] on input "scrollable content" at bounding box center [254, 77] width 96 height 16
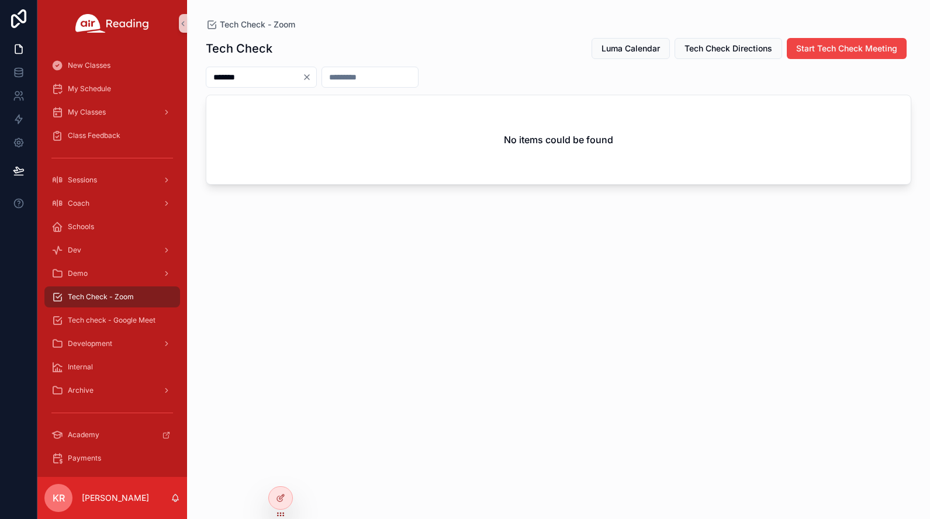
type input "*******"
click at [312, 74] on icon "Clear" at bounding box center [306, 77] width 9 height 9
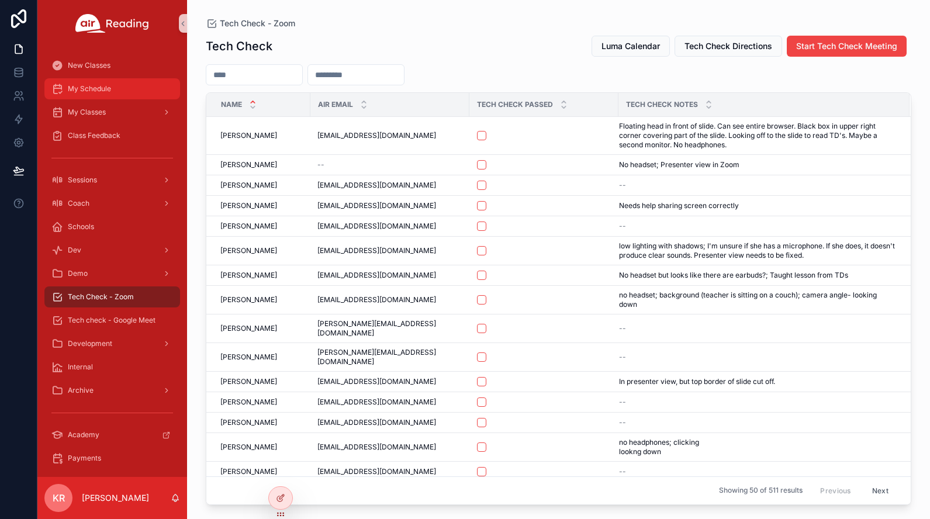
click at [118, 92] on div "My Schedule" at bounding box center [112, 89] width 122 height 19
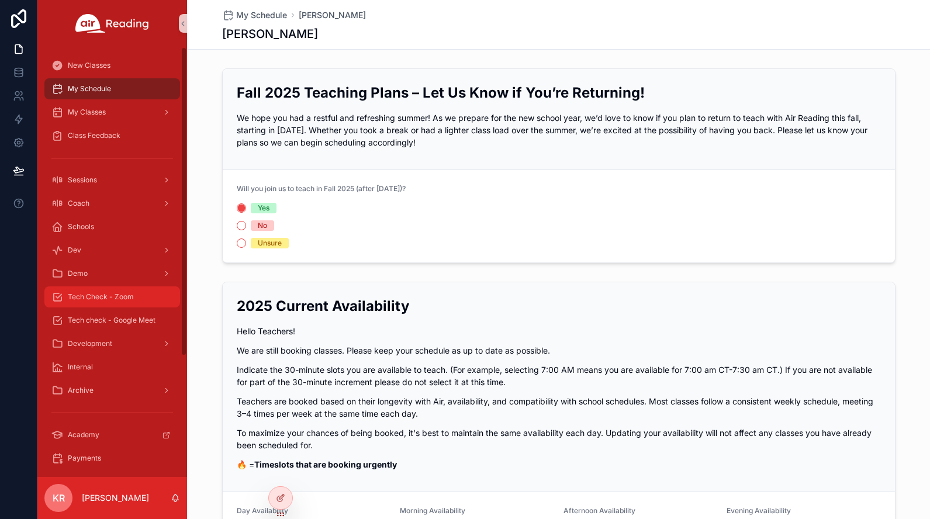
drag, startPoint x: 113, startPoint y: 303, endPoint x: 119, endPoint y: 301, distance: 6.3
click at [113, 303] on div "Tech Check - Zoom" at bounding box center [112, 297] width 122 height 19
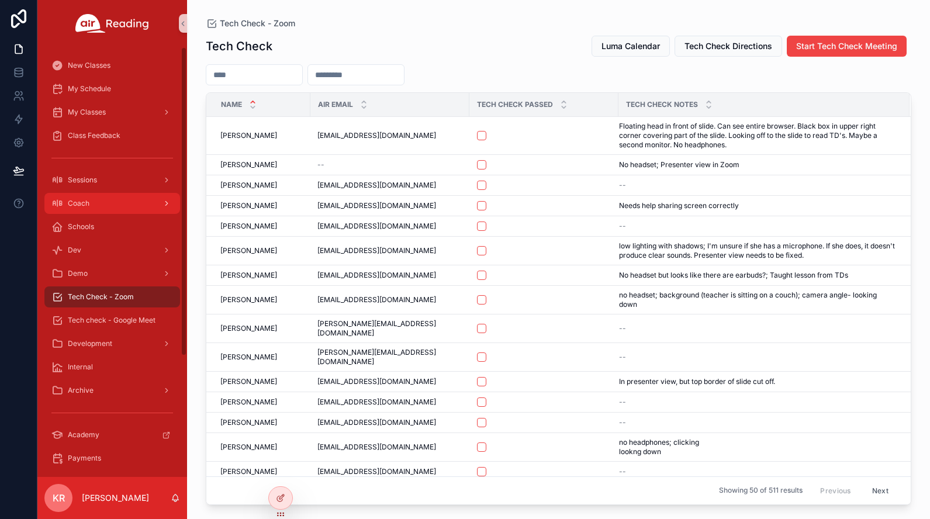
click at [113, 206] on div "Coach" at bounding box center [112, 203] width 122 height 19
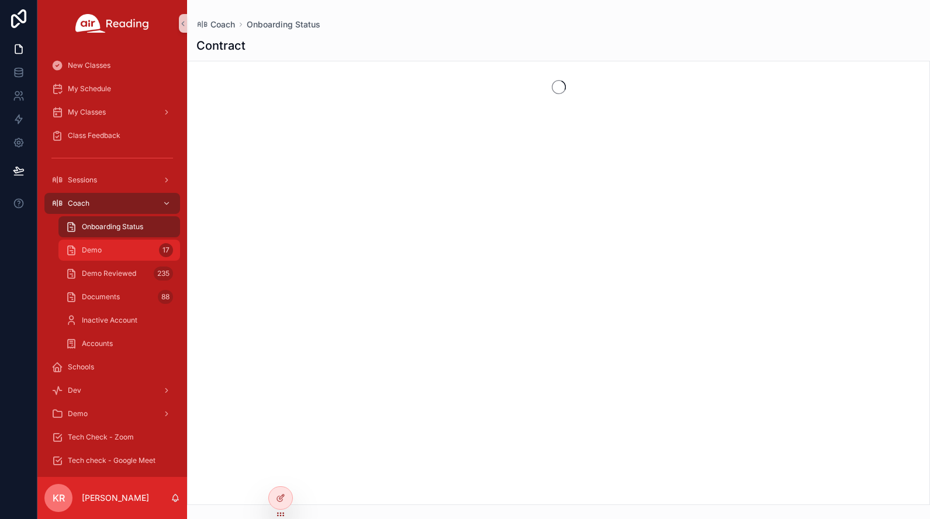
click at [114, 251] on div "Demo 17" at bounding box center [119, 250] width 108 height 19
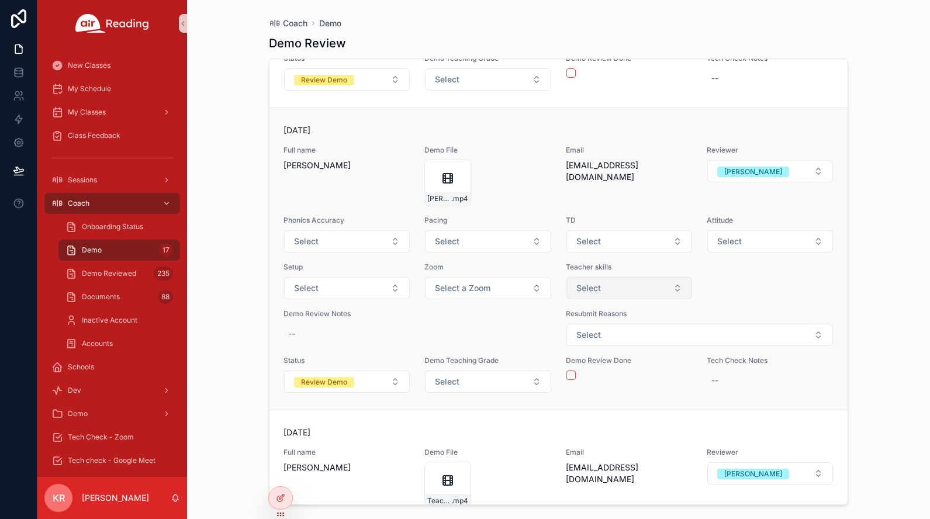
scroll to position [4445, 0]
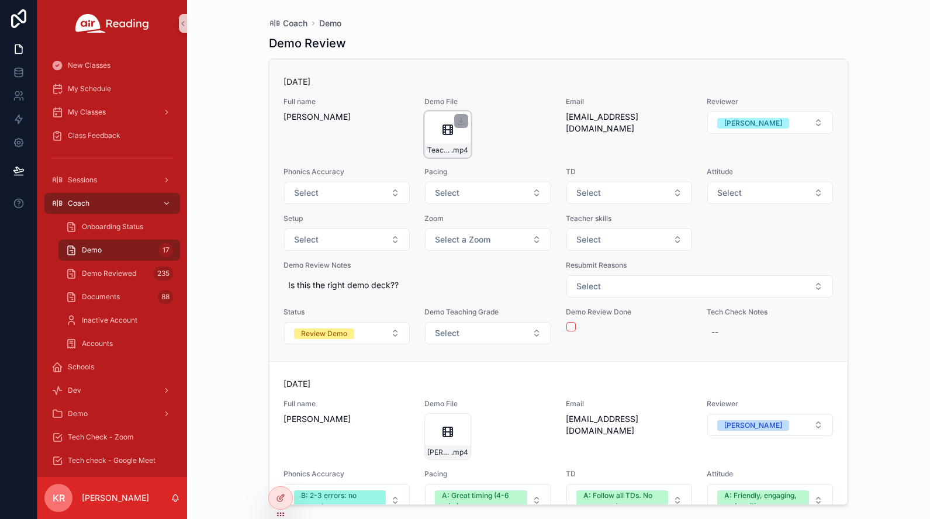
click at [447, 137] on icon "scrollable content" at bounding box center [448, 130] width 14 height 14
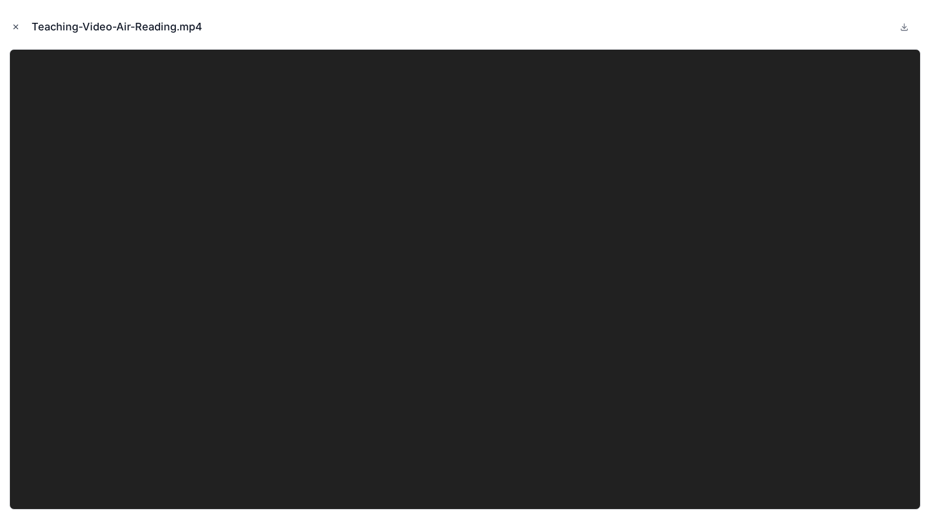
click at [18, 31] on button "Close modal" at bounding box center [15, 26] width 13 height 13
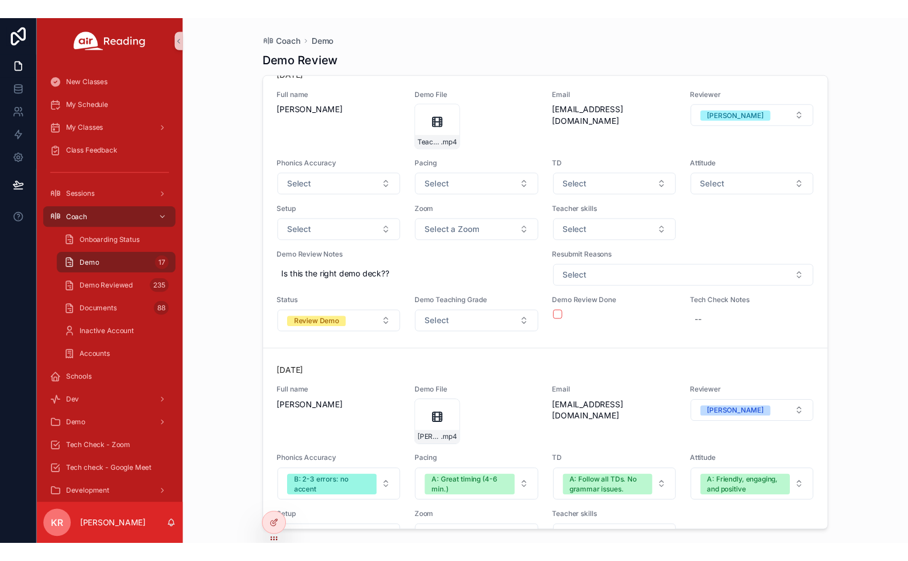
scroll to position [4524, 0]
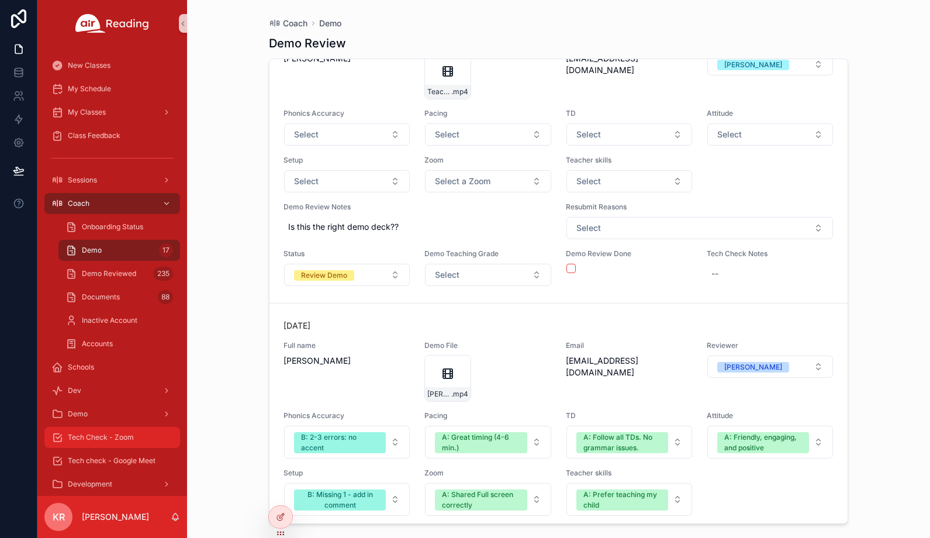
click at [116, 442] on span "Tech Check - Zoom" at bounding box center [101, 437] width 66 height 9
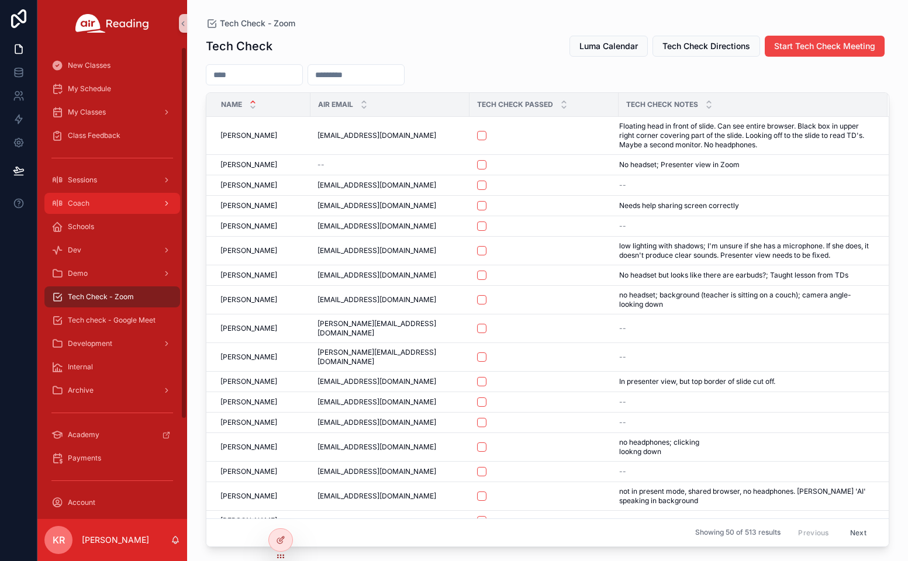
click at [109, 201] on div "Coach" at bounding box center [112, 203] width 122 height 19
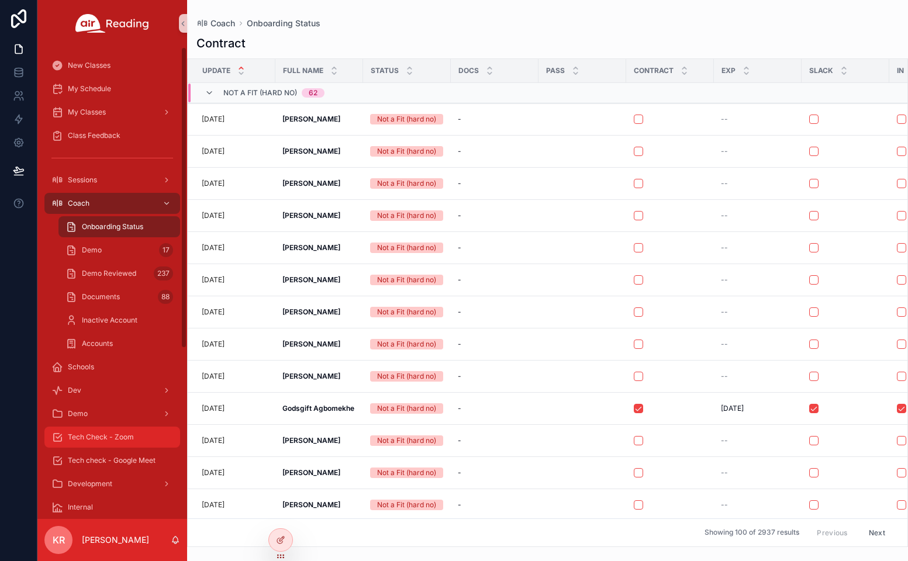
drag, startPoint x: 121, startPoint y: 446, endPoint x: 132, endPoint y: 440, distance: 12.3
click at [122, 446] on div "Tech Check - Zoom" at bounding box center [112, 437] width 122 height 19
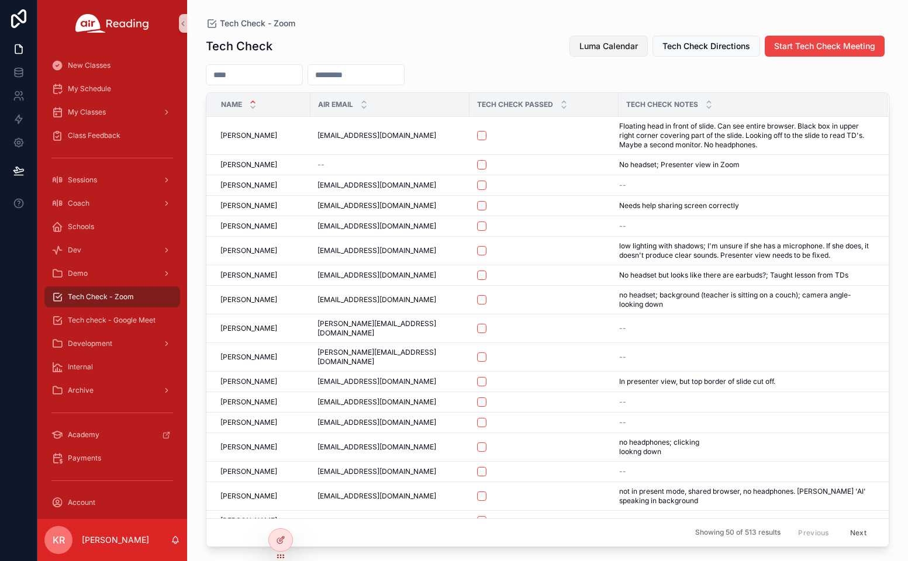
click at [598, 37] on button "Luma Calendar" at bounding box center [609, 46] width 78 height 21
click at [619, 48] on span "Luma Calendar" at bounding box center [609, 46] width 58 height 12
click at [580, 49] on span "Luma Calendar" at bounding box center [609, 46] width 58 height 12
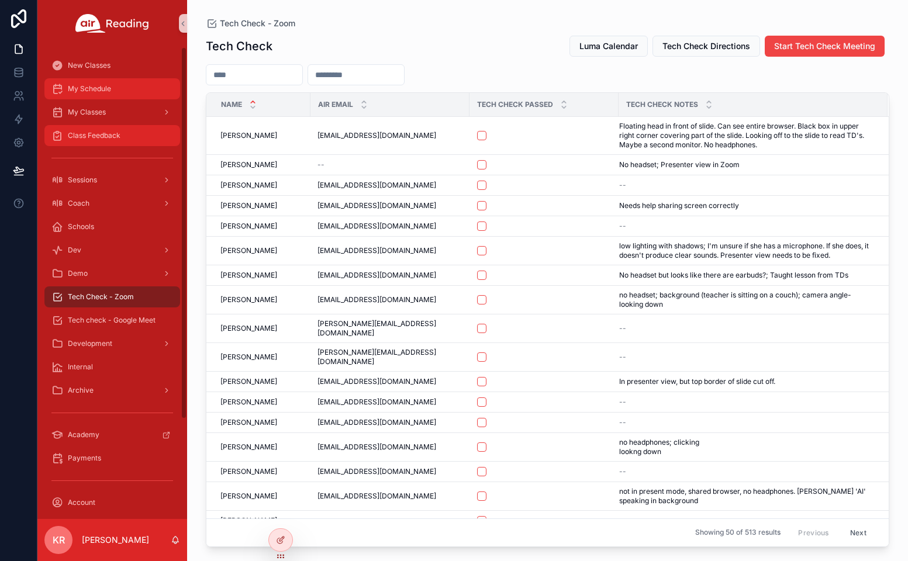
drag, startPoint x: 114, startPoint y: 93, endPoint x: 125, endPoint y: 146, distance: 53.7
click at [114, 93] on div "My Schedule" at bounding box center [112, 89] width 122 height 19
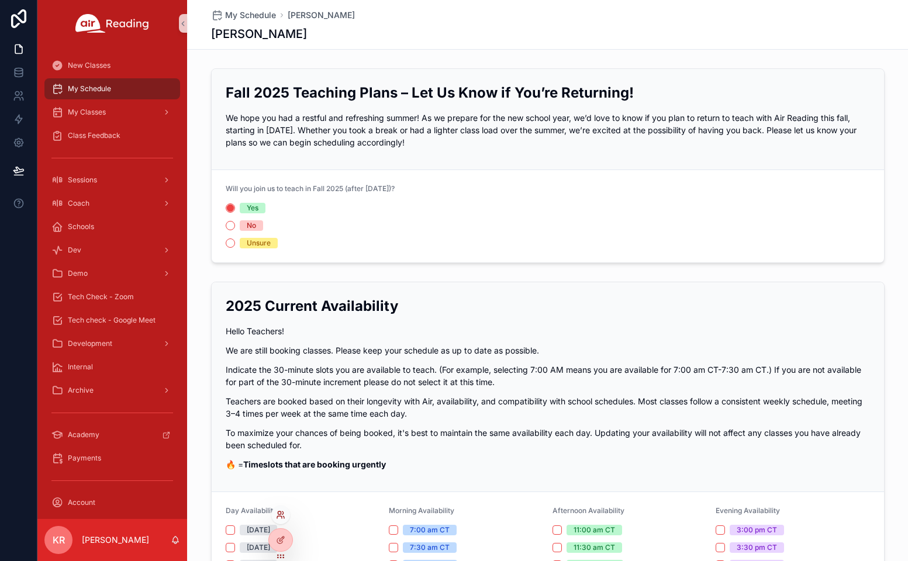
click at [280, 517] on icon at bounding box center [280, 515] width 9 height 9
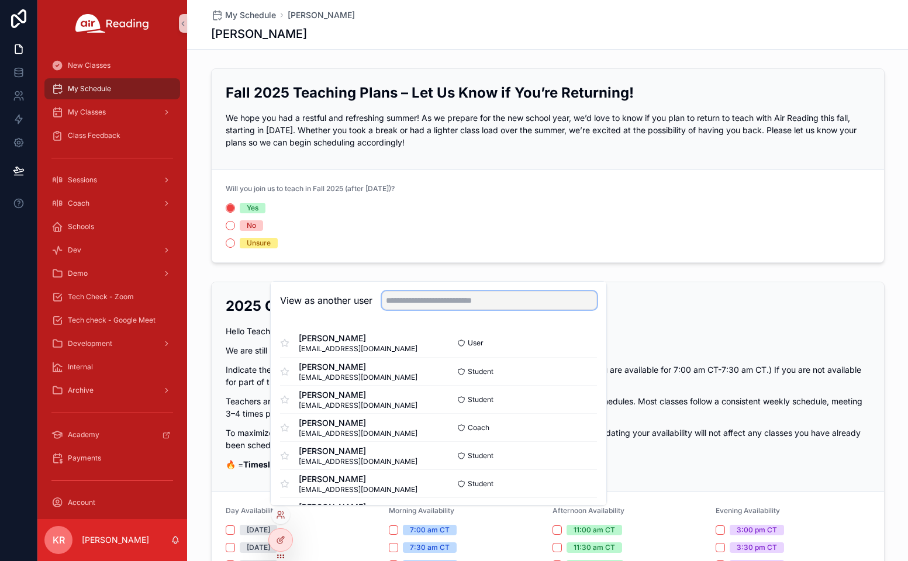
click at [437, 305] on input "text" at bounding box center [489, 300] width 215 height 19
click at [453, 301] on input "text" at bounding box center [489, 300] width 215 height 19
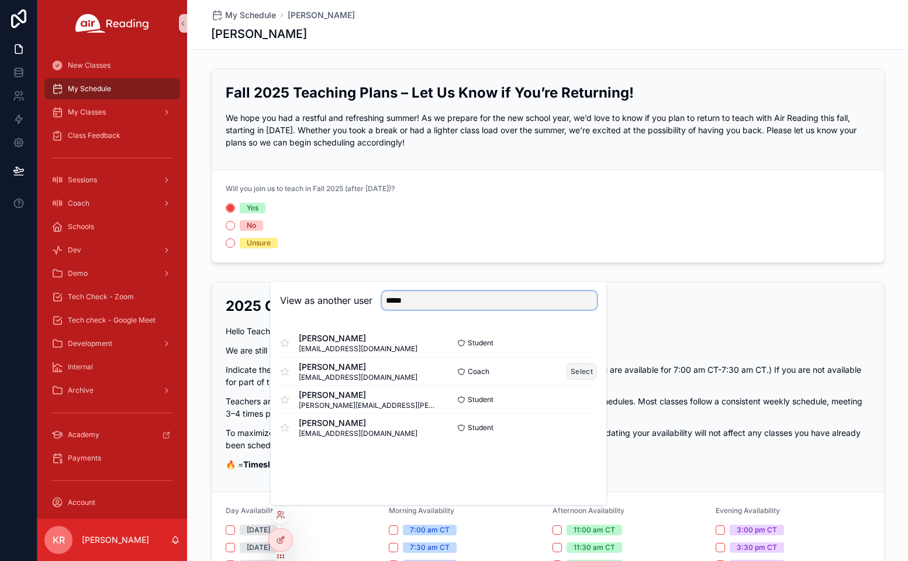
type input "*****"
click at [578, 371] on button "Select" at bounding box center [582, 371] width 30 height 17
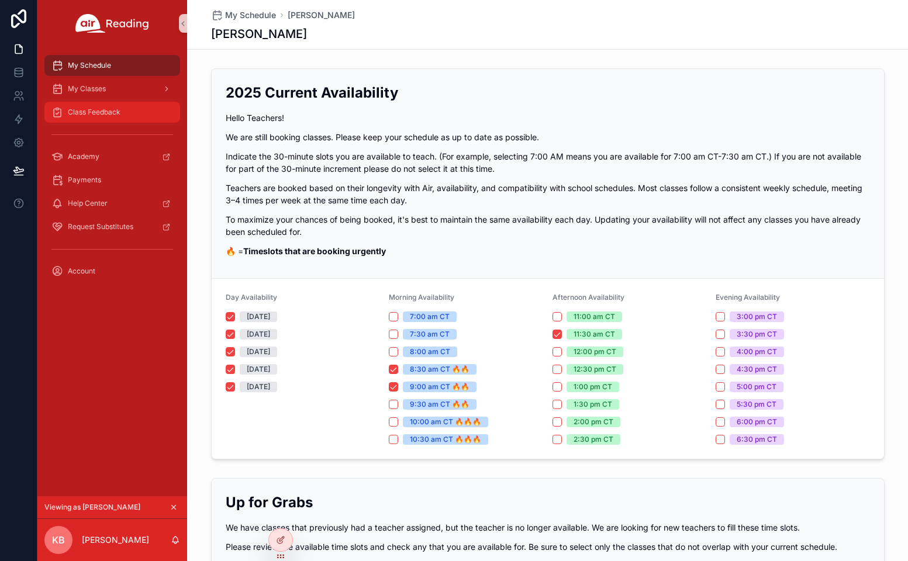
click at [115, 115] on span "Class Feedback" at bounding box center [94, 112] width 53 height 9
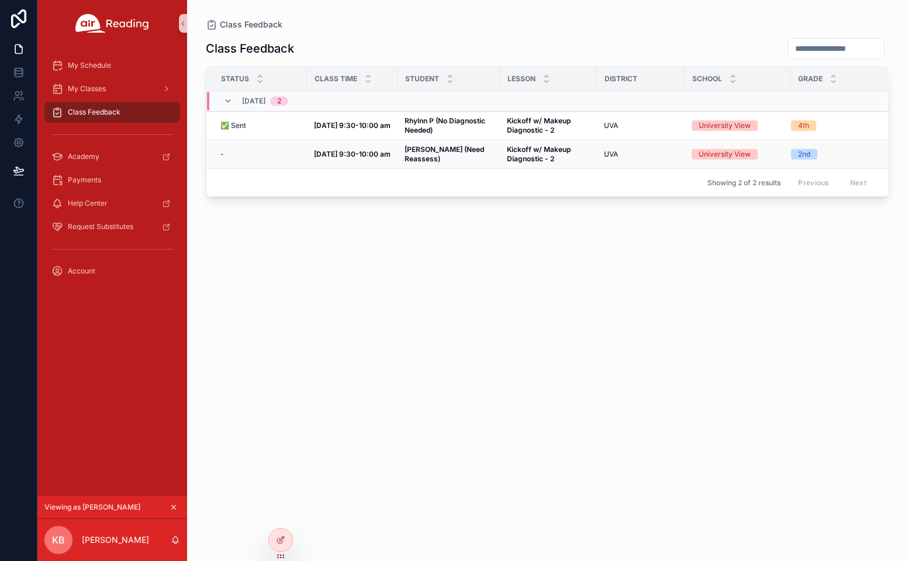
click at [426, 157] on strong "Jackson M (Need Reassess)" at bounding box center [445, 154] width 81 height 18
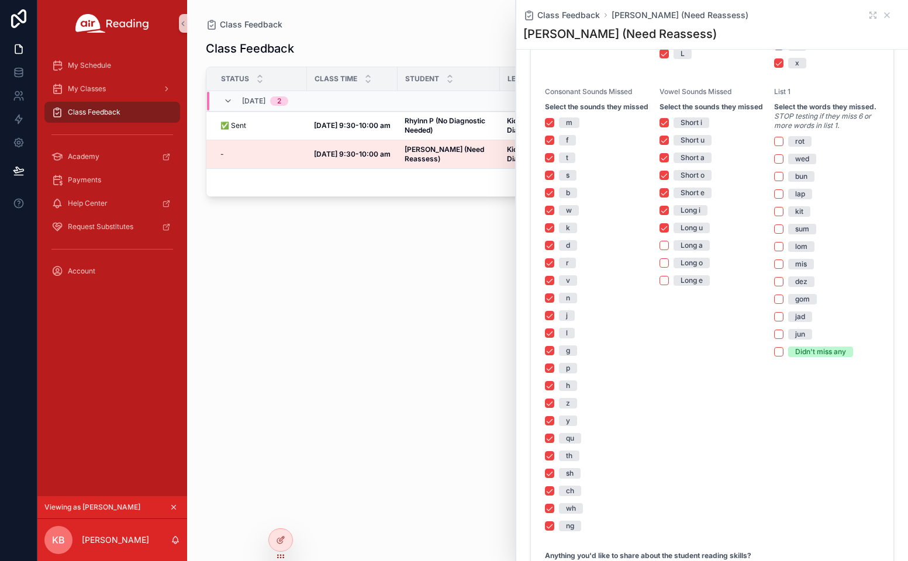
scroll to position [768, 0]
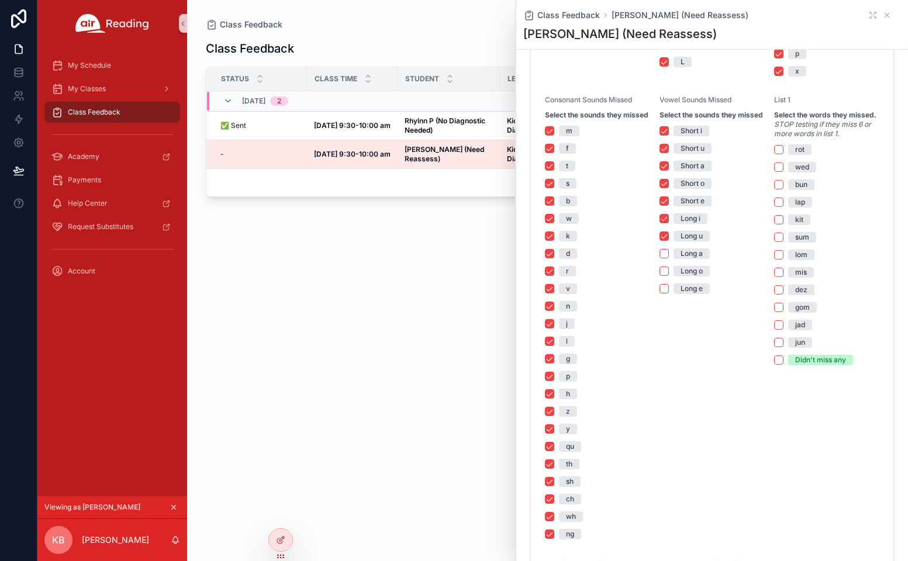
click at [460, 336] on div "Class Feedback Status Class Time Student Lesson District School Grade 09/09, Tu…" at bounding box center [548, 288] width 684 height 517
click at [451, 326] on div "Class Feedback Status Class Time Student Lesson District School Grade 09/09, Tu…" at bounding box center [548, 288] width 684 height 517
click at [882, 15] on icon "scrollable content" at bounding box center [886, 15] width 9 height 9
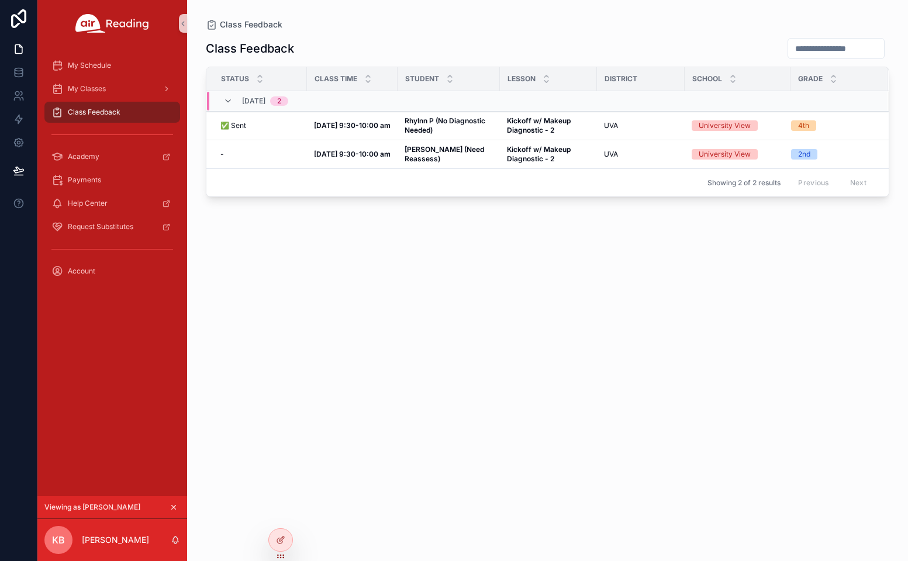
click at [173, 505] on icon "scrollable content" at bounding box center [174, 508] width 8 height 8
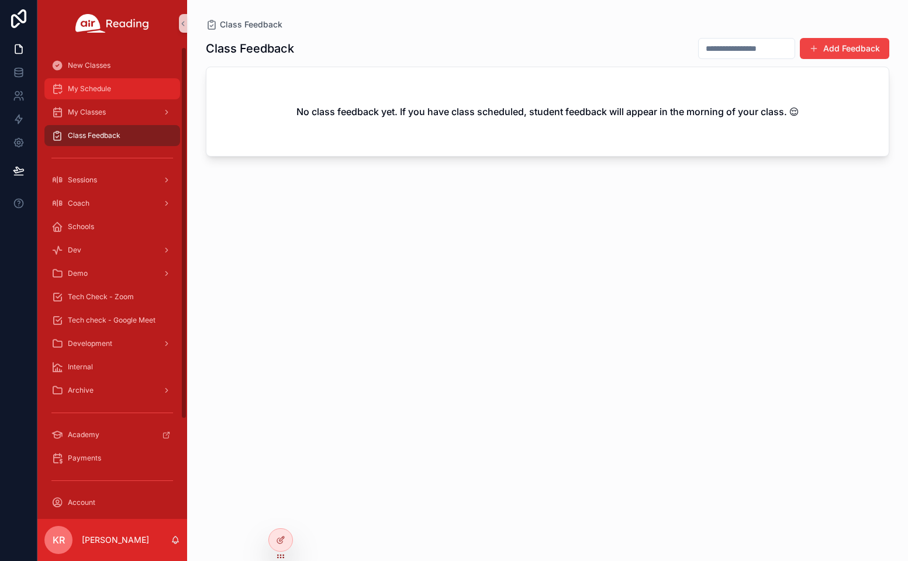
click at [105, 91] on span "My Schedule" at bounding box center [89, 88] width 43 height 9
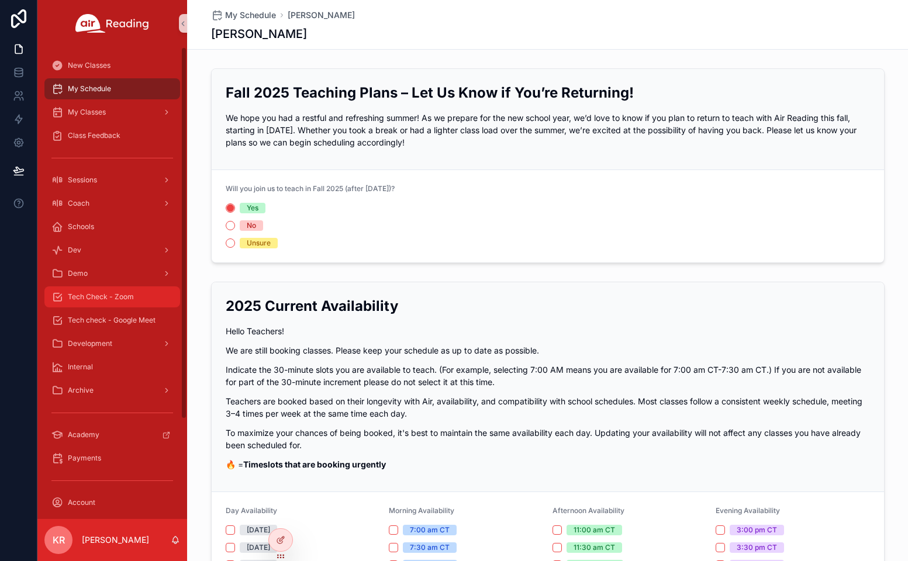
click at [128, 301] on span "Tech Check - Zoom" at bounding box center [101, 296] width 66 height 9
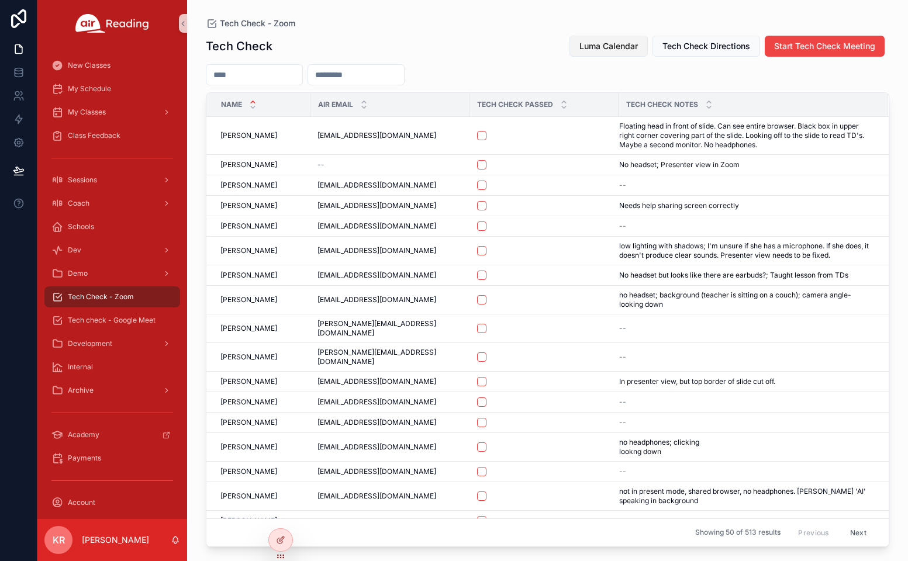
click at [604, 49] on span "Luma Calendar" at bounding box center [609, 46] width 58 height 12
click at [266, 74] on input "scrollable content" at bounding box center [254, 75] width 96 height 16
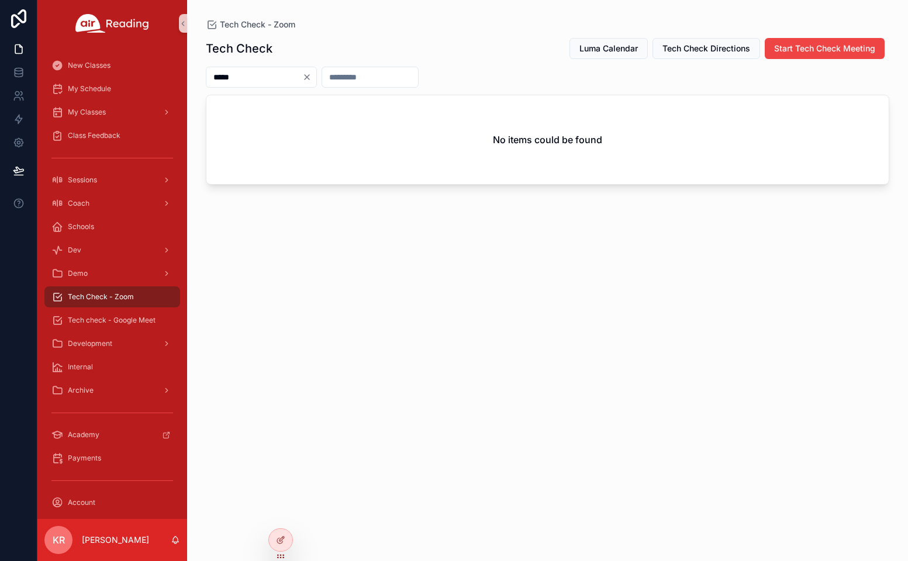
type input "*****"
click at [312, 76] on icon "Clear" at bounding box center [306, 77] width 9 height 9
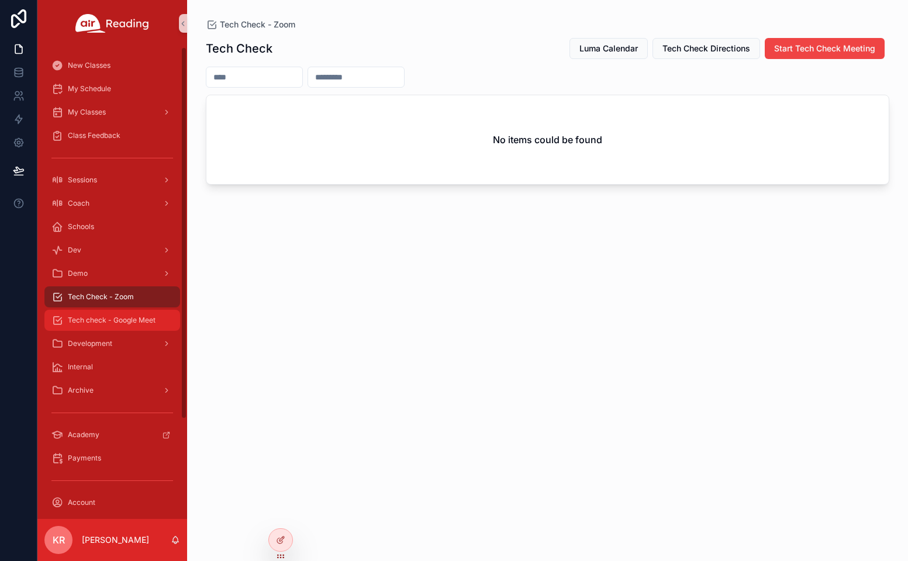
click at [135, 325] on span "Tech check - Google Meet" at bounding box center [112, 320] width 88 height 9
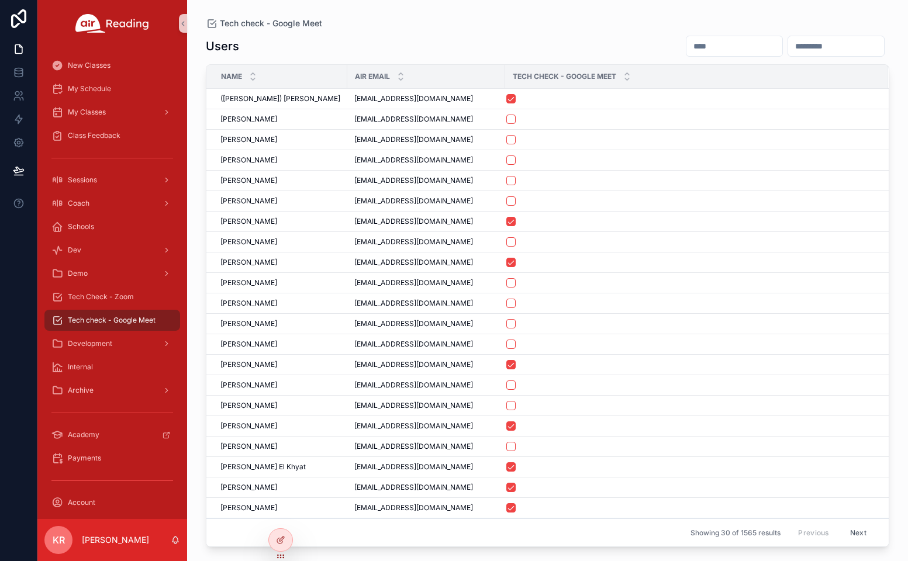
click at [687, 49] on input "scrollable content" at bounding box center [735, 46] width 96 height 16
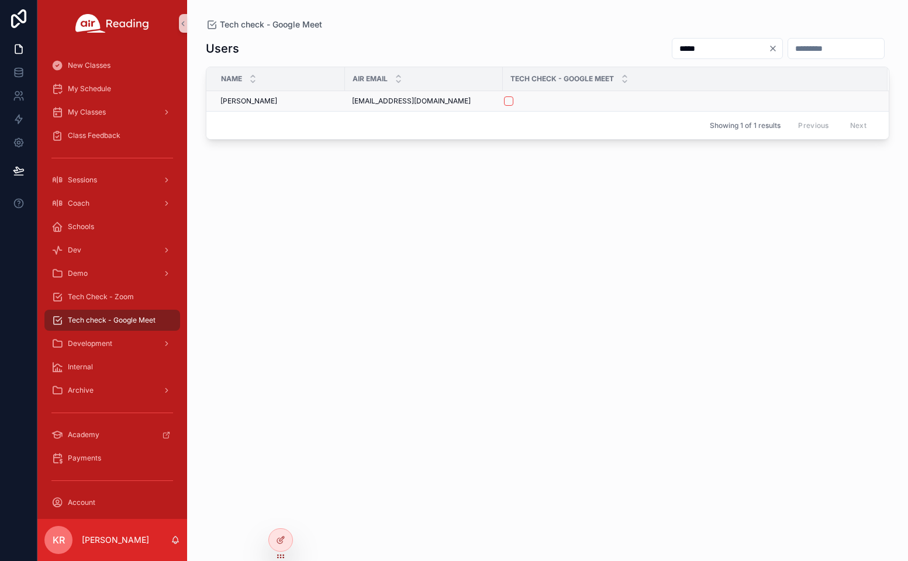
type input "*****"
drag, startPoint x: 416, startPoint y: 103, endPoint x: 353, endPoint y: 105, distance: 63.8
click at [353, 105] on div "nkmatheson@gmail.com nkmatheson@gmail.com" at bounding box center [424, 100] width 144 height 9
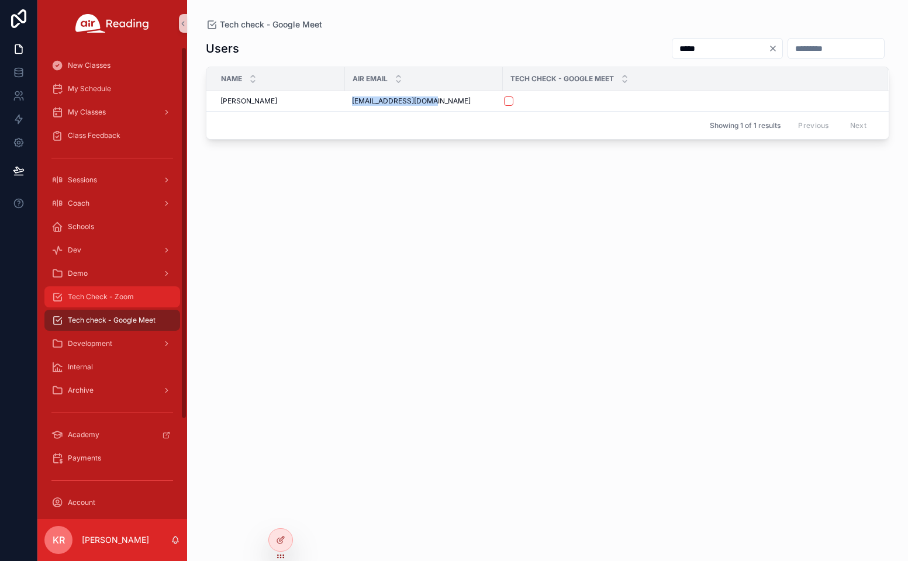
copy span "[EMAIL_ADDRESS][DOMAIN_NAME]"
click at [105, 295] on span "Tech Check - Zoom" at bounding box center [101, 296] width 66 height 9
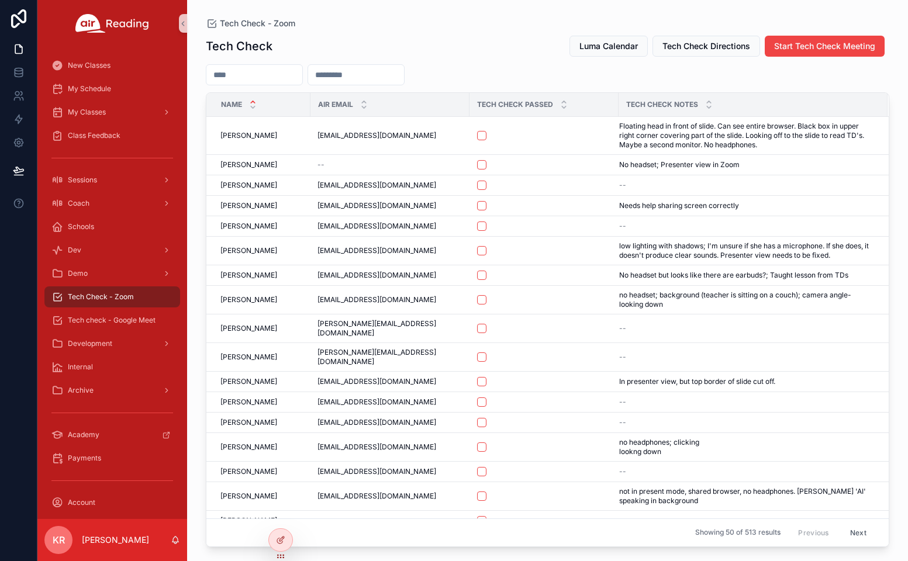
click at [356, 74] on input "scrollable content" at bounding box center [356, 75] width 96 height 16
paste input "**********"
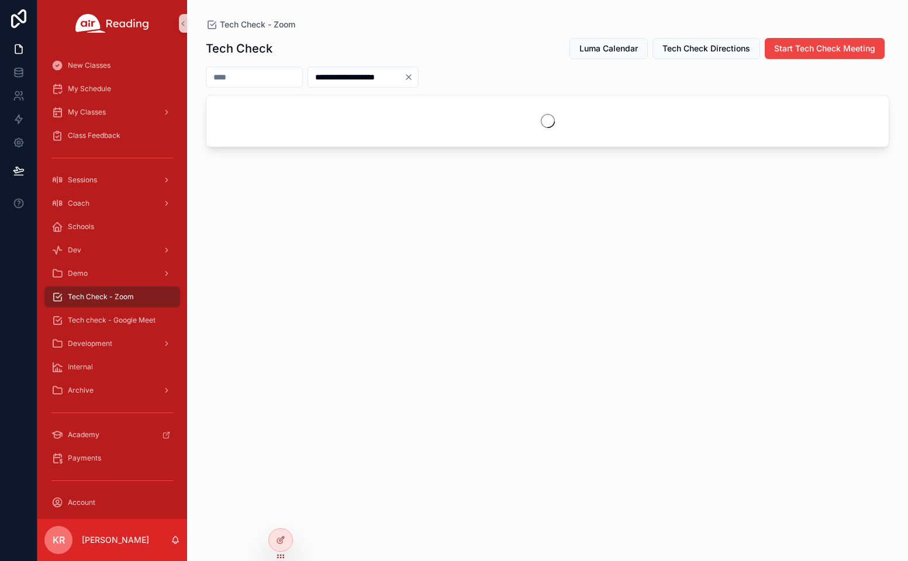
type input "**********"
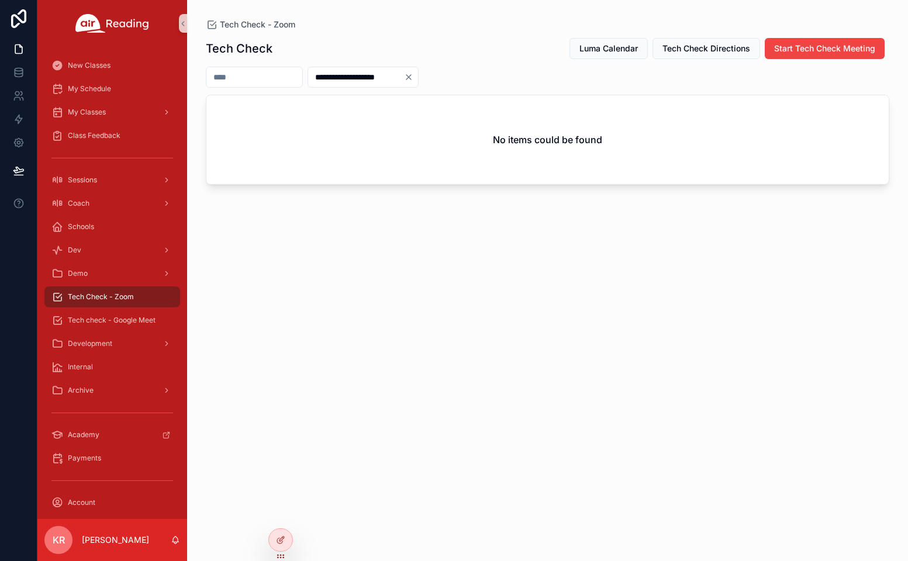
click at [413, 76] on icon "Clear" at bounding box center [408, 77] width 9 height 9
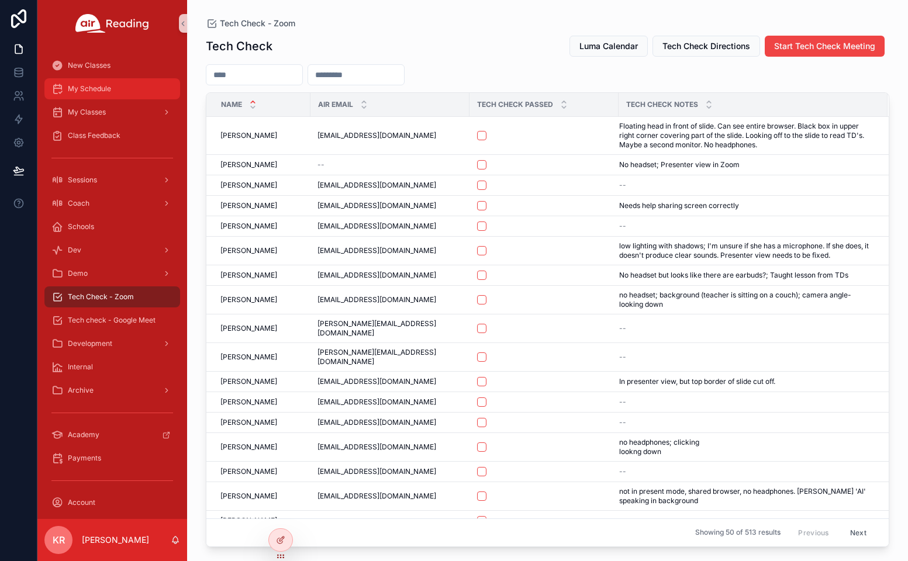
click at [114, 91] on div "My Schedule" at bounding box center [112, 89] width 122 height 19
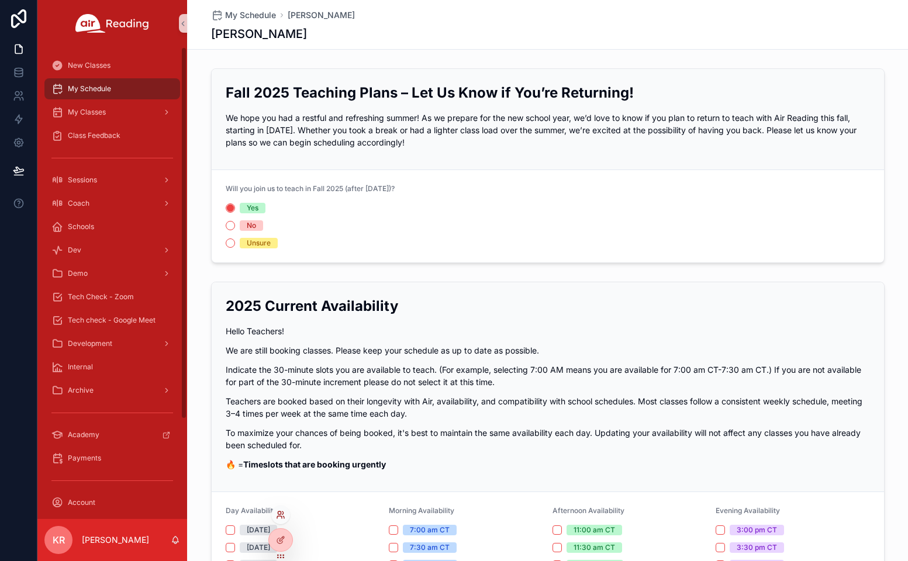
click at [276, 515] on icon at bounding box center [280, 515] width 9 height 9
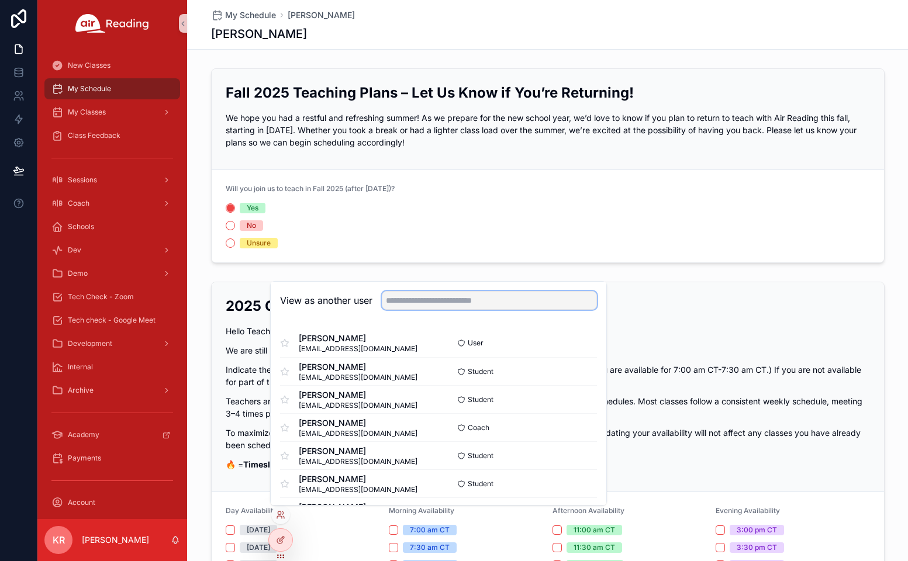
click at [443, 299] on input "text" at bounding box center [489, 300] width 215 height 19
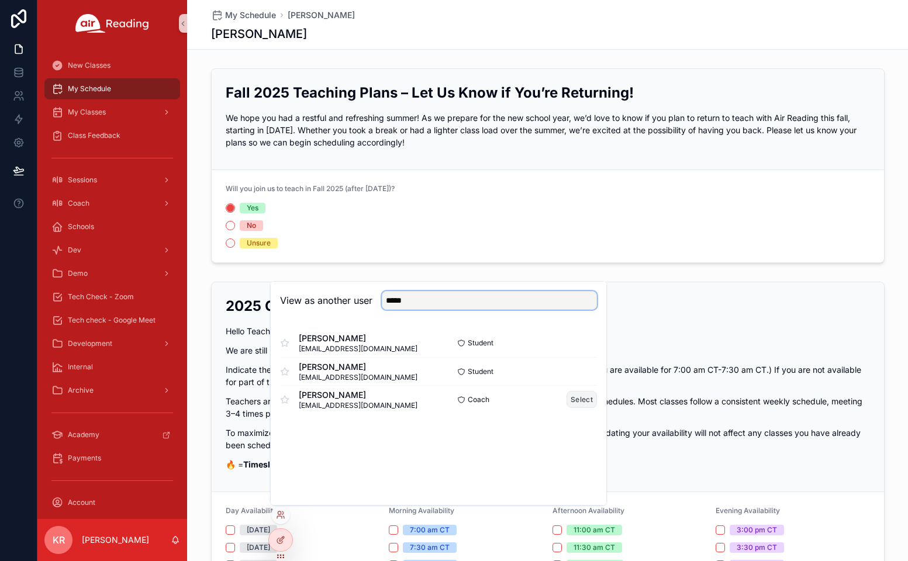
type input "*****"
click at [581, 399] on button "Select" at bounding box center [582, 399] width 30 height 17
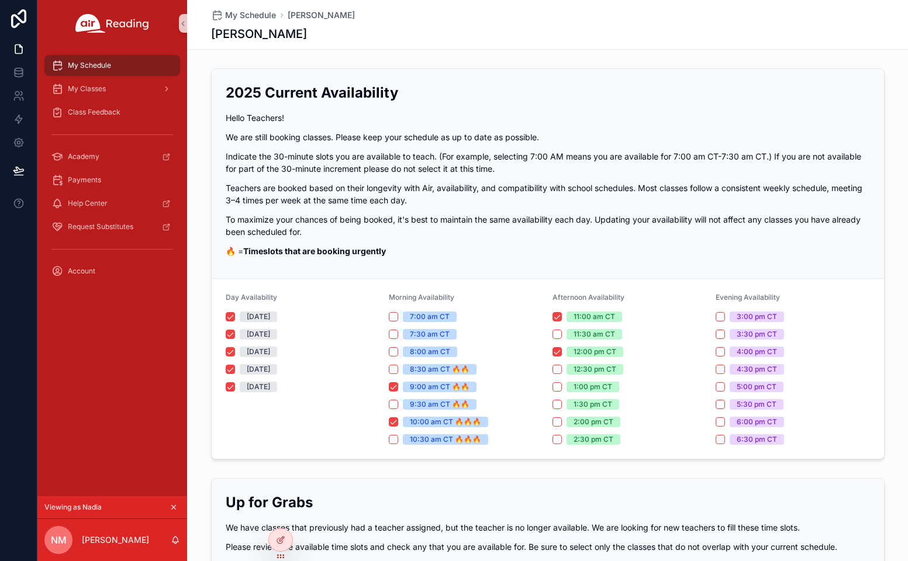
click at [171, 505] on icon "scrollable content" at bounding box center [174, 508] width 8 height 8
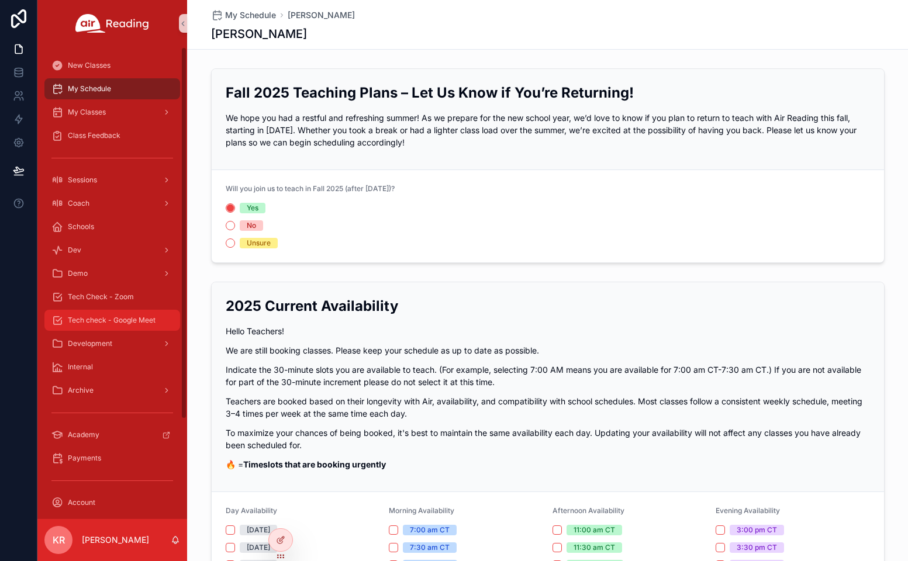
click at [114, 324] on span "Tech check - Google Meet" at bounding box center [112, 320] width 88 height 9
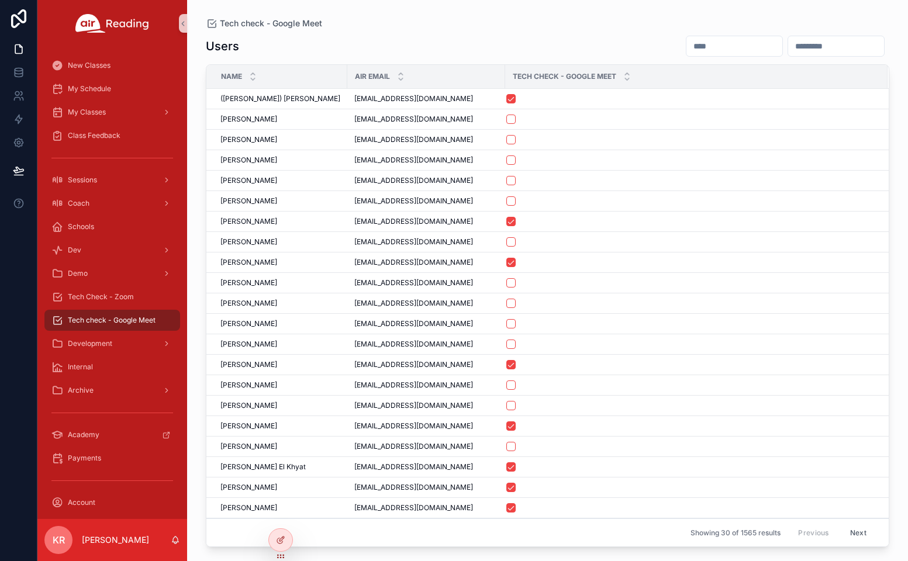
click at [687, 46] on input "scrollable content" at bounding box center [735, 46] width 96 height 16
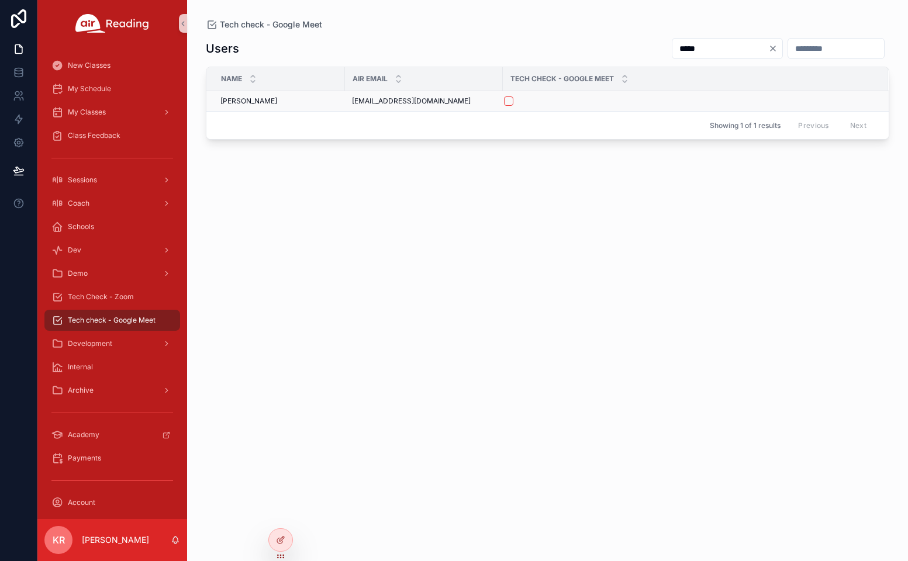
type input "*****"
click at [511, 102] on button "scrollable content" at bounding box center [508, 100] width 9 height 9
click at [99, 88] on span "My Schedule" at bounding box center [89, 88] width 43 height 9
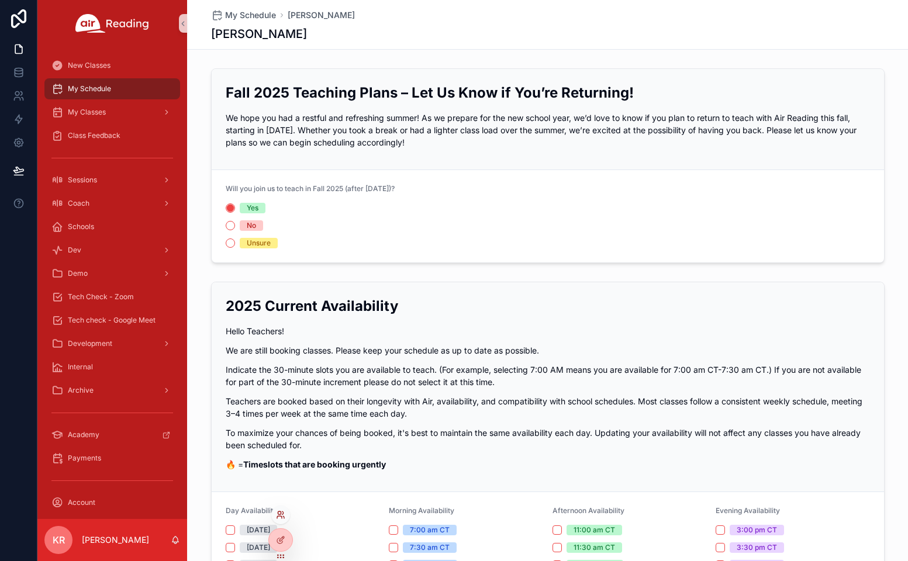
click at [281, 516] on icon at bounding box center [279, 517] width 5 height 2
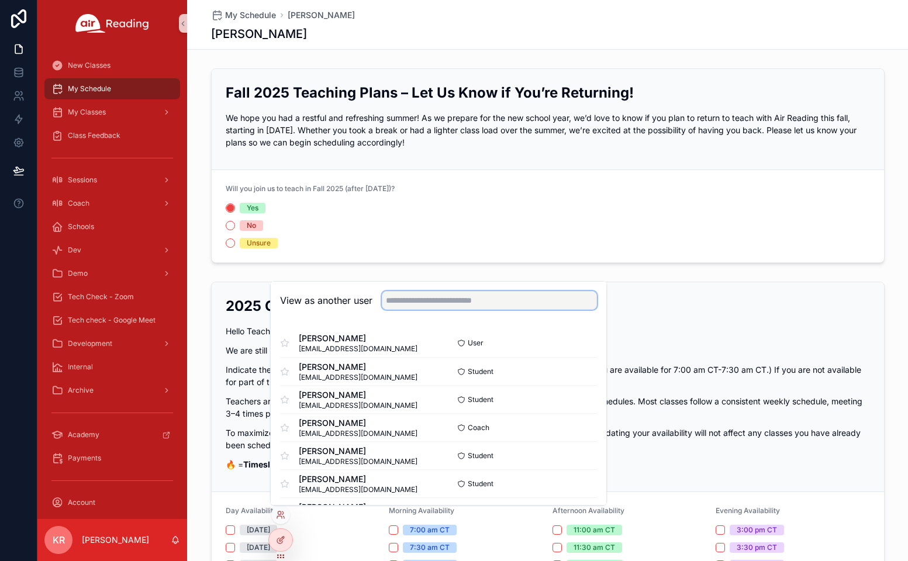
click at [447, 301] on input "text" at bounding box center [489, 300] width 215 height 19
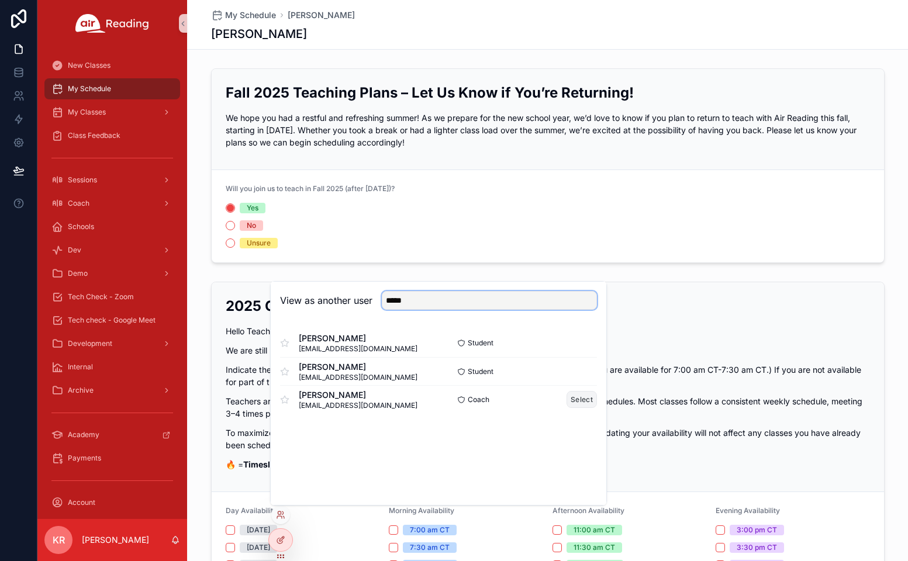
type input "*****"
click at [582, 395] on button "Select" at bounding box center [582, 399] width 30 height 17
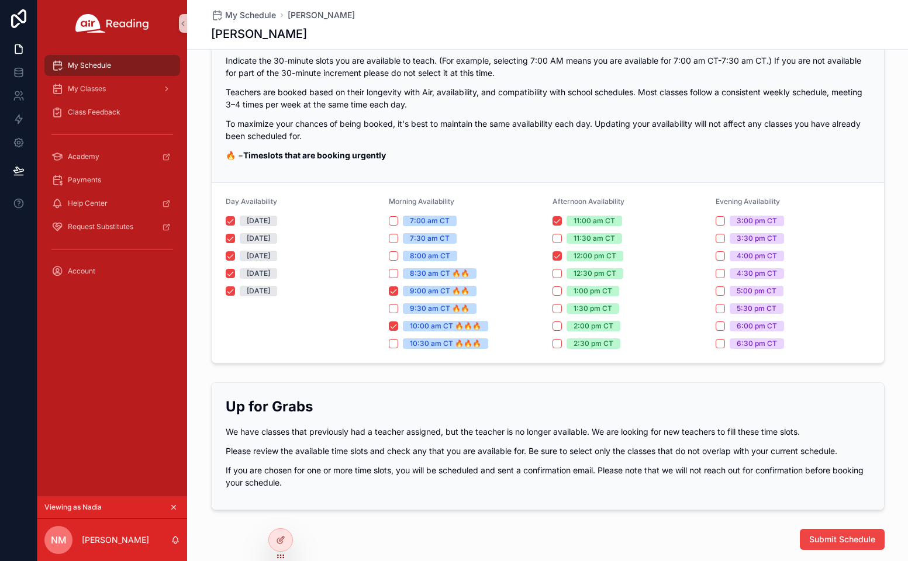
scroll to position [117, 0]
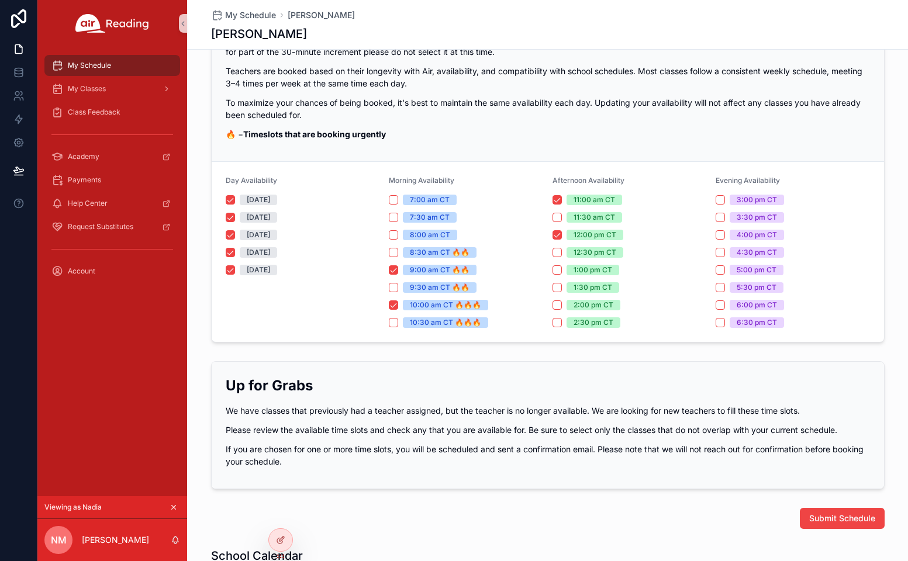
click at [173, 505] on icon "scrollable content" at bounding box center [174, 508] width 8 height 8
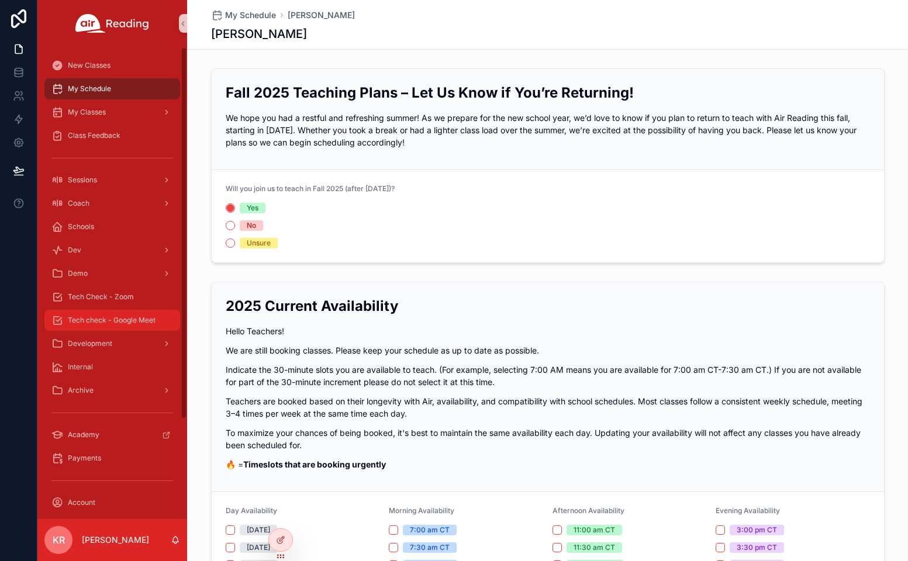
click at [118, 319] on span "Tech check - Google Meet" at bounding box center [112, 320] width 88 height 9
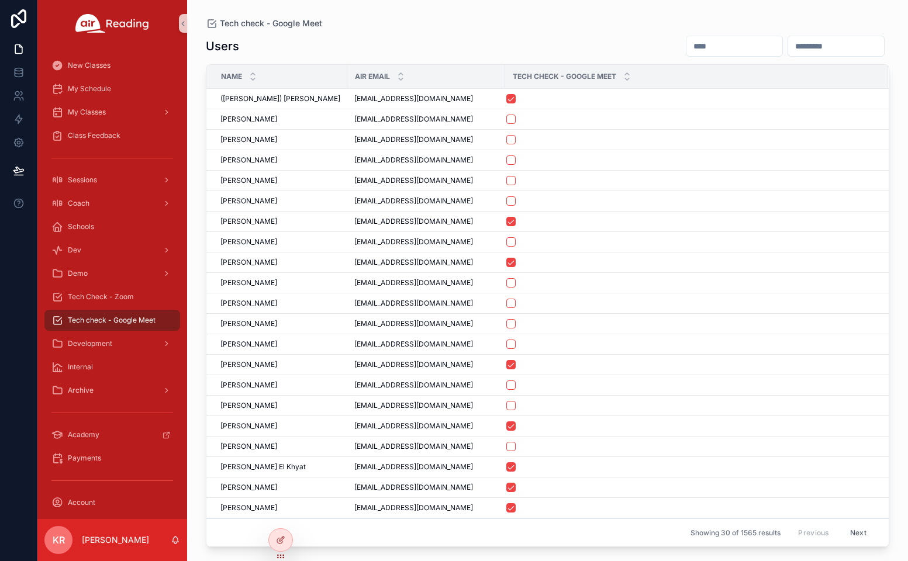
click at [687, 42] on input "scrollable content" at bounding box center [735, 46] width 96 height 16
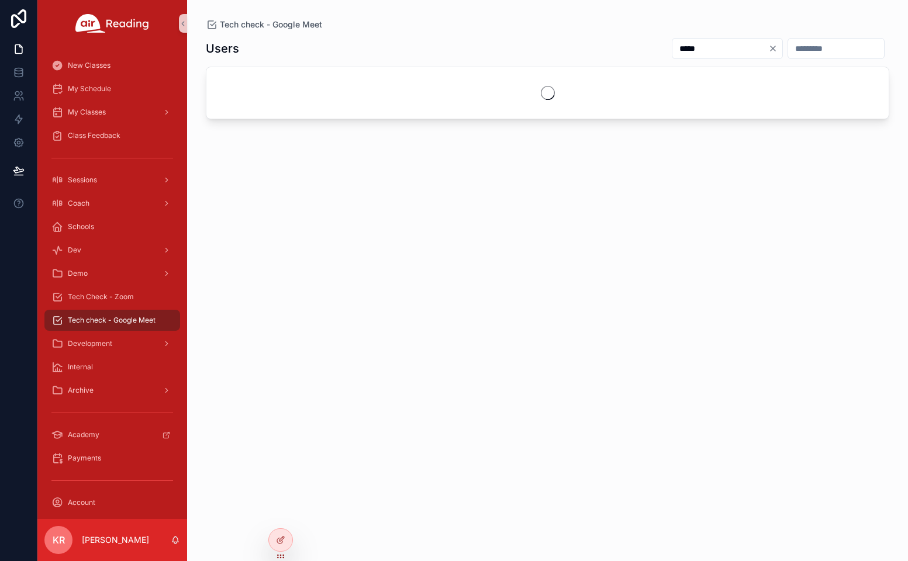
type input "*****"
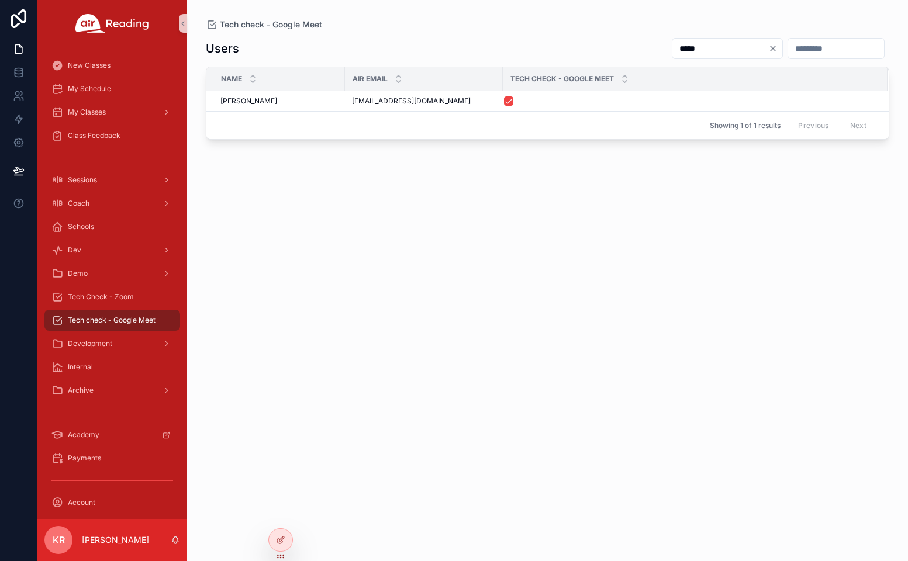
click at [589, 38] on div "Users *****" at bounding box center [548, 48] width 684 height 22
click at [771, 48] on icon "Clear" at bounding box center [773, 48] width 5 height 5
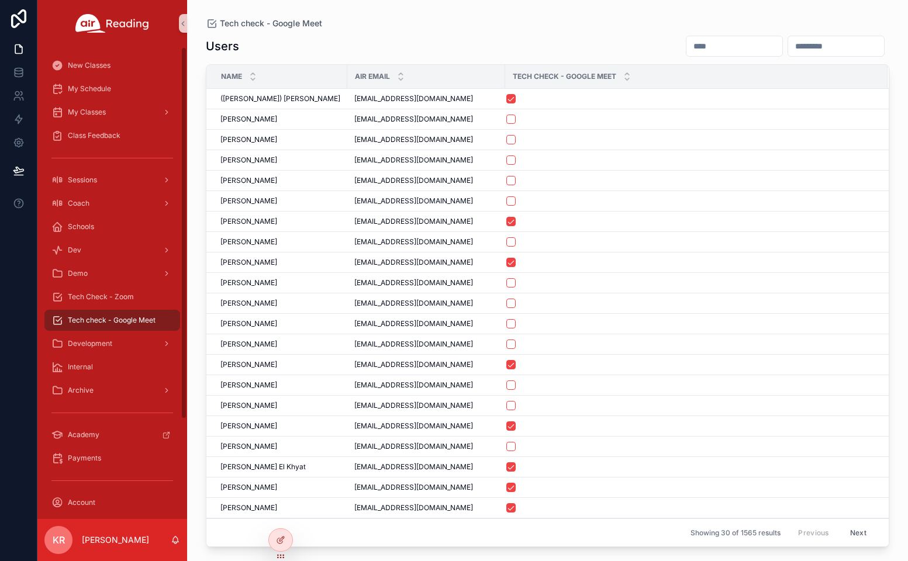
click at [687, 46] on input "scrollable content" at bounding box center [735, 46] width 96 height 16
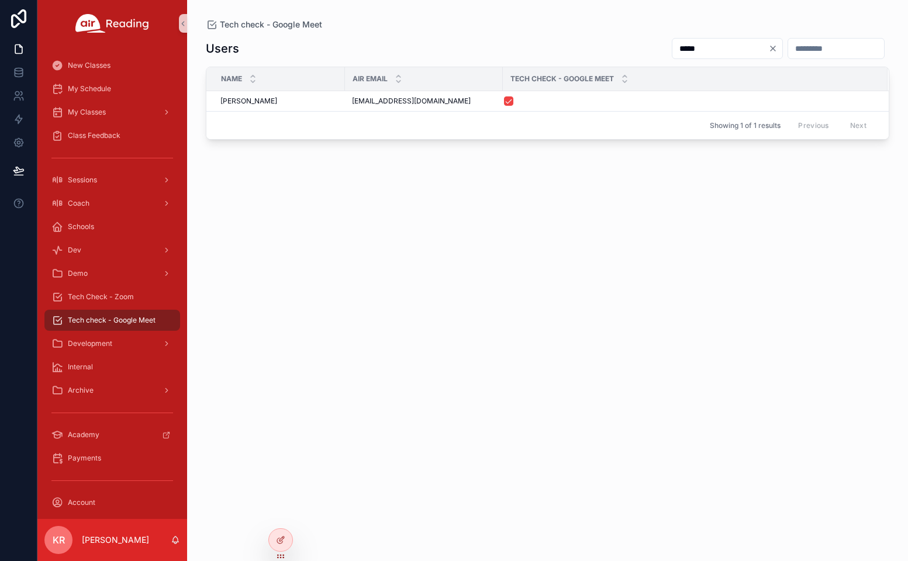
type input "*****"
click at [768, 47] on icon "Clear" at bounding box center [772, 48] width 9 height 9
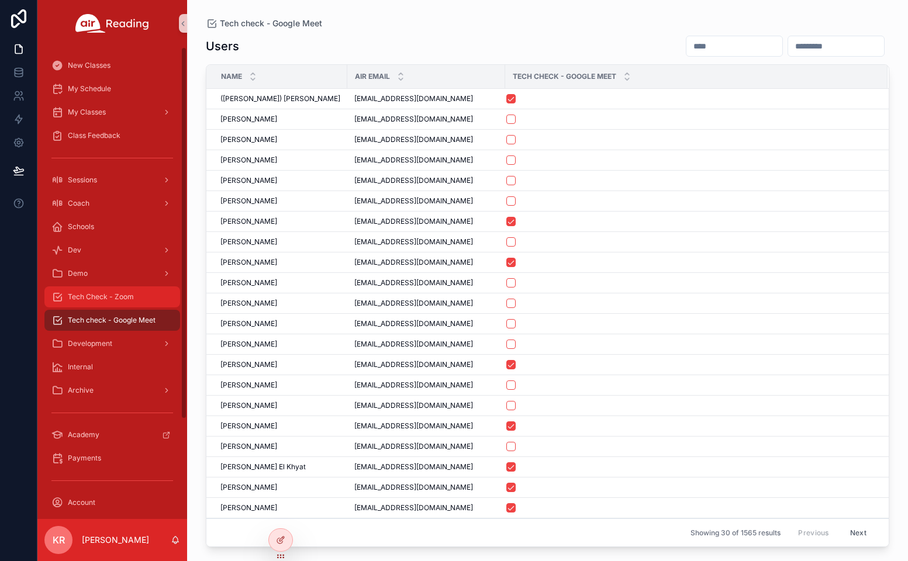
click at [118, 294] on span "Tech Check - Zoom" at bounding box center [101, 296] width 66 height 9
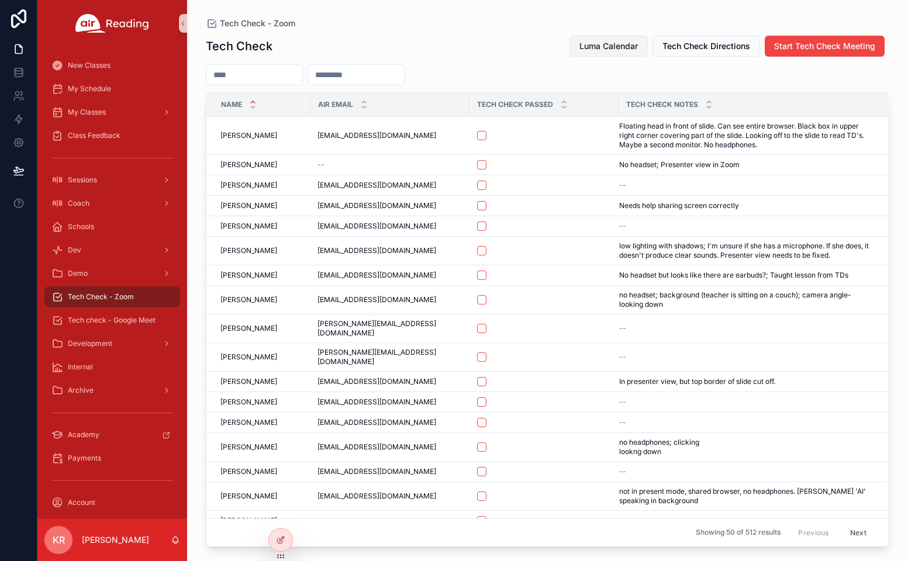
click at [592, 40] on button "Luma Calendar" at bounding box center [609, 46] width 78 height 21
click at [124, 320] on span "Tech check - Google Meet" at bounding box center [112, 320] width 88 height 9
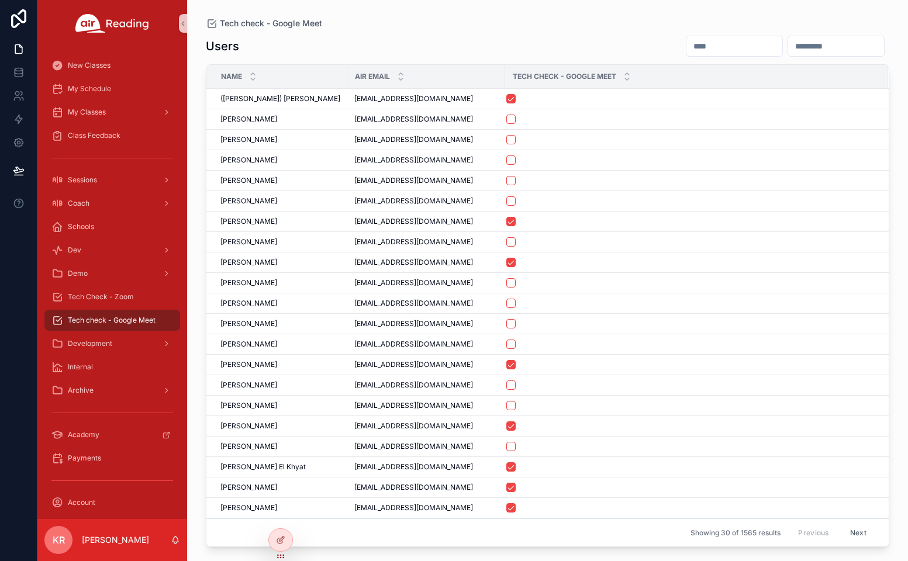
click at [687, 50] on input "scrollable content" at bounding box center [735, 46] width 96 height 16
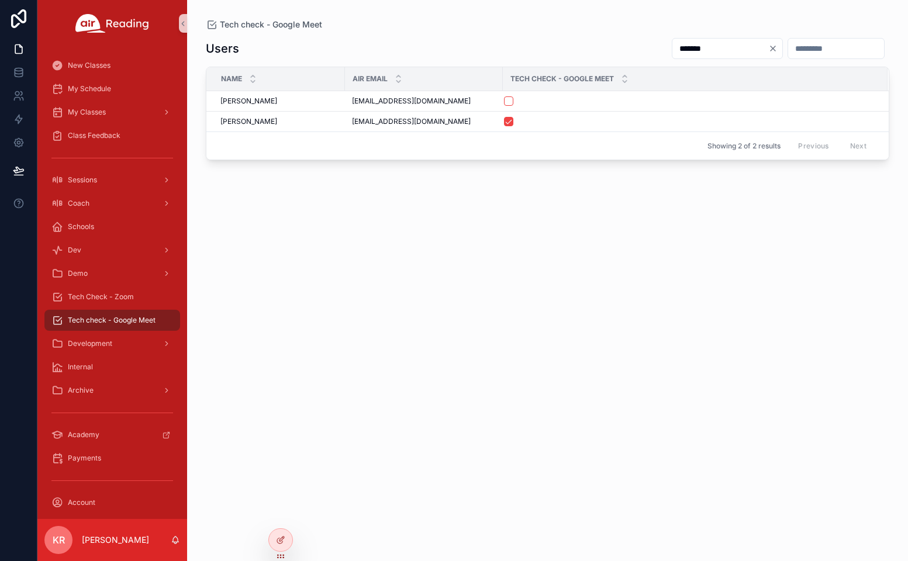
drag, startPoint x: 661, startPoint y: 49, endPoint x: 697, endPoint y: 46, distance: 35.2
click at [673, 49] on input "*******" at bounding box center [721, 48] width 96 height 16
type input "******"
drag, startPoint x: 305, startPoint y: 104, endPoint x: 221, endPoint y: 104, distance: 84.2
click at [221, 104] on span "[MEDICAL_DATA][PERSON_NAME]" at bounding box center [277, 100] width 114 height 9
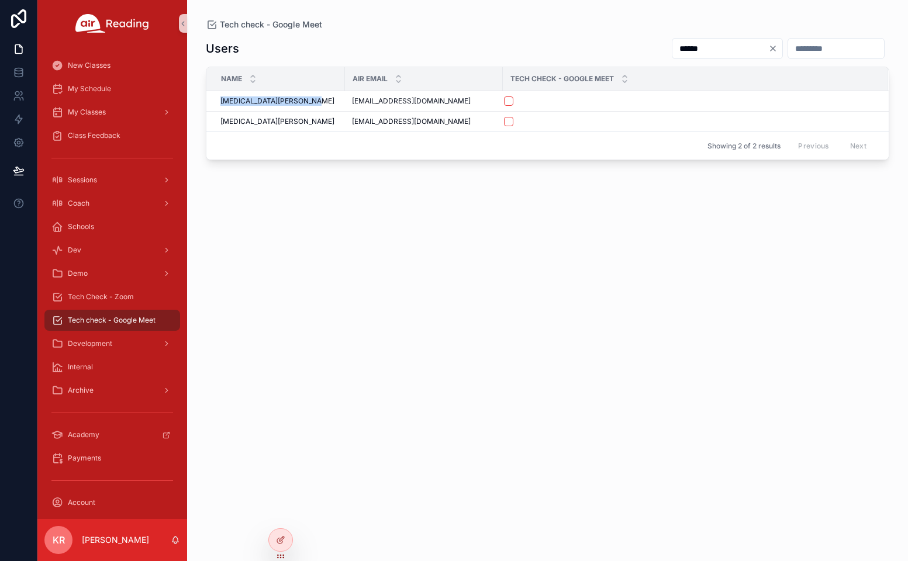
copy span "[MEDICAL_DATA][PERSON_NAME]"
click at [119, 300] on span "Tech Check - Zoom" at bounding box center [101, 296] width 66 height 9
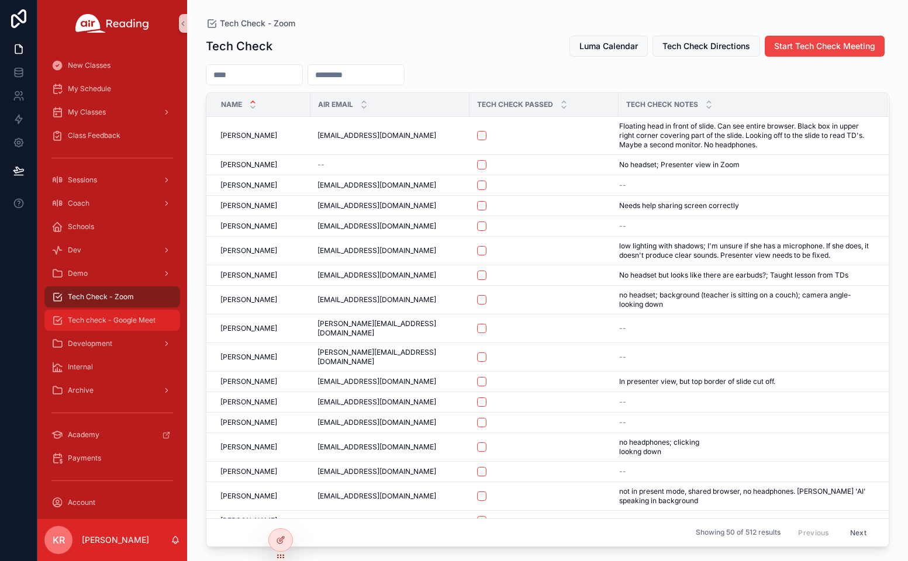
click at [122, 318] on span "Tech check - Google Meet" at bounding box center [112, 320] width 88 height 9
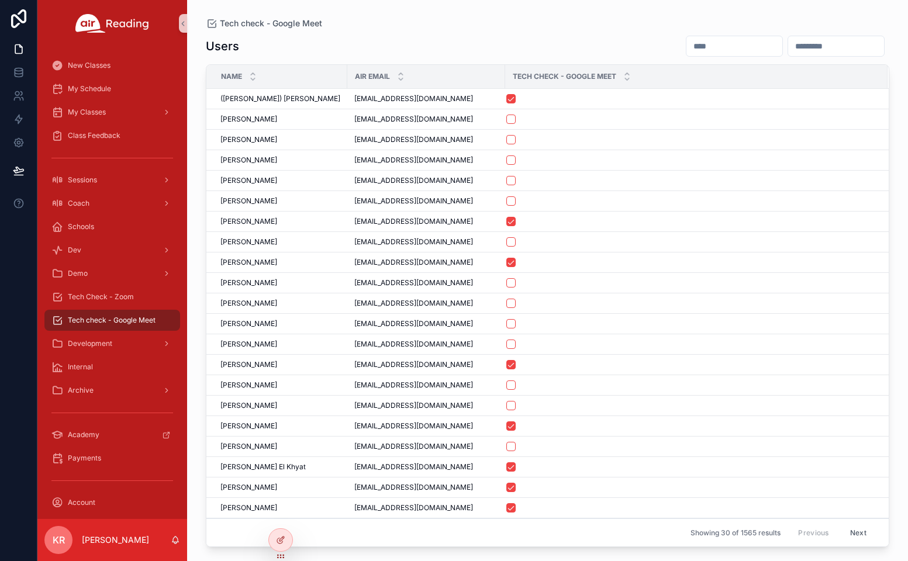
click at [687, 46] on input "scrollable content" at bounding box center [735, 46] width 96 height 16
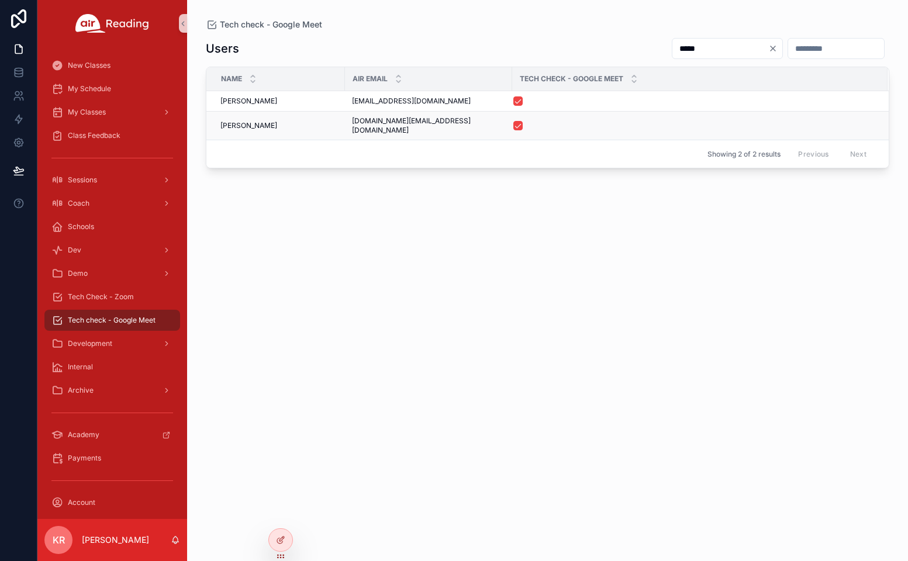
type input "*****"
drag, startPoint x: 446, startPoint y: 124, endPoint x: 351, endPoint y: 122, distance: 94.8
click at [351, 122] on td "[DOMAIN_NAME][EMAIL_ADDRESS][DOMAIN_NAME] [DOMAIN_NAME][EMAIL_ADDRESS][DOMAIN_N…" at bounding box center [428, 126] width 167 height 29
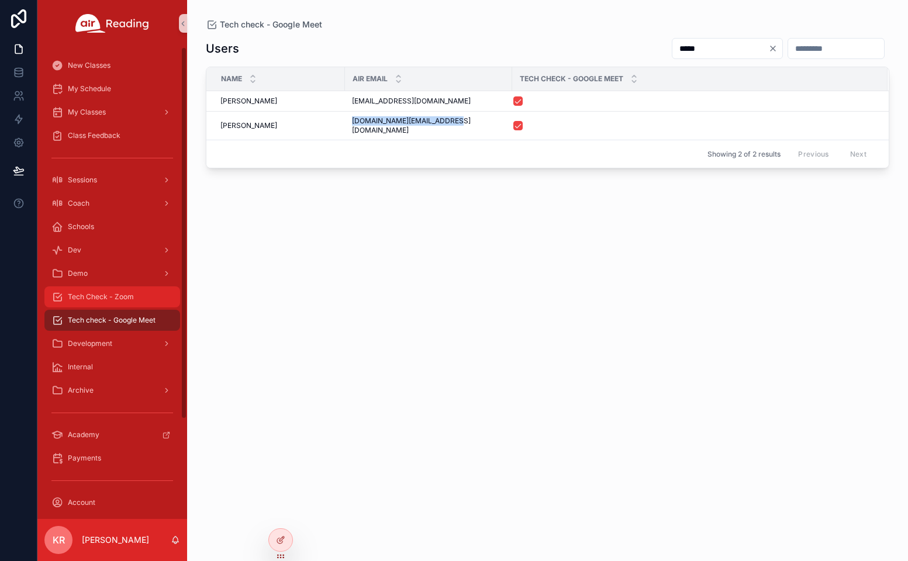
copy span "[DOMAIN_NAME][EMAIL_ADDRESS][DOMAIN_NAME]"
click at [125, 301] on span "Tech Check - Zoom" at bounding box center [101, 296] width 66 height 9
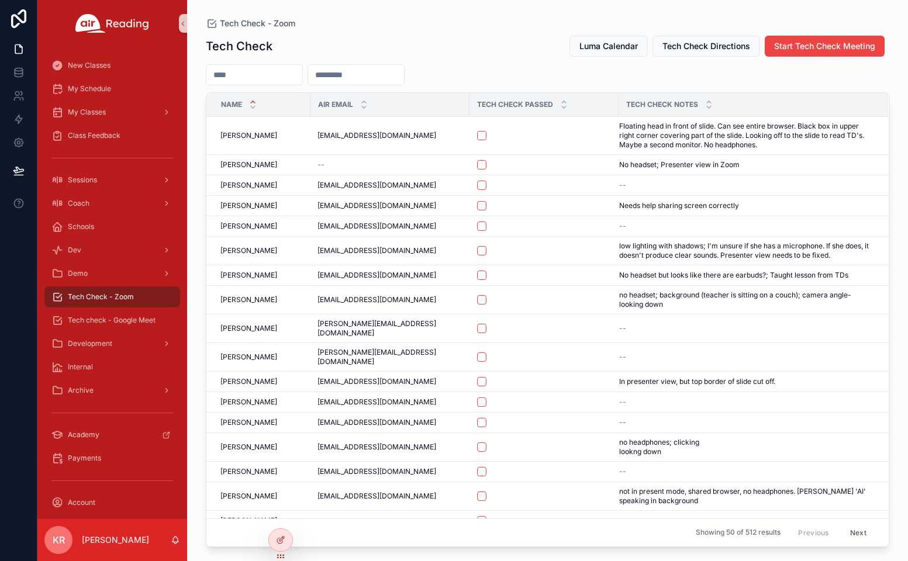
click at [392, 81] on input "scrollable content" at bounding box center [356, 75] width 96 height 16
paste input "**********"
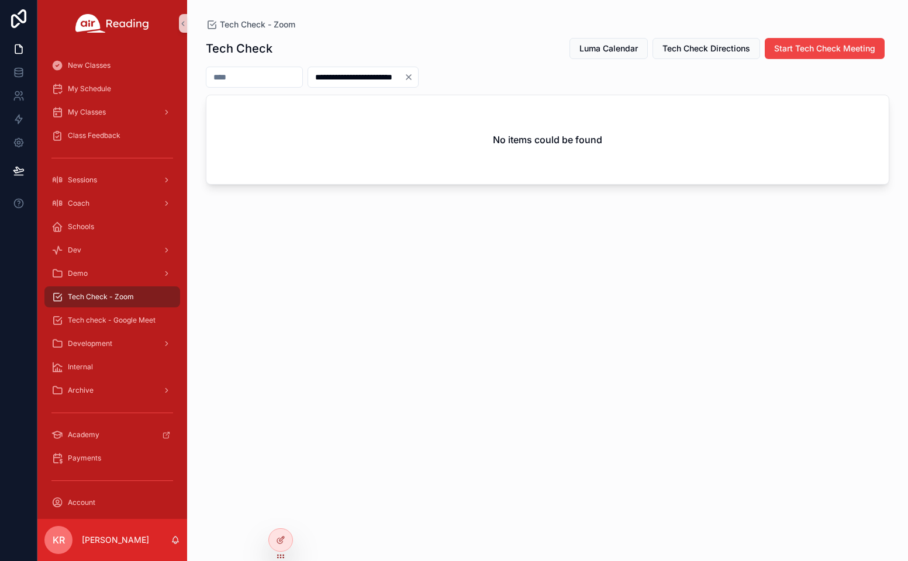
type input "**********"
click at [413, 75] on icon "Clear" at bounding box center [408, 77] width 9 height 9
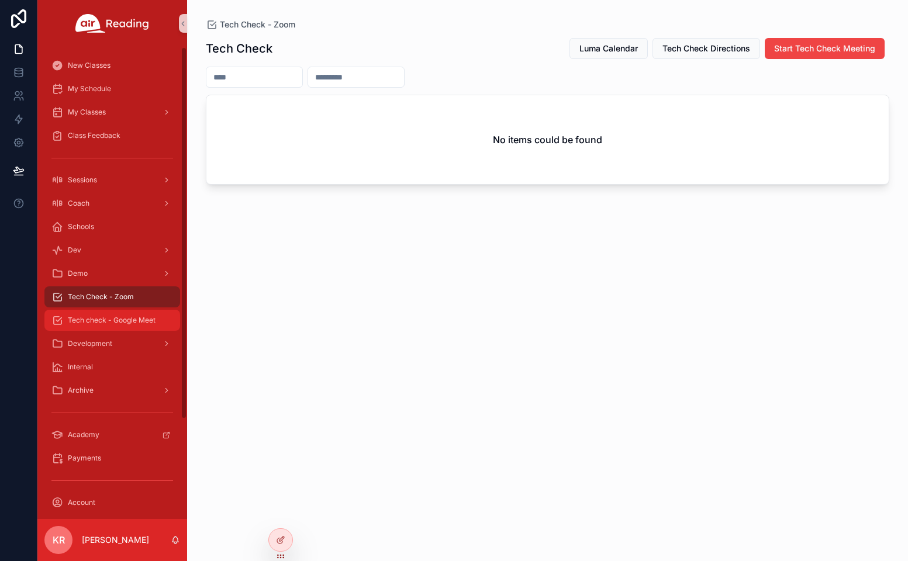
click at [125, 316] on span "Tech check - Google Meet" at bounding box center [112, 320] width 88 height 9
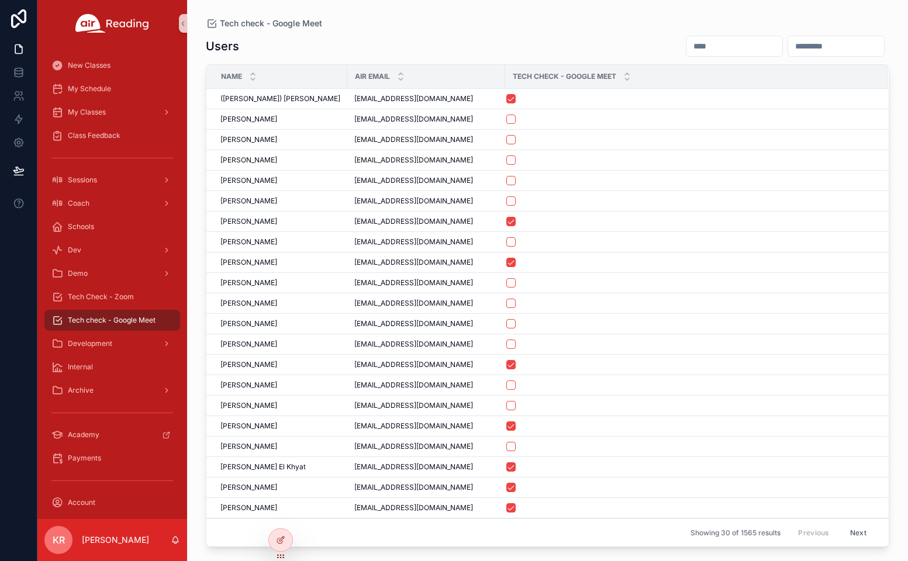
click at [687, 44] on input "scrollable content" at bounding box center [735, 46] width 96 height 16
click at [788, 47] on input "scrollable content" at bounding box center [836, 46] width 96 height 16
paste input "**********"
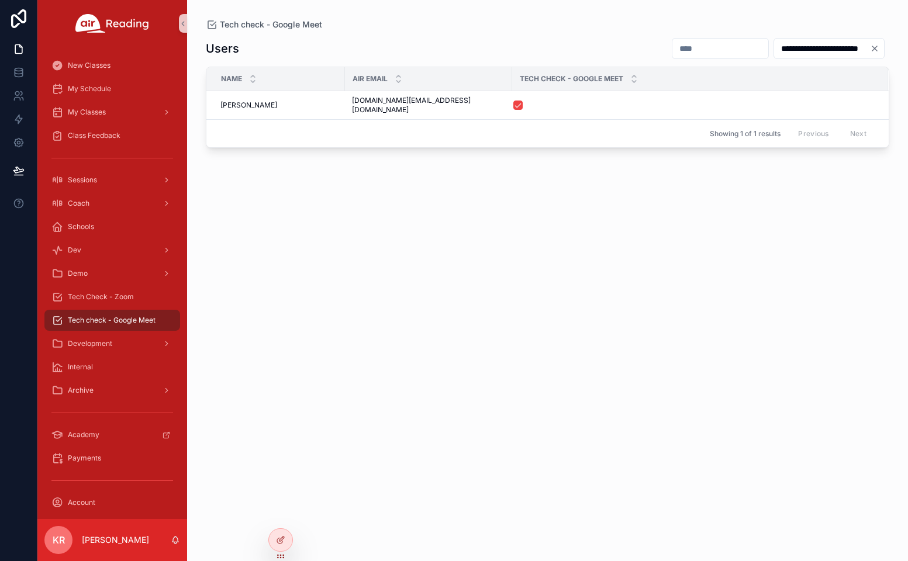
type input "**********"
click at [875, 47] on icon "Clear" at bounding box center [874, 48] width 9 height 9
